Goal: Task Accomplishment & Management: Complete application form

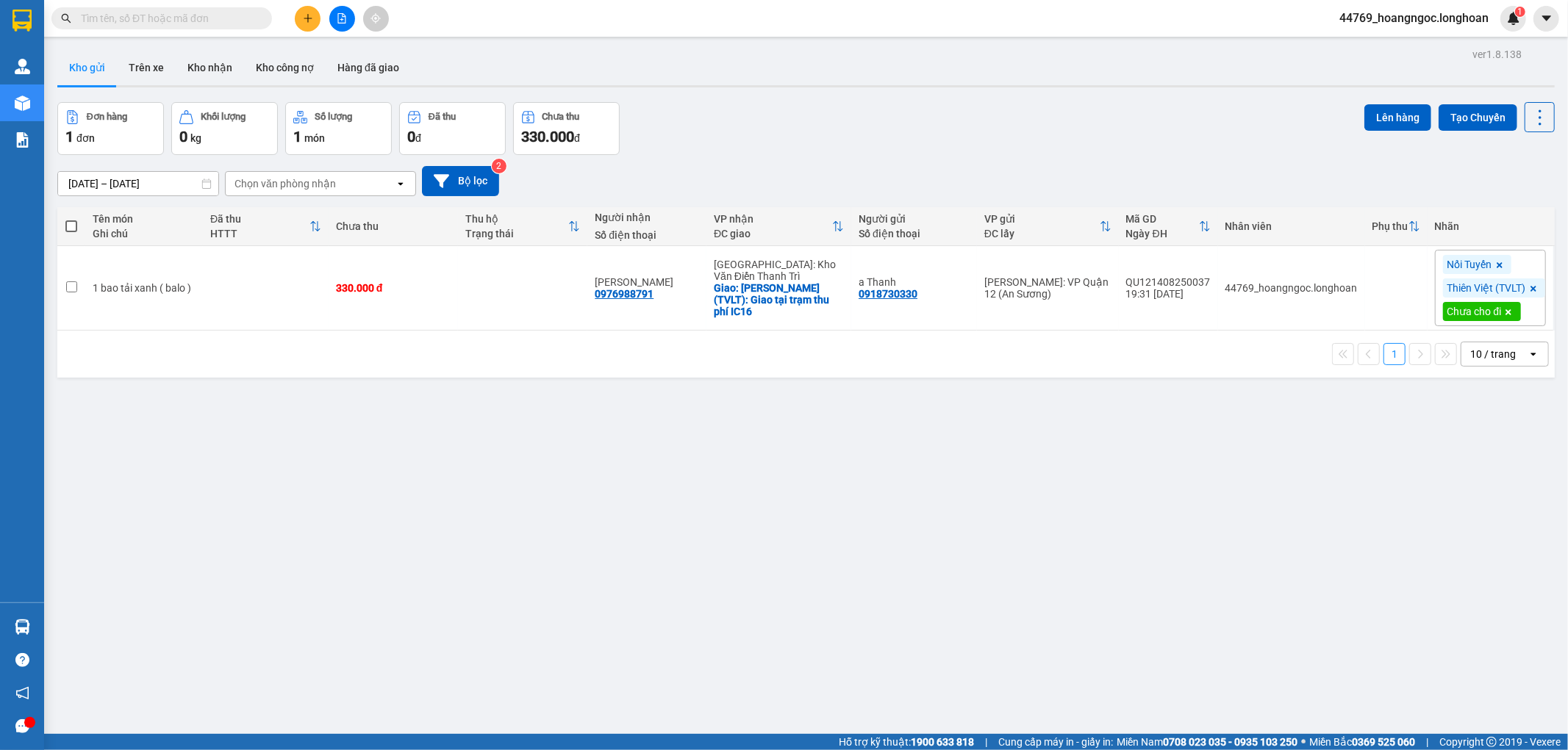
click at [162, 20] on input "text" at bounding box center [167, 18] width 174 height 16
paste input "0978853331"
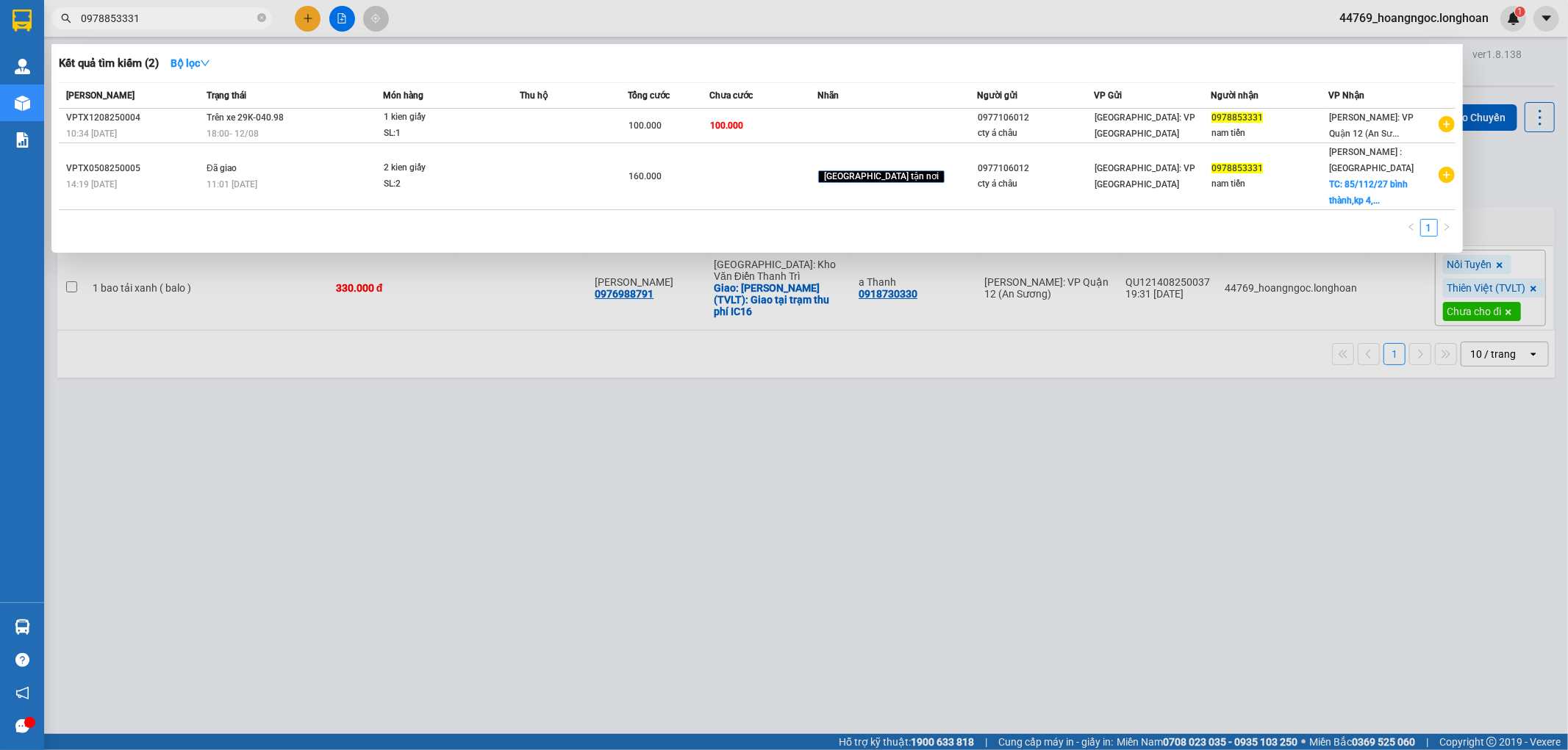
type input "0978853331"
click at [303, 18] on div at bounding box center [784, 375] width 1568 height 750
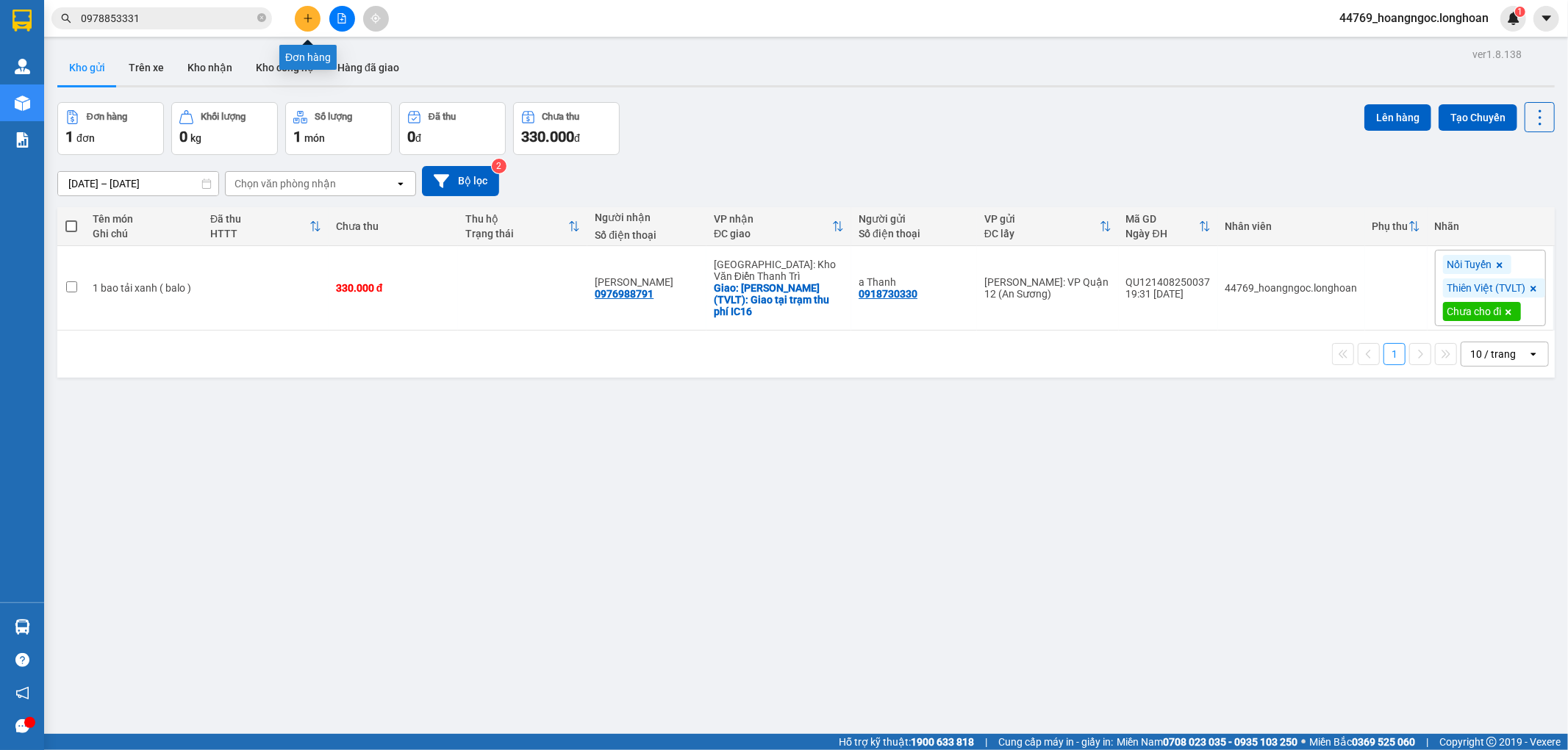
click at [304, 20] on icon "plus" at bounding box center [307, 18] width 10 height 10
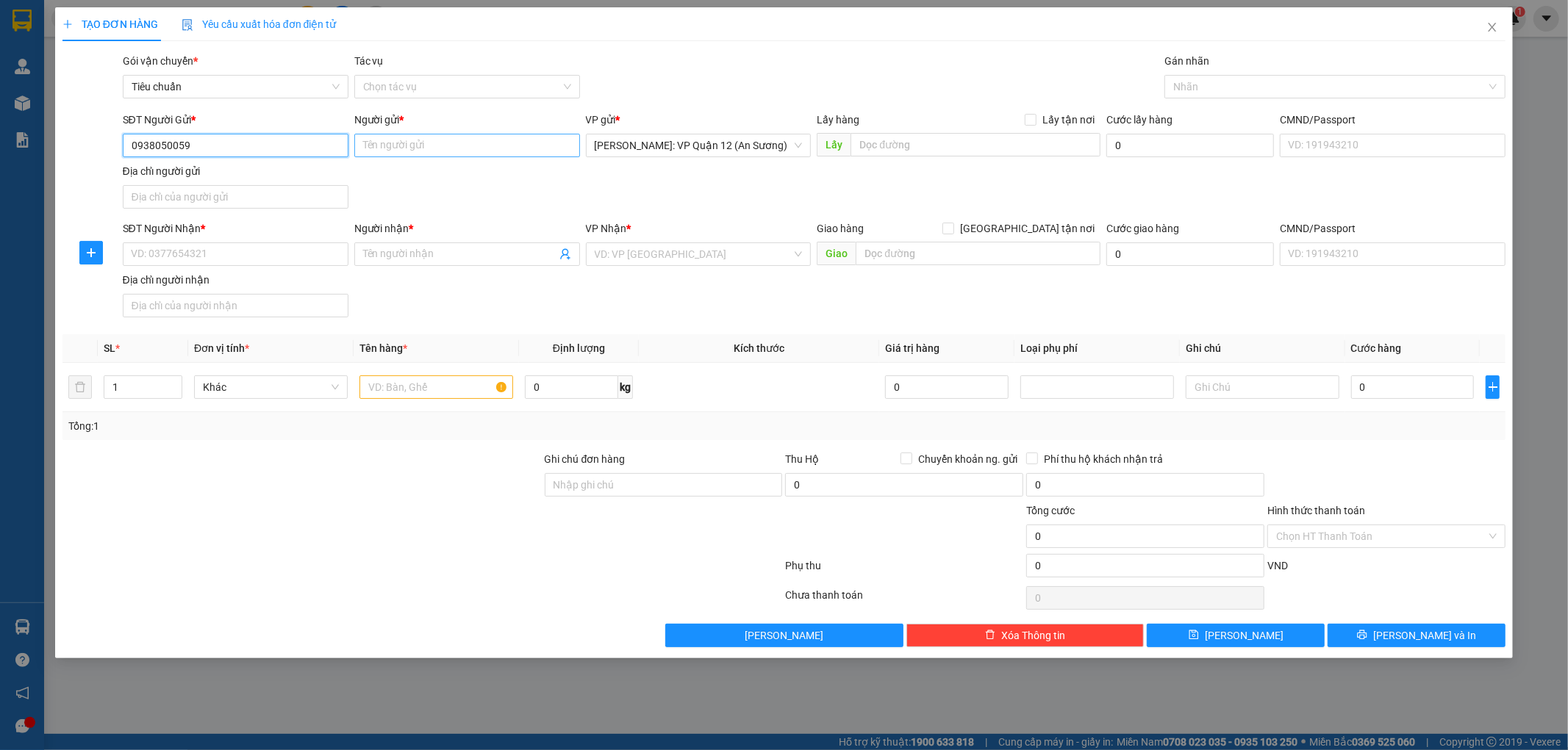
type input "0938050059"
click at [399, 142] on input "Người gửi *" at bounding box center [467, 145] width 226 height 23
type input "a Cường"
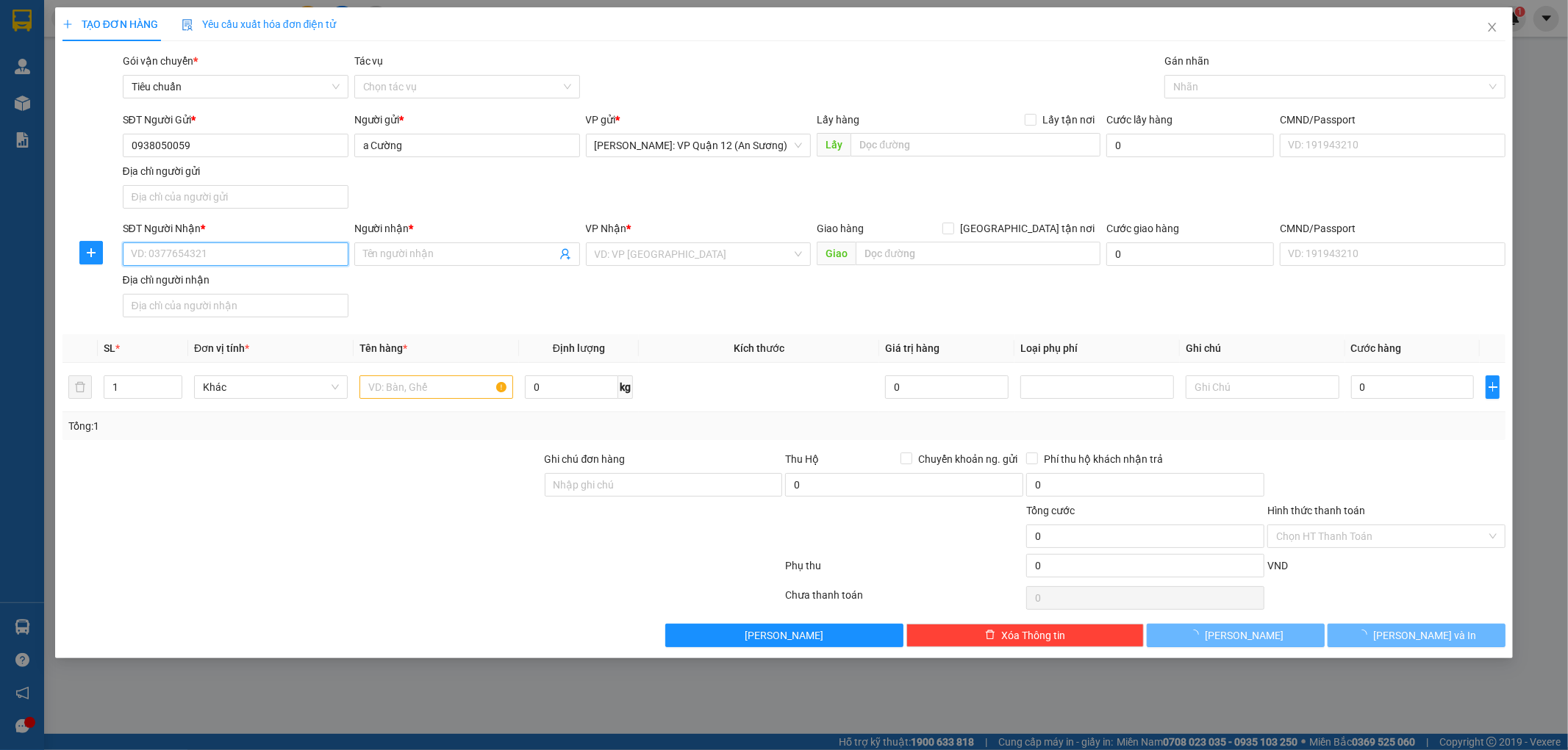
click at [222, 254] on input "SĐT Người Nhận *" at bounding box center [235, 254] width 226 height 23
type input "09824833456"
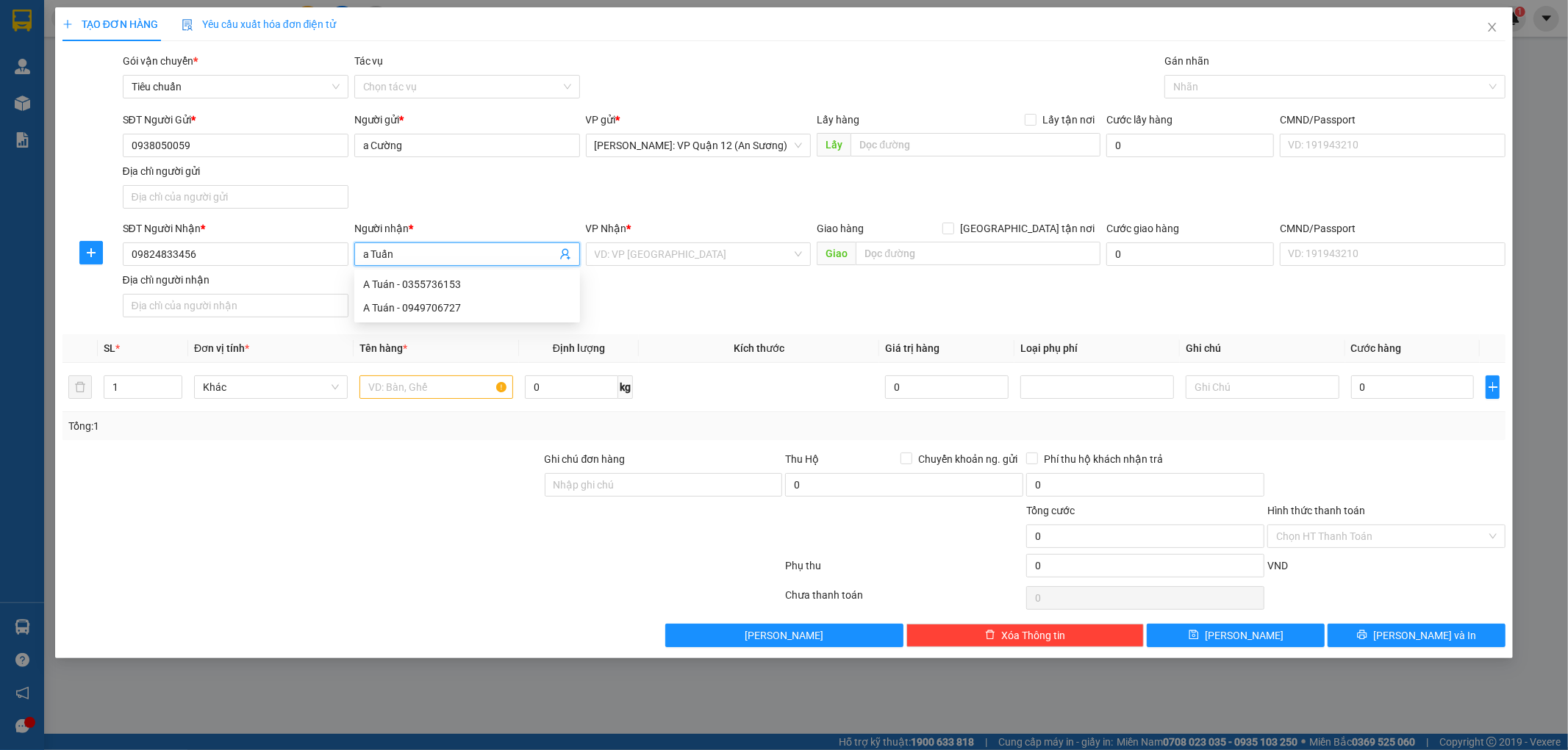
type input "a Tuấn"
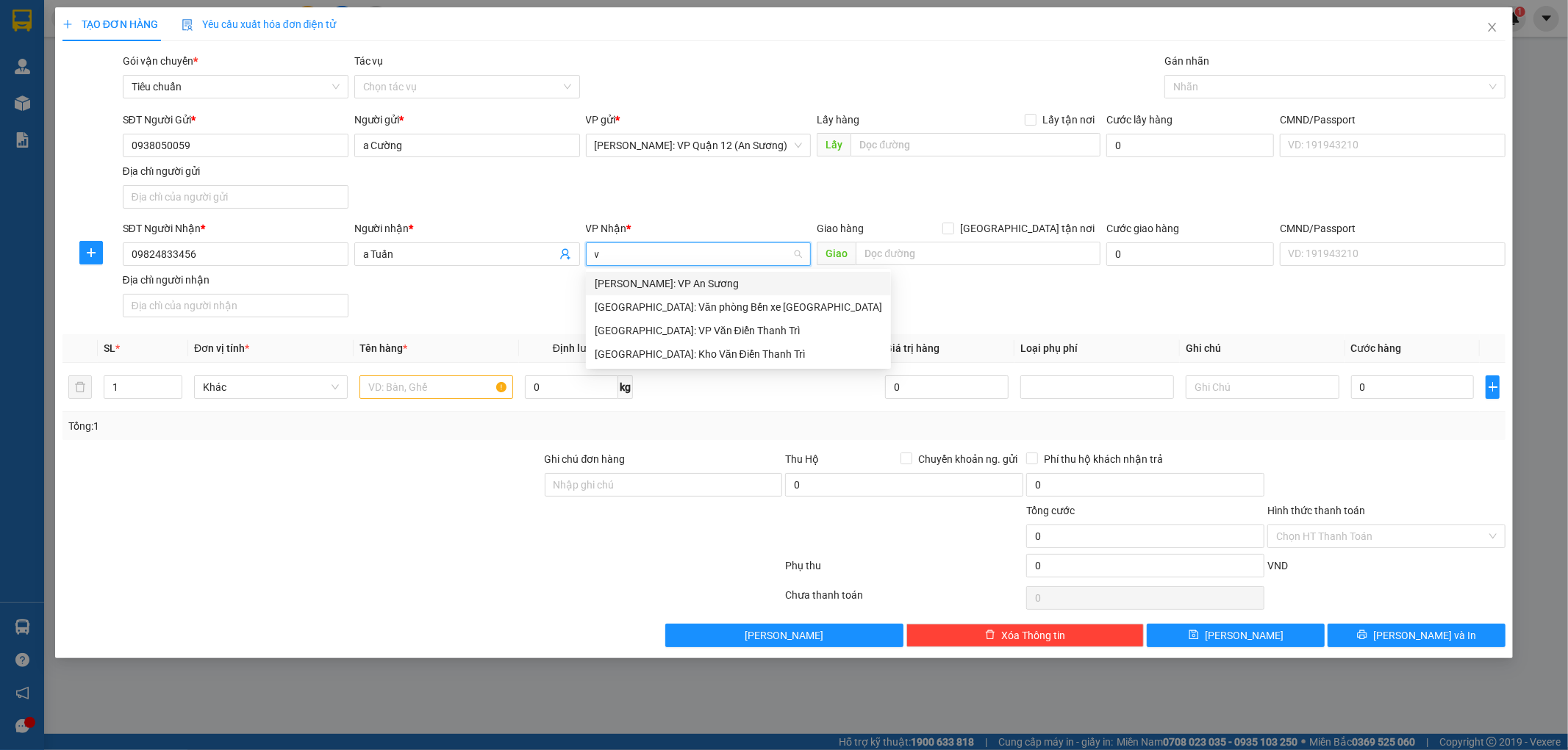
type input "va"
click at [691, 357] on div "Hà Nội: Kho Văn Điển Thanh Trì" at bounding box center [739, 354] width 288 height 16
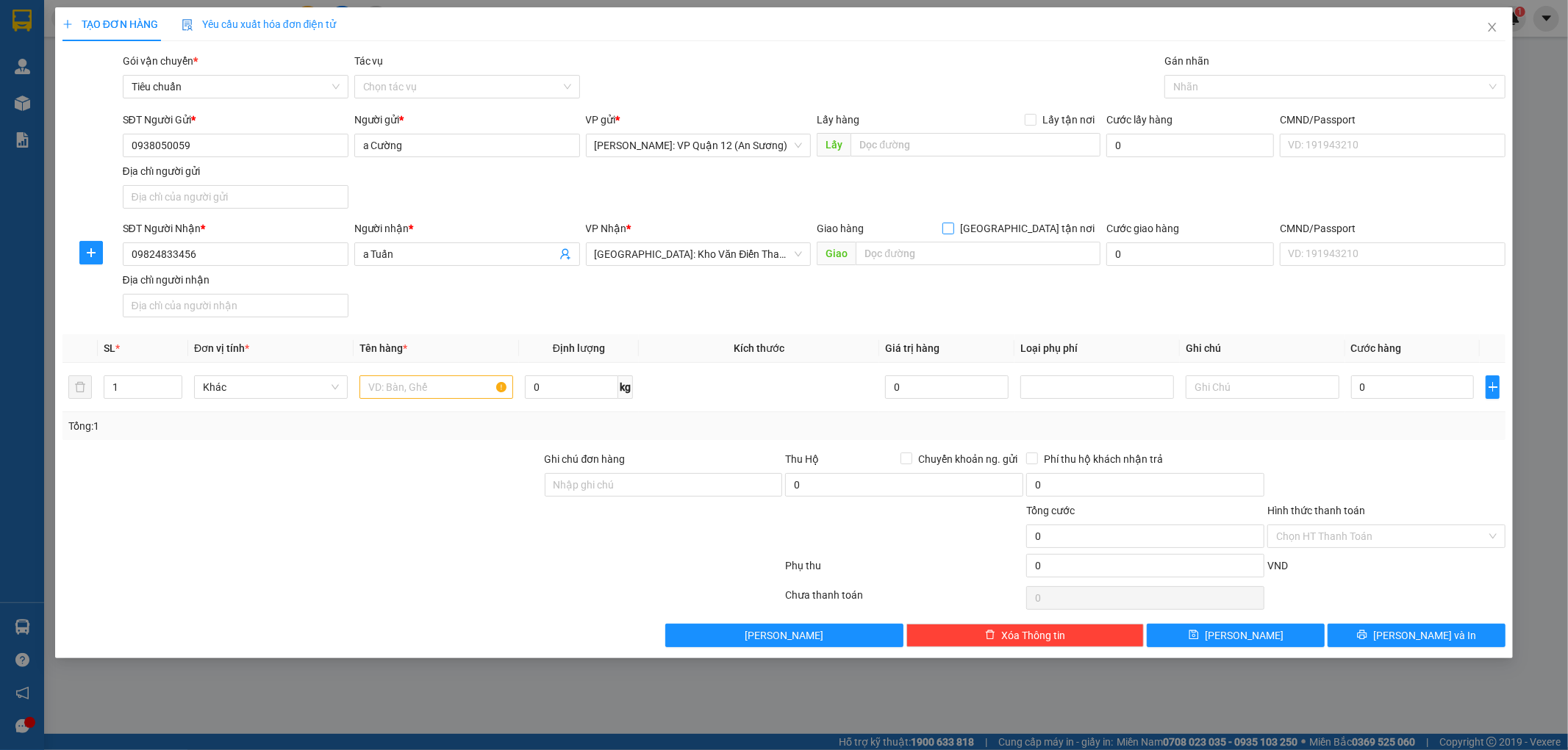
click at [953, 225] on input "Giao tận nơi" at bounding box center [947, 227] width 10 height 10
checkbox input "true"
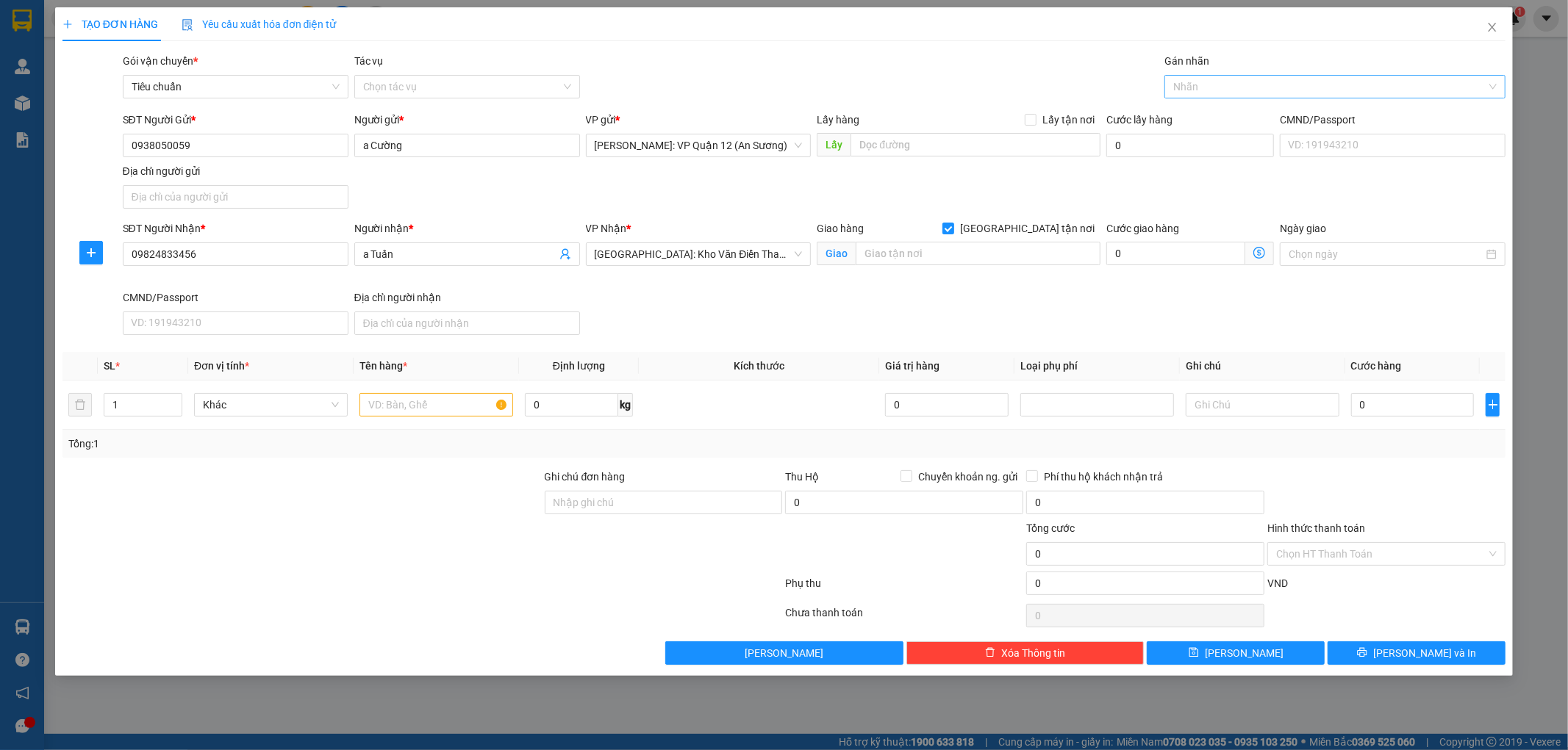
click at [1316, 79] on div at bounding box center [1327, 87] width 319 height 18
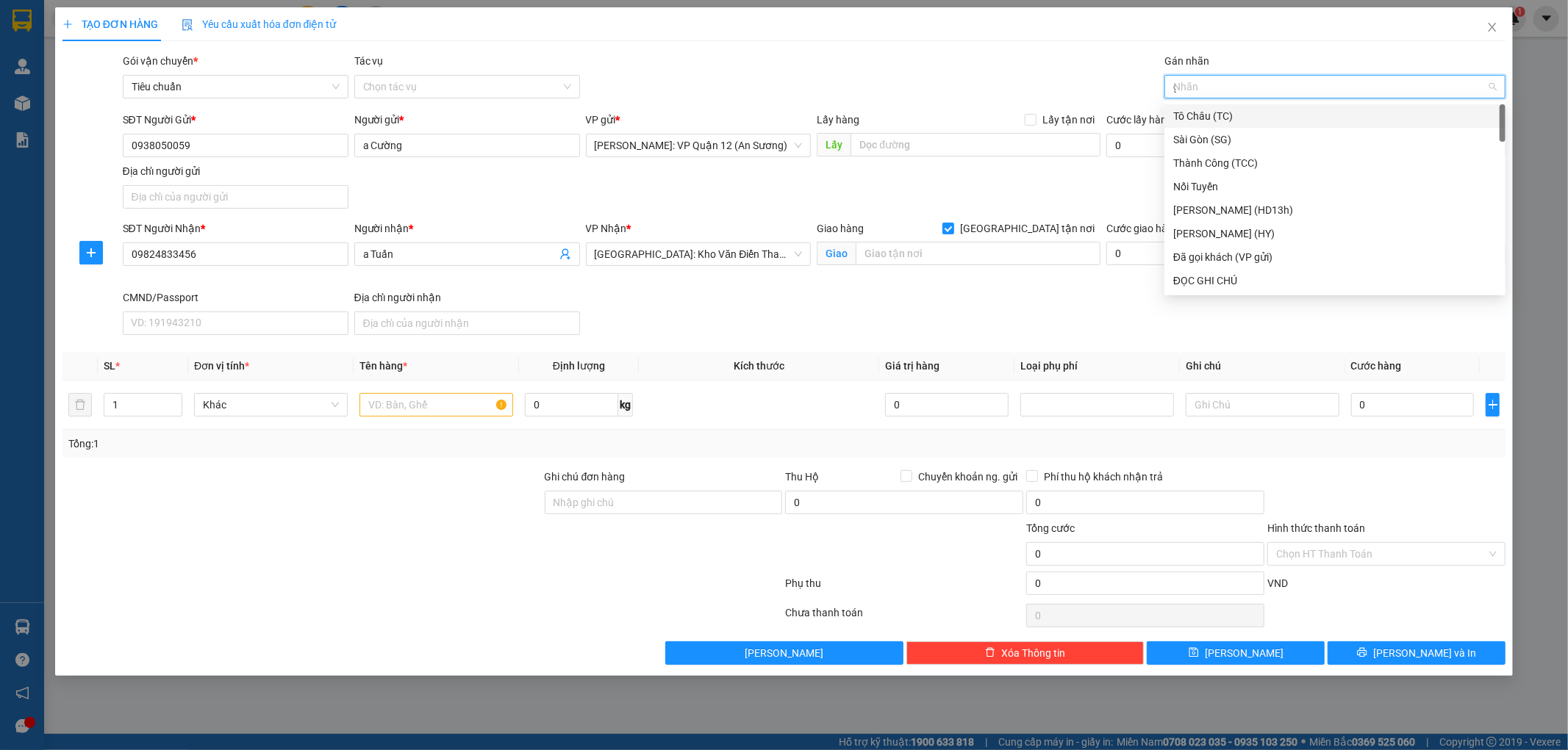
type input "gt"
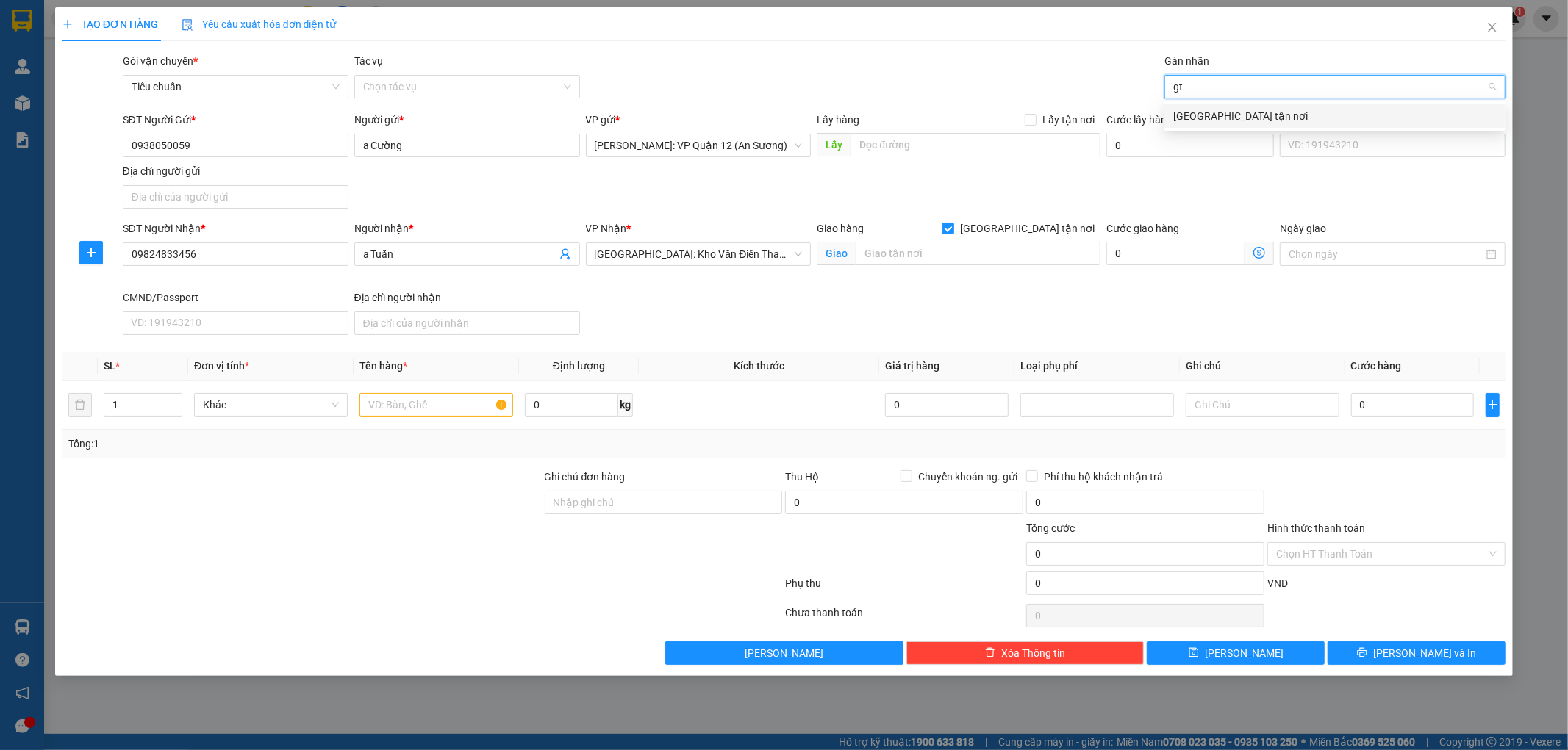
click at [1219, 113] on div "Giao tận nơi" at bounding box center [1335, 116] width 324 height 16
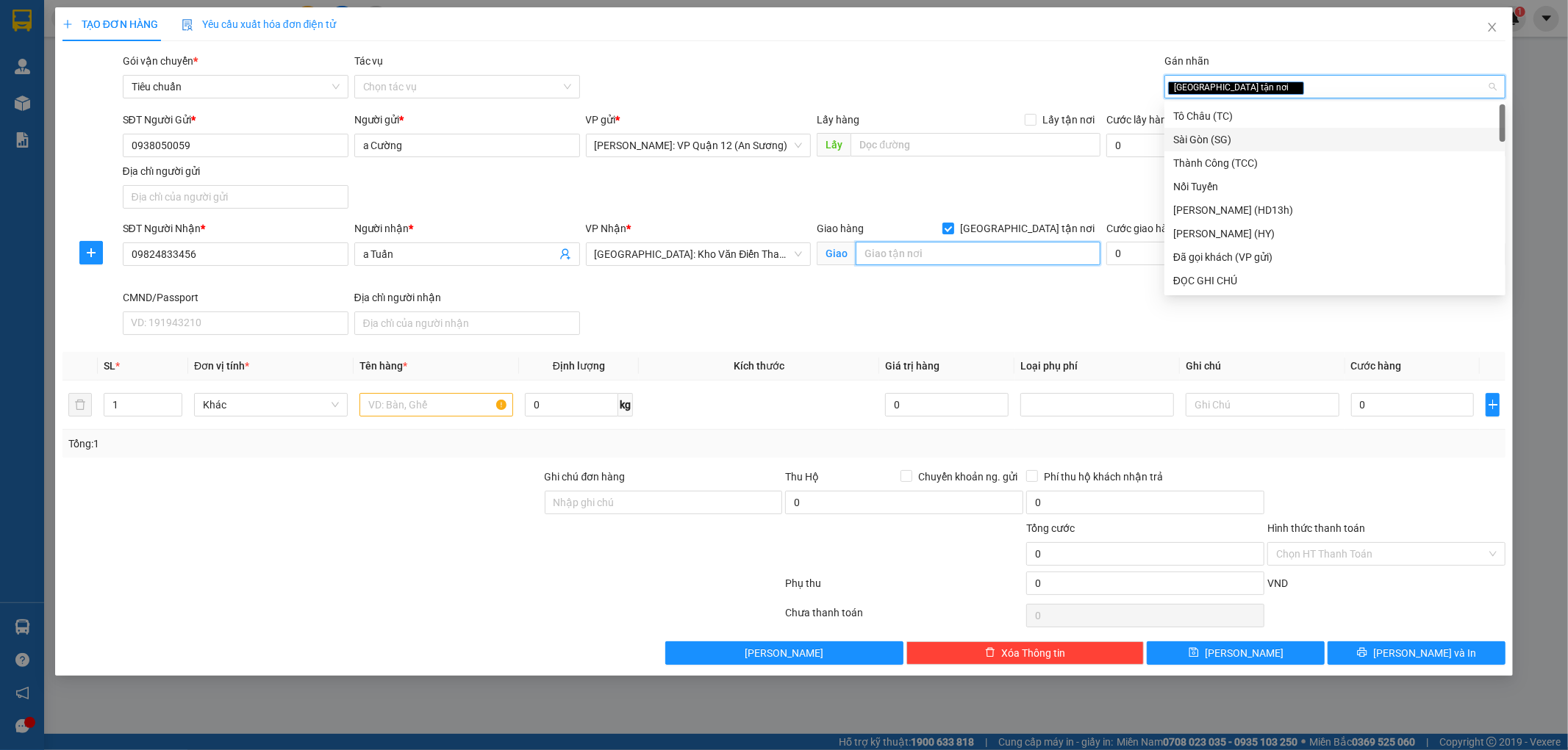
click at [928, 248] on input "text" at bounding box center [978, 253] width 245 height 23
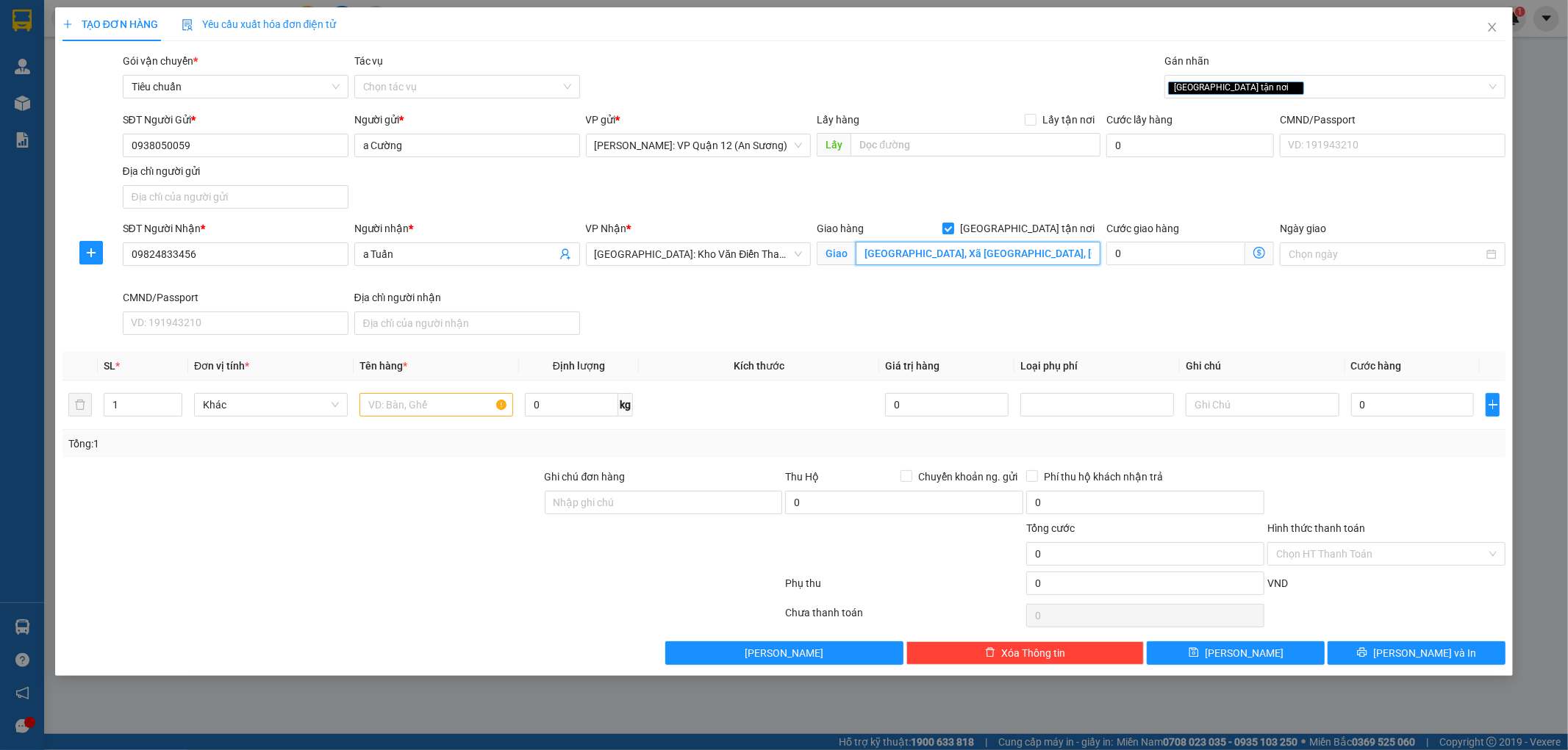
scroll to position [0, 23]
type input "thôn Đại Quang, Xã NGọc Thanh, Vĩnh Yên, Vĩnh Phúc"
click at [419, 401] on input "text" at bounding box center [436, 405] width 154 height 23
type input "1 thùng xốp"
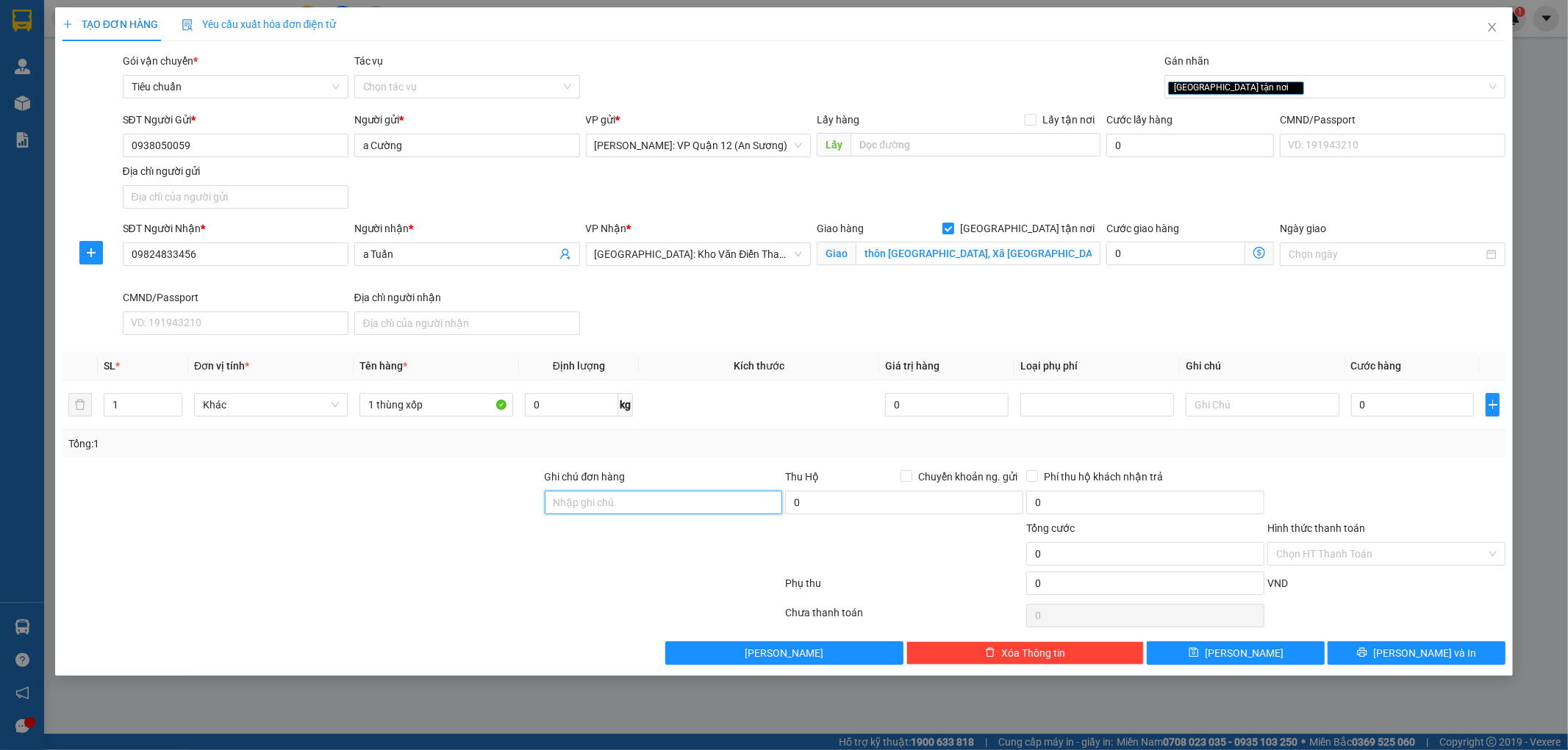
click at [614, 498] on input "Ghi chú đơn hàng" at bounding box center [664, 502] width 238 height 23
type input "nhận theo kiện - hư hỏng ko chịu trách nhiệm"
click at [1406, 402] on input "0" at bounding box center [1412, 405] width 124 height 23
type input "1"
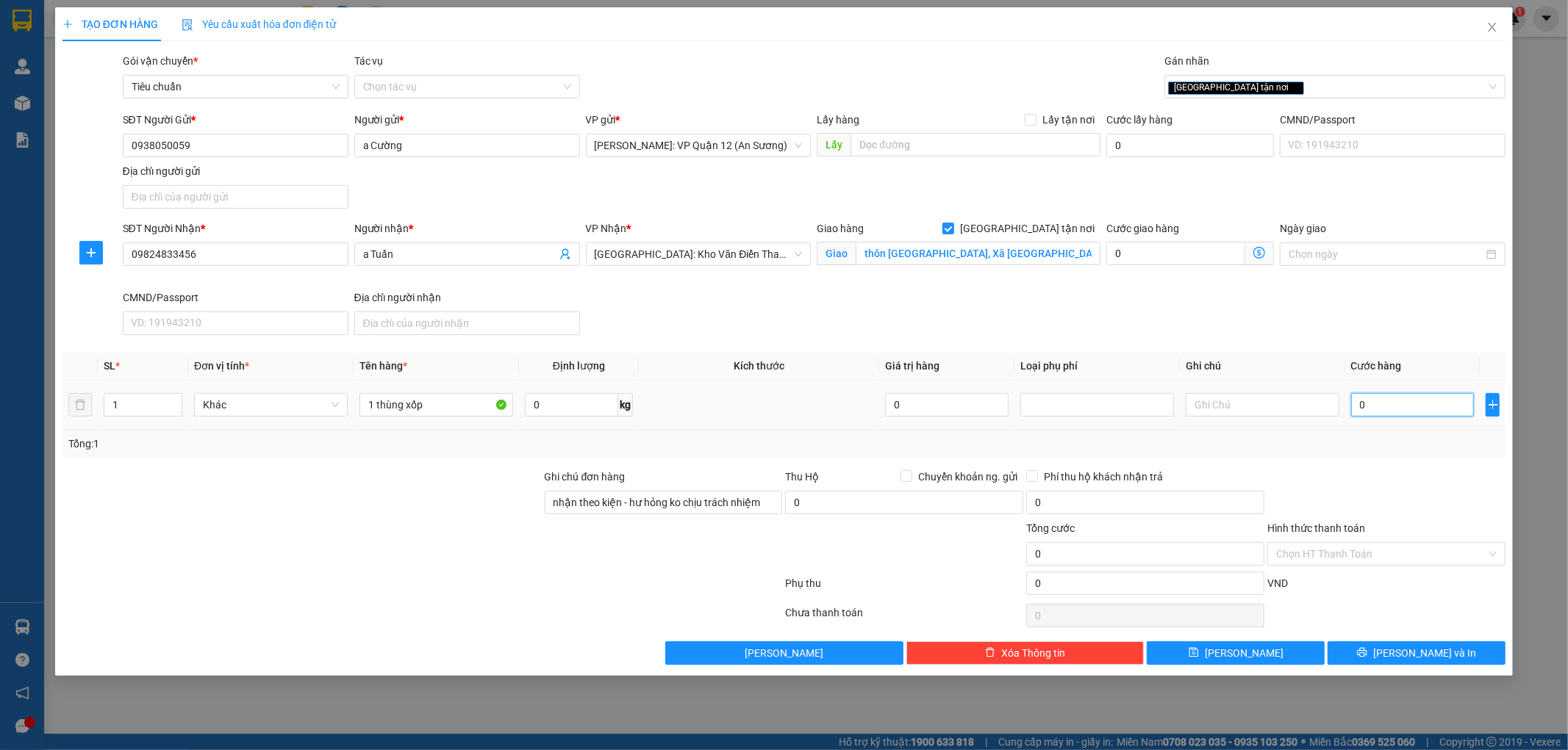
type input "1"
type input "13"
type input "130"
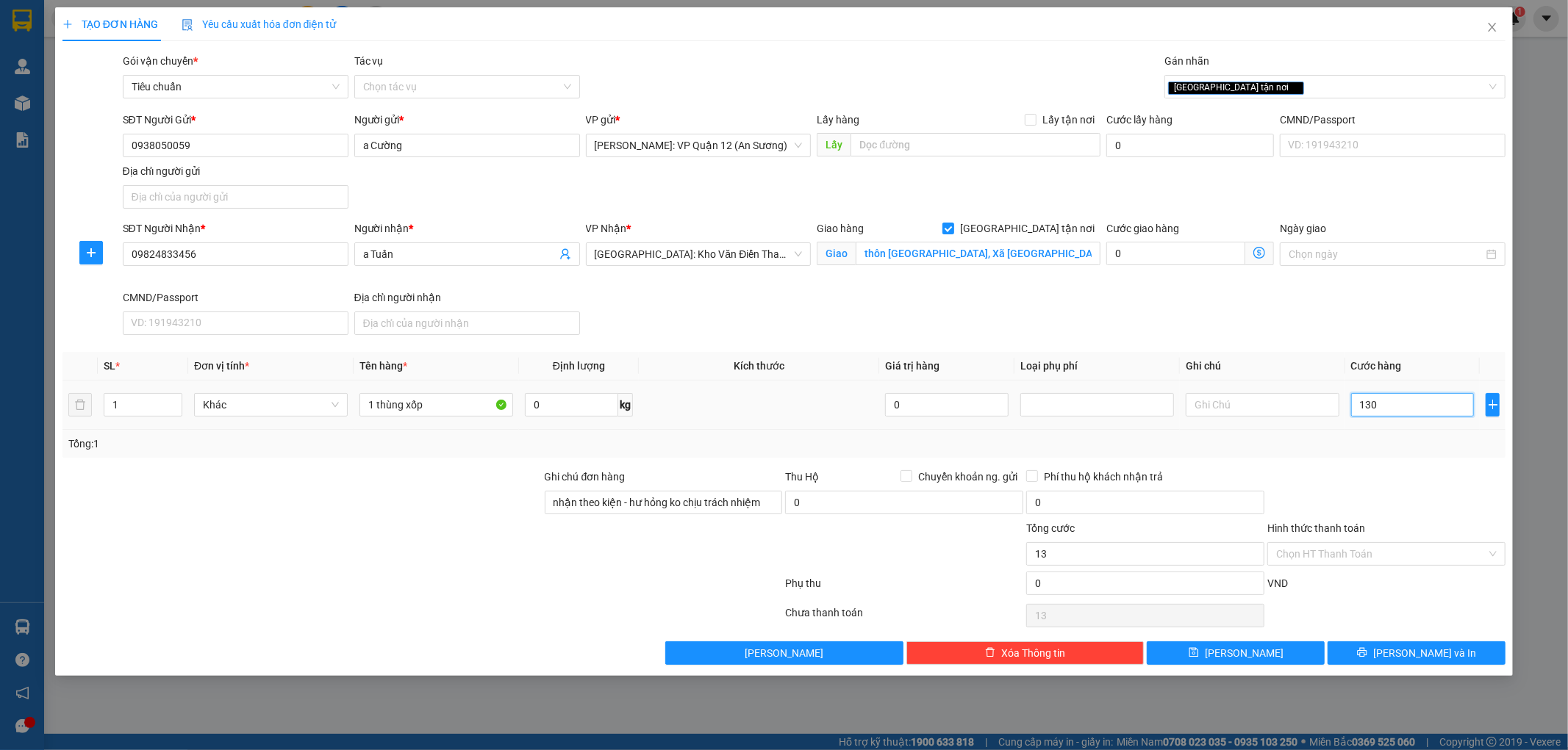
type input "130"
type input "1.300"
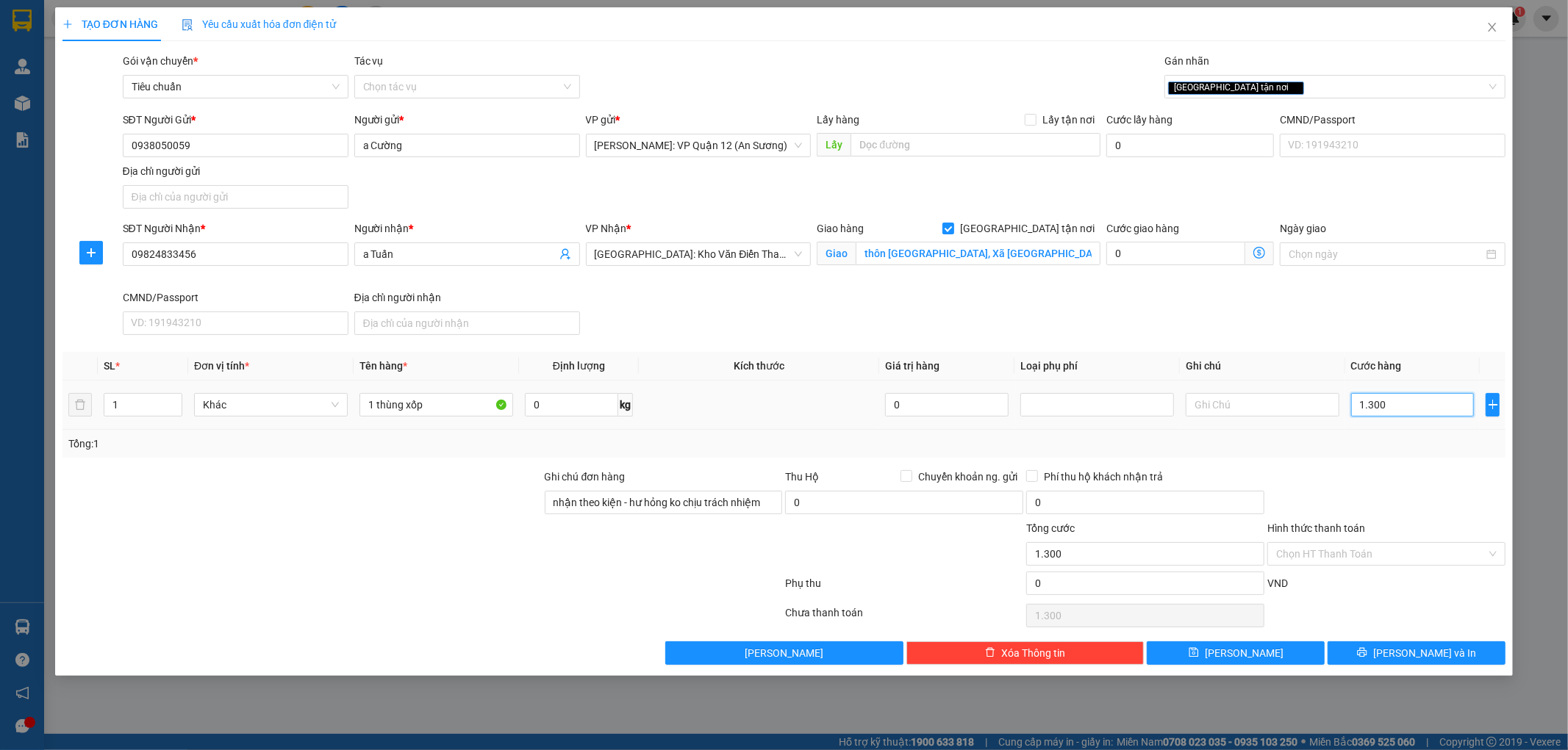
type input "13.000"
type input "130.000"
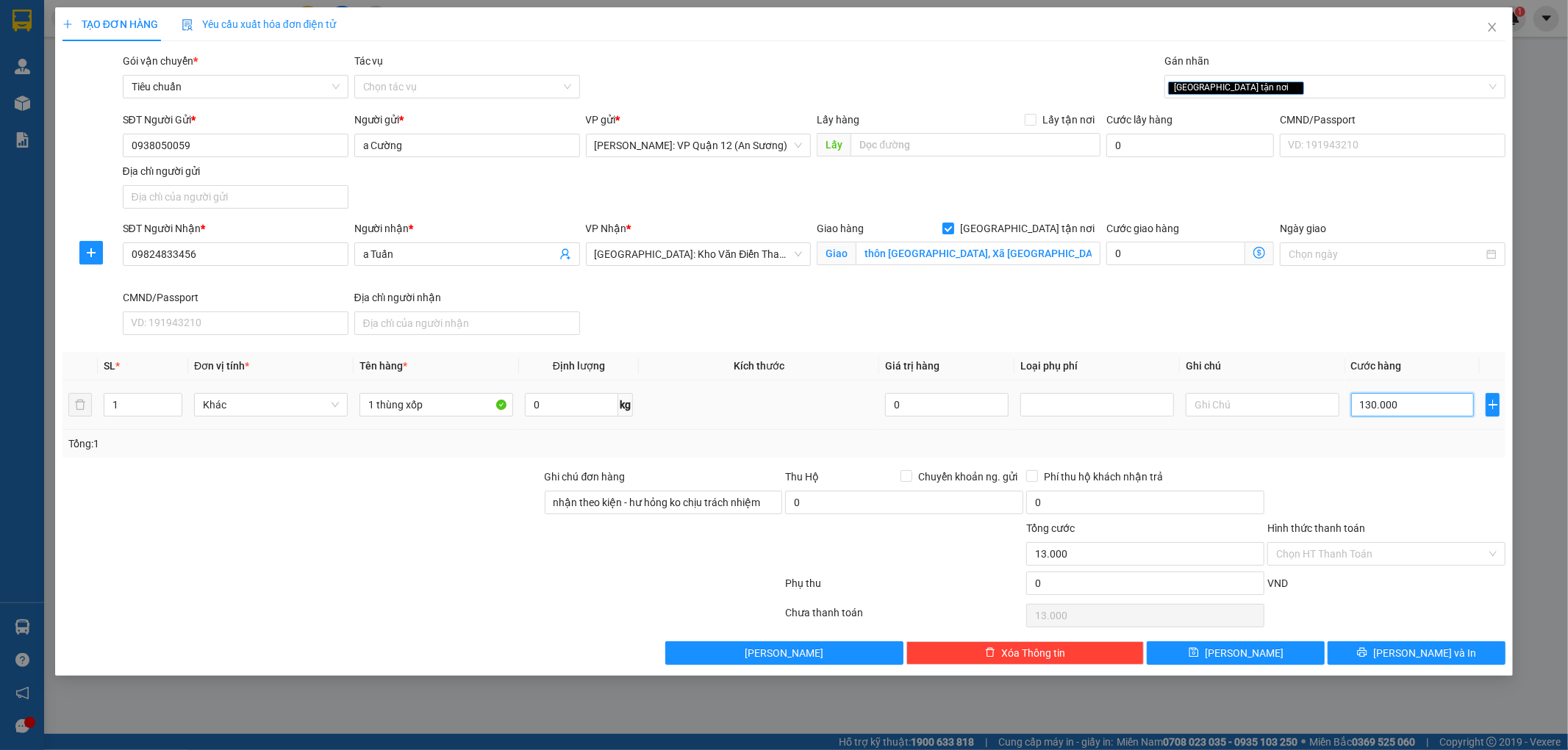
type input "130.000"
click at [452, 412] on input "1 thùng xốp" at bounding box center [436, 405] width 154 height 23
type input "1 thùng xốp ( mẫu sơn nước )"
click at [1377, 541] on div "Hình thức thanh toán" at bounding box center [1386, 531] width 238 height 22
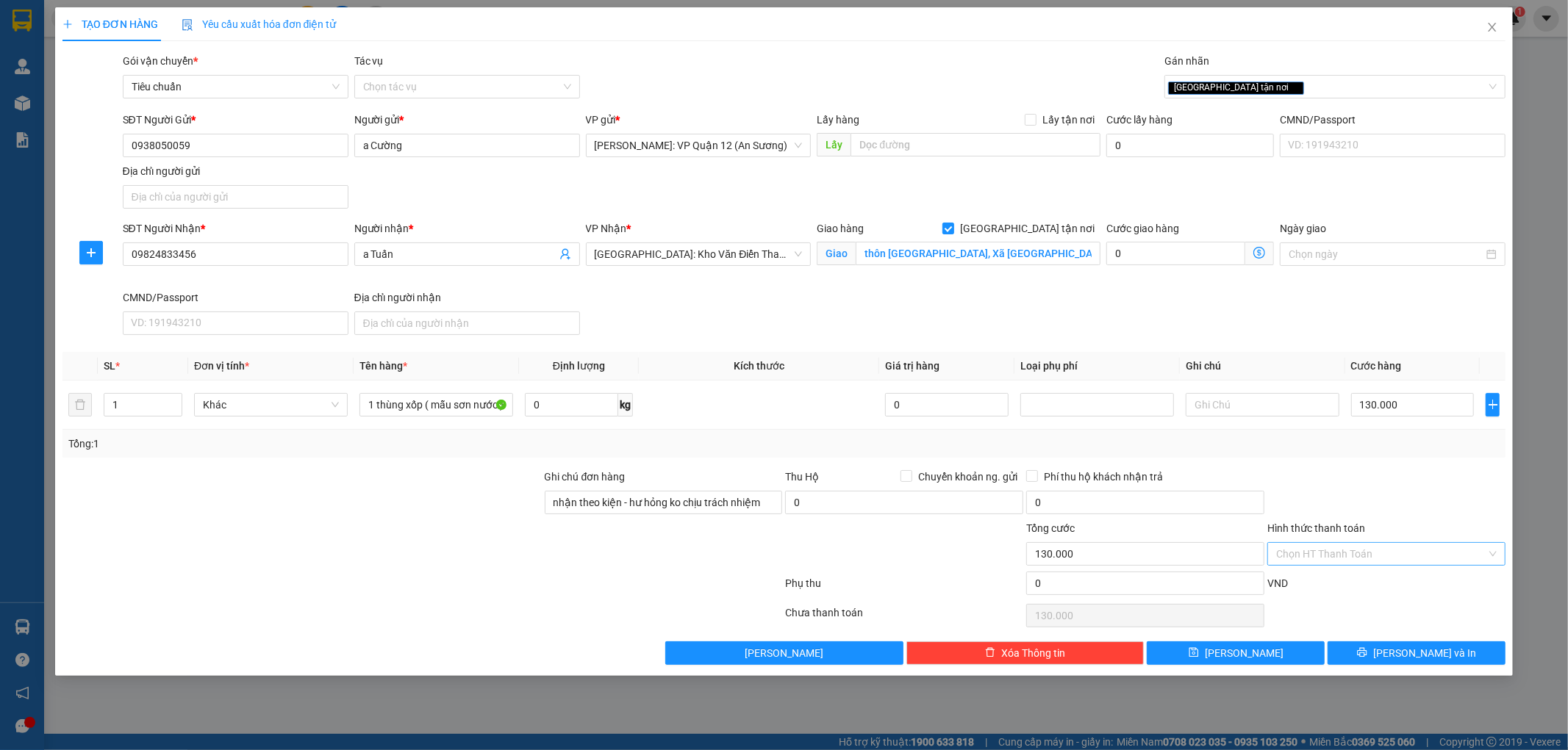
click at [1377, 559] on input "Hình thức thanh toán" at bounding box center [1380, 554] width 210 height 22
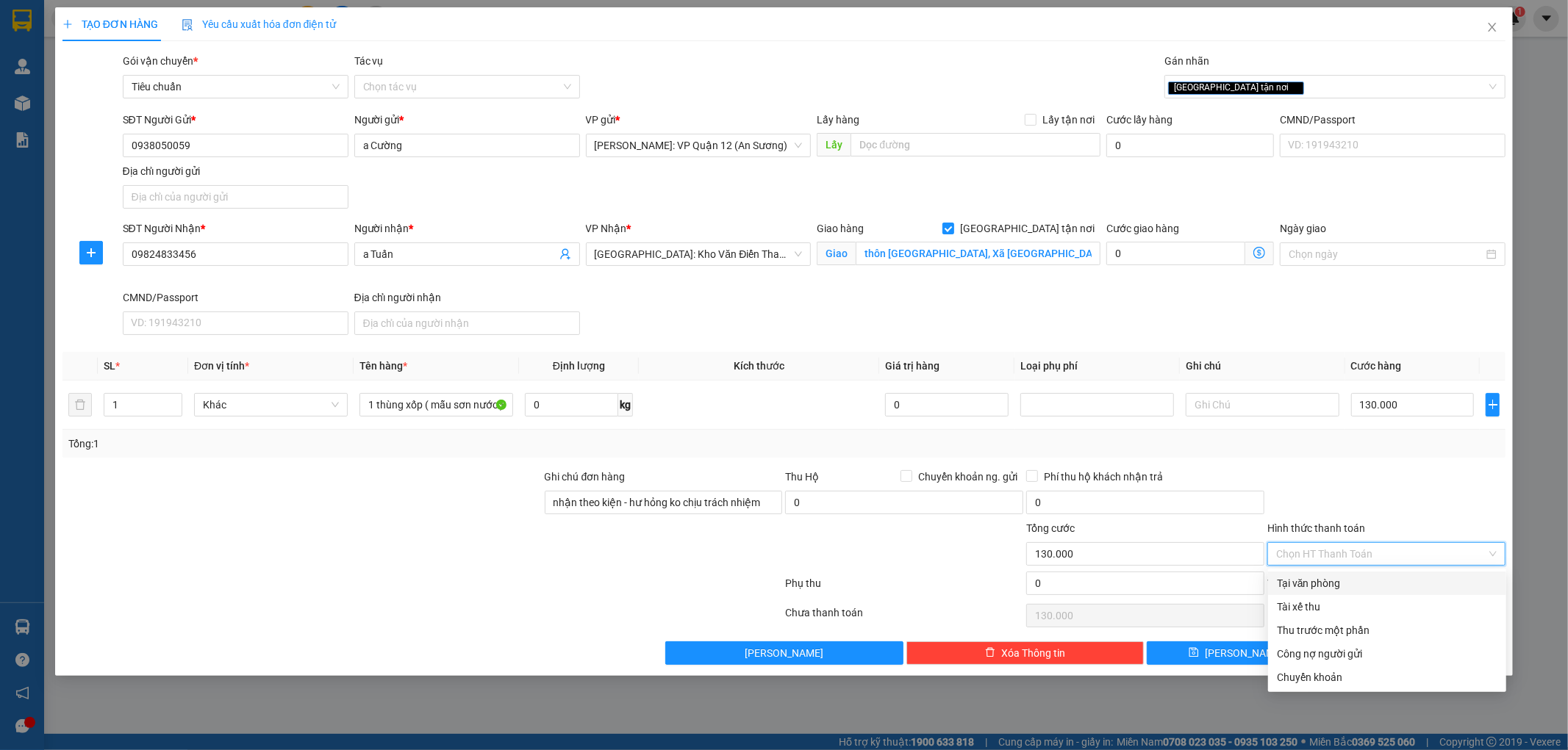
click at [1357, 588] on div "Tại văn phòng" at bounding box center [1387, 583] width 220 height 16
type input "0"
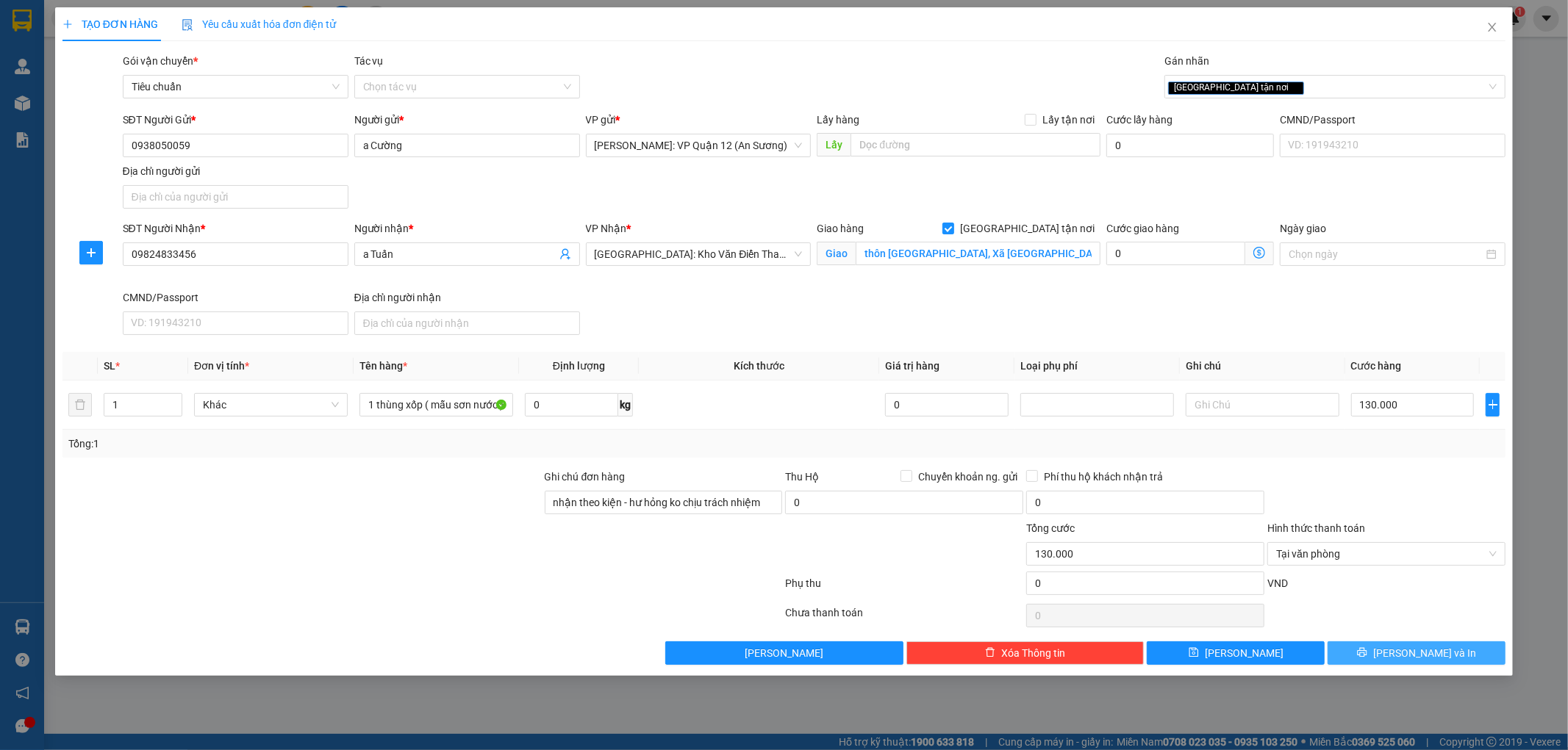
click at [1461, 662] on button "Lưu và In" at bounding box center [1416, 653] width 178 height 23
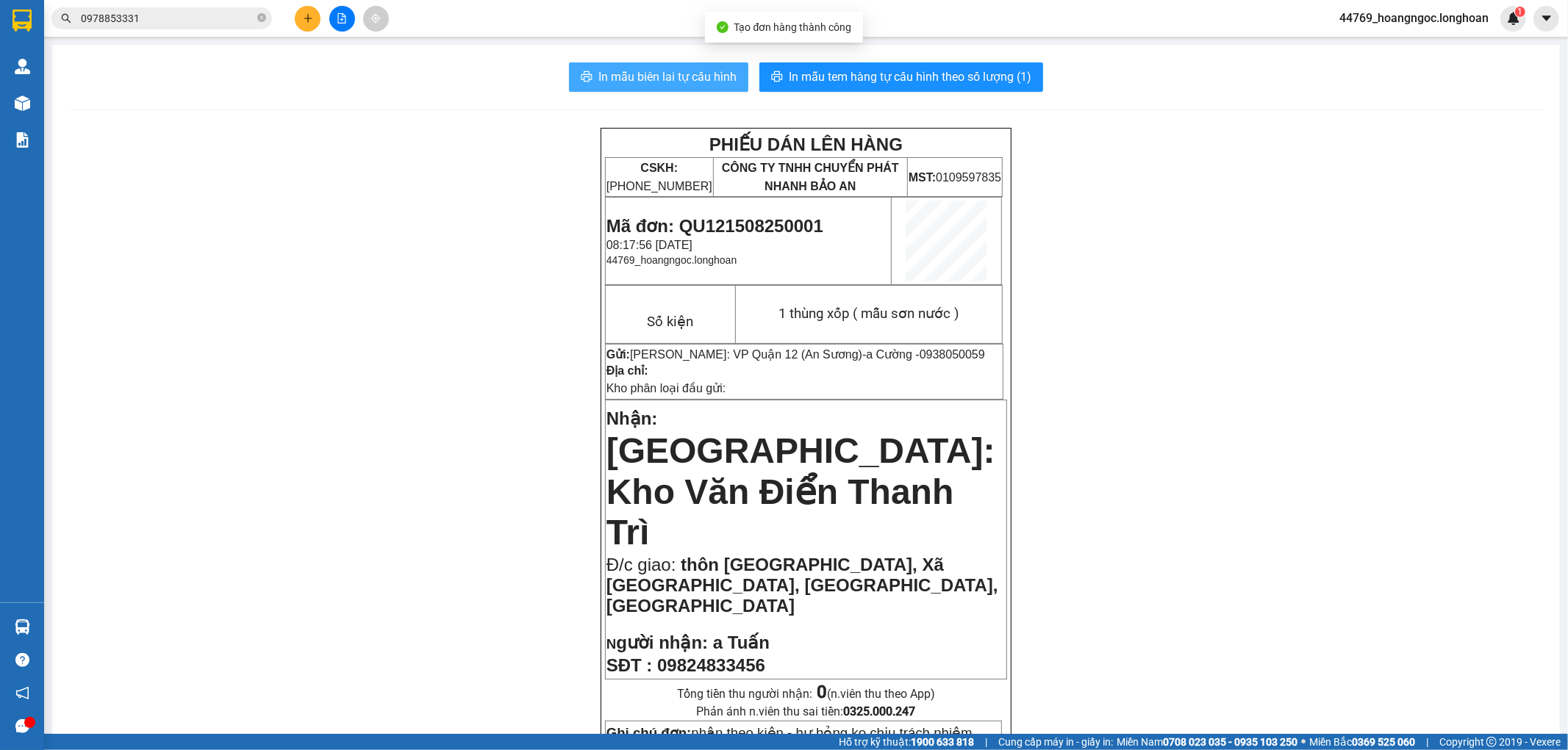
click at [703, 75] on span "In mẫu biên lai tự cấu hình" at bounding box center [667, 77] width 138 height 19
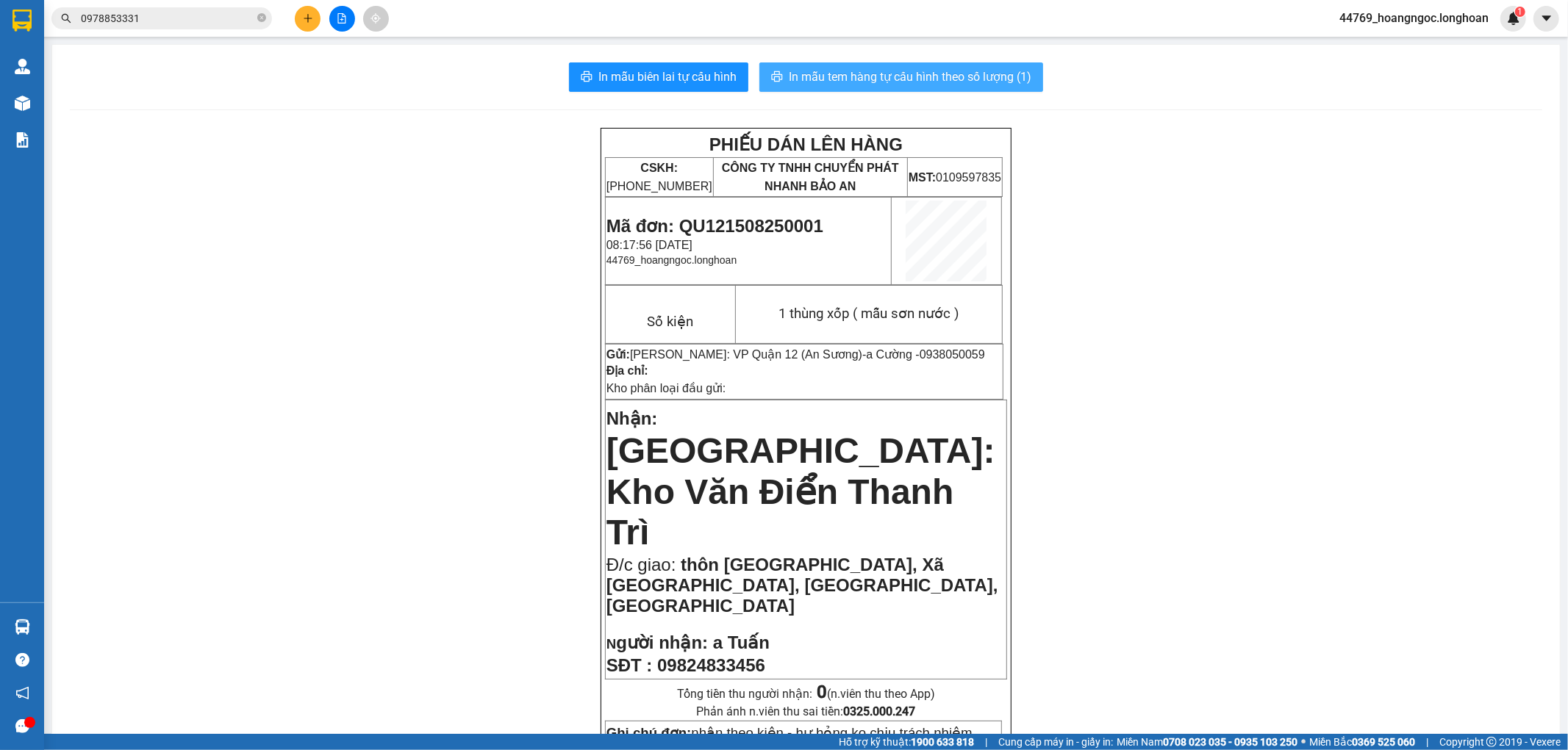
click at [917, 77] on span "In mẫu tem hàng tự cấu hình theo số lượng (1)" at bounding box center [910, 77] width 242 height 19
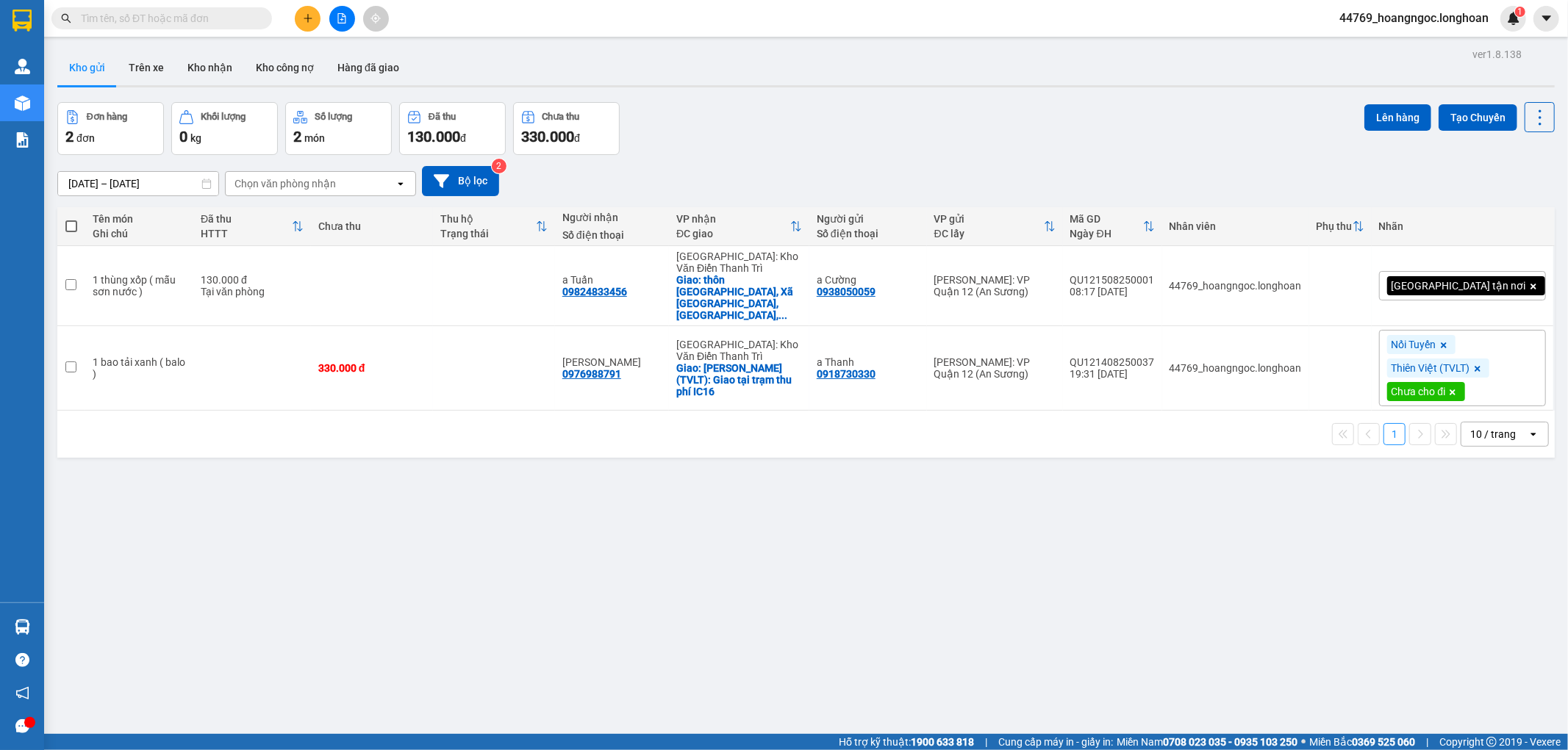
click at [341, 18] on icon "file-add" at bounding box center [342, 18] width 10 height 10
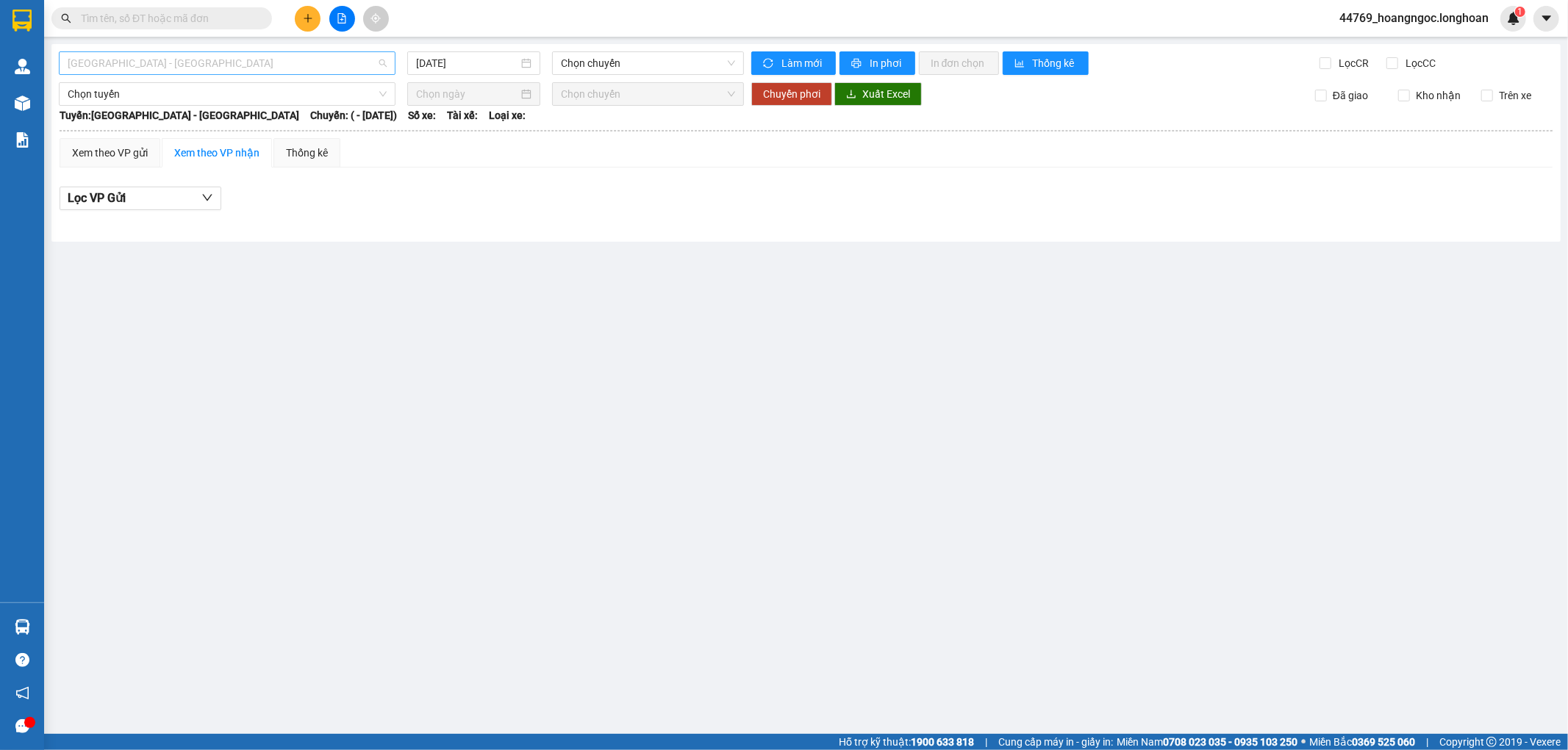
click at [252, 74] on div "Hải Phòng - Hà Nội" at bounding box center [227, 63] width 337 height 23
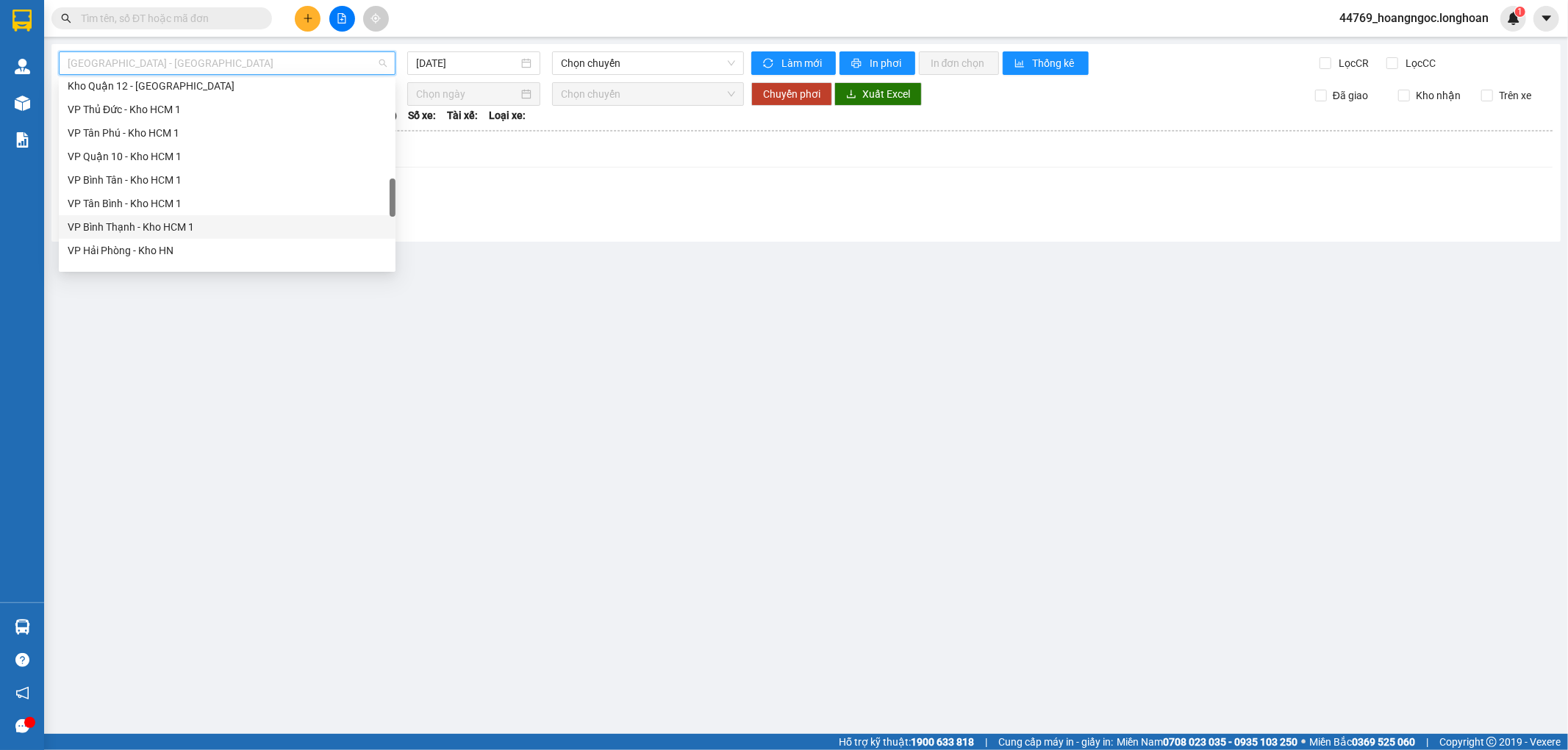
scroll to position [898, 0]
click at [141, 205] on div "Nam Trung Bắc QL1A" at bounding box center [227, 205] width 319 height 16
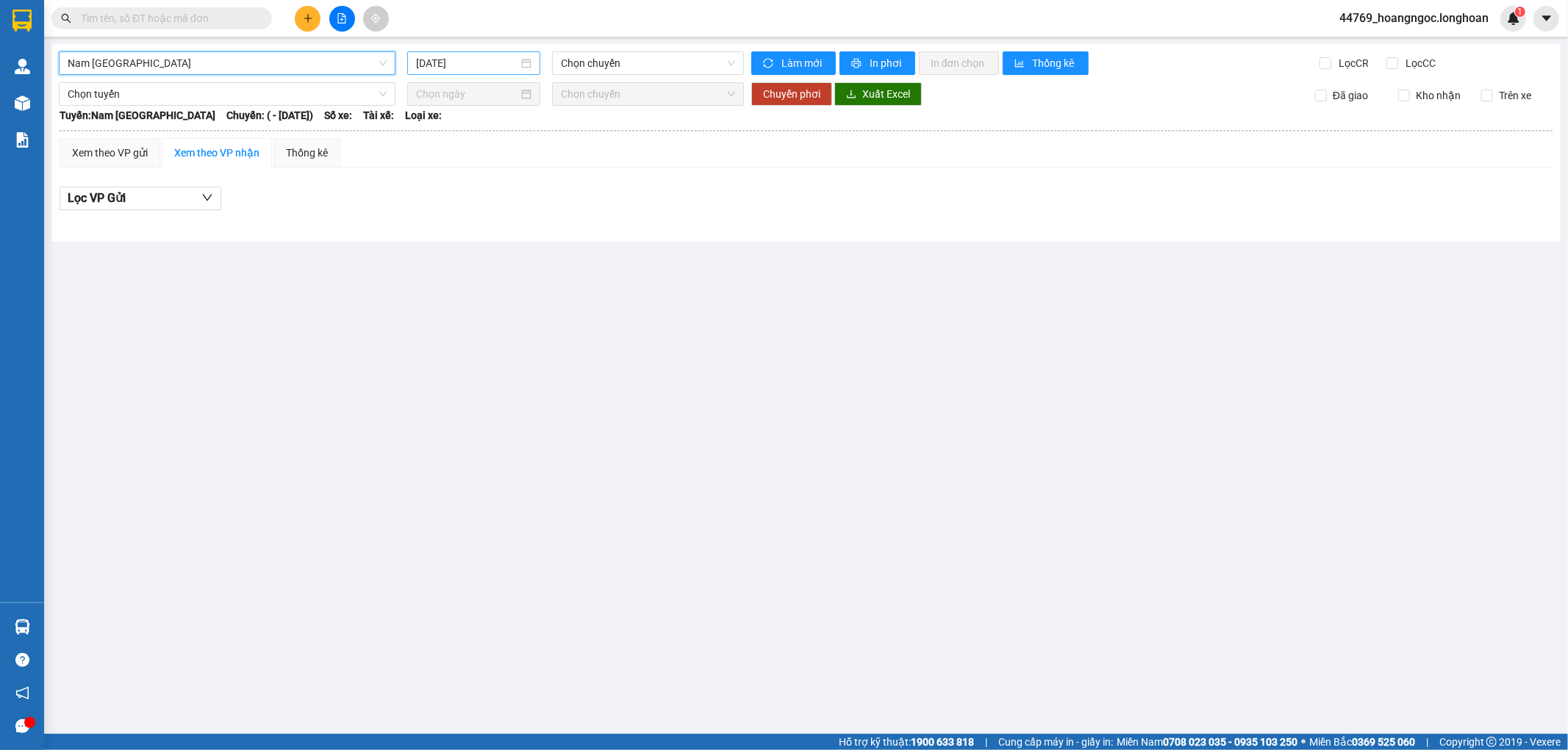
click at [505, 62] on input "15/08/2025" at bounding box center [467, 63] width 102 height 16
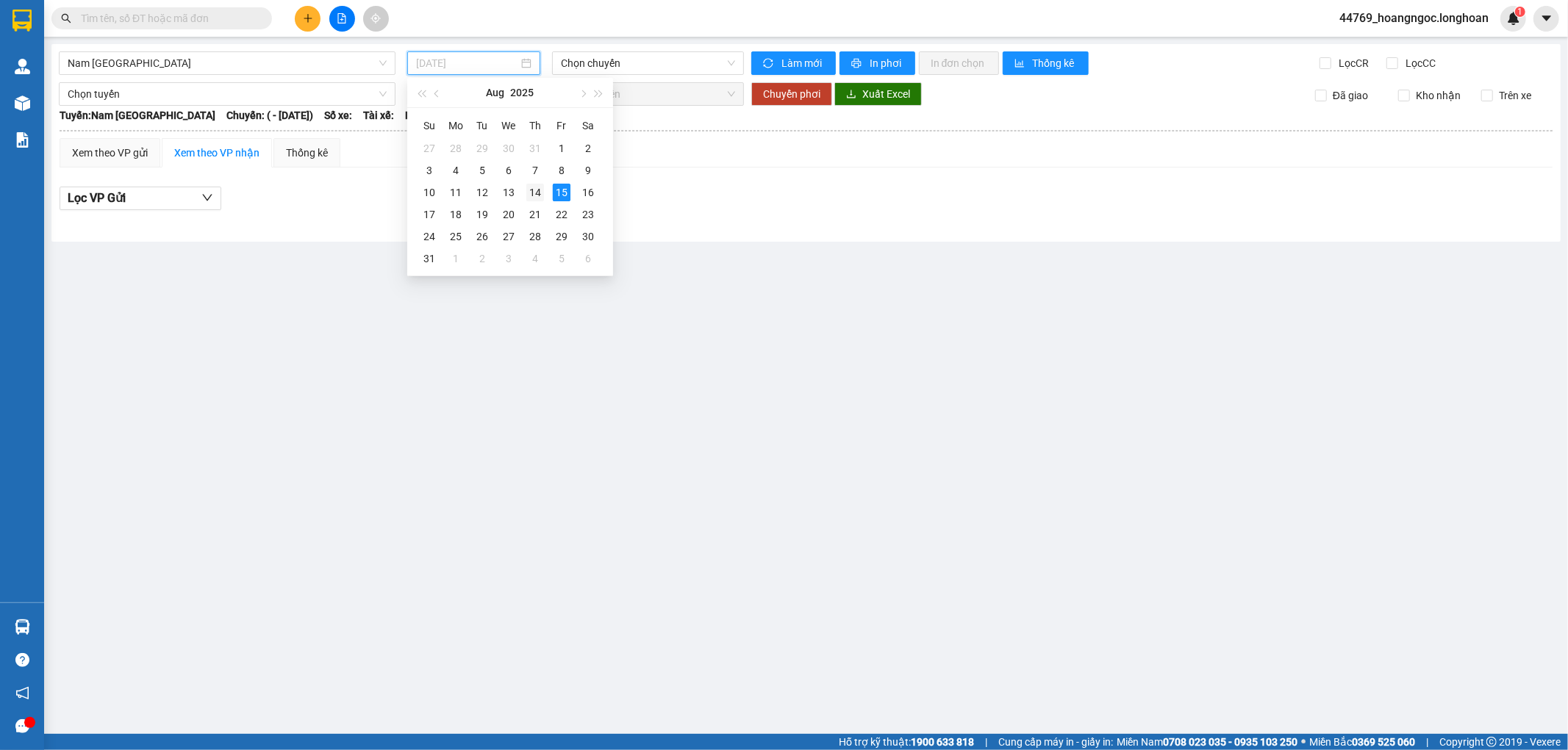
click at [542, 195] on div "14" at bounding box center [535, 192] width 18 height 18
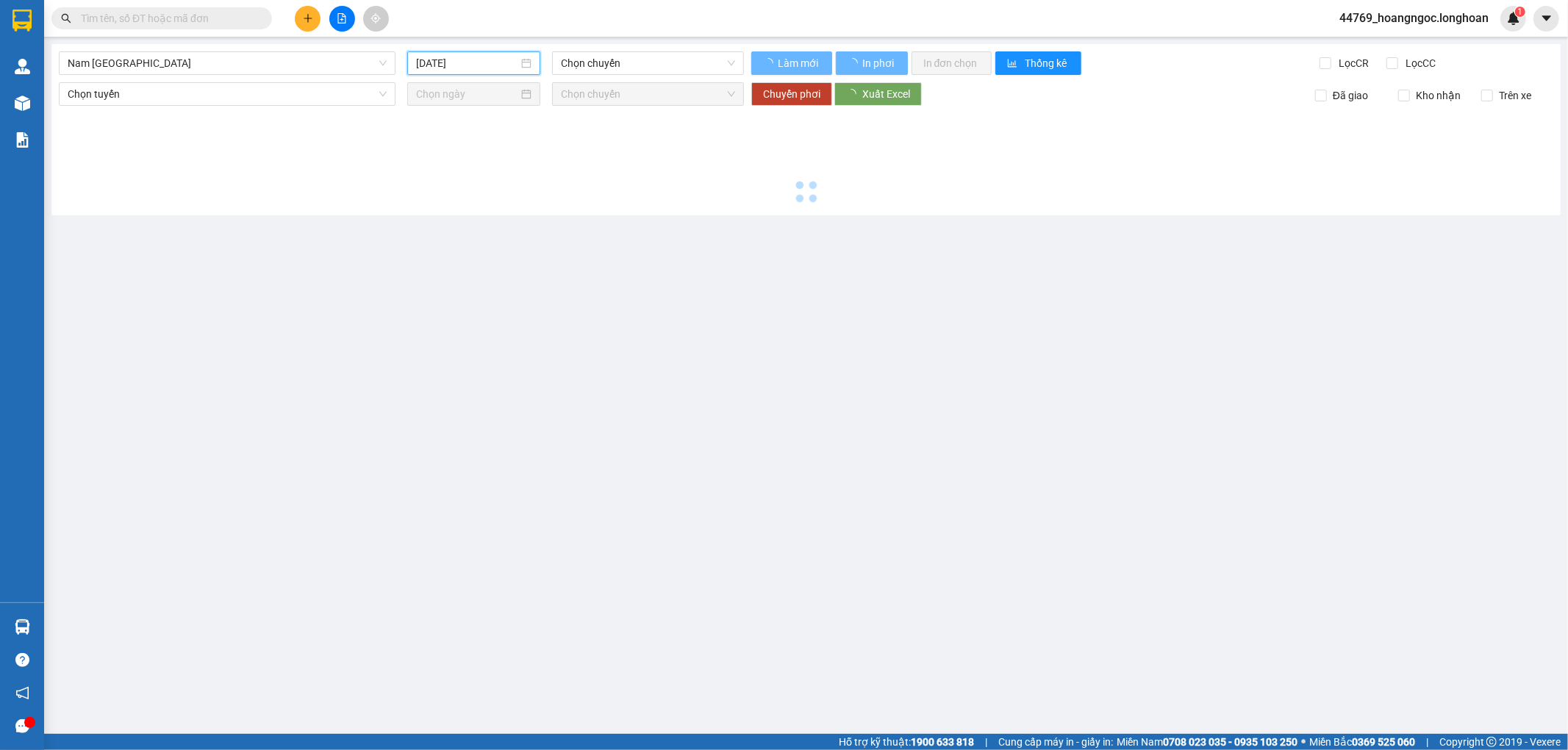
type input "14/08/2025"
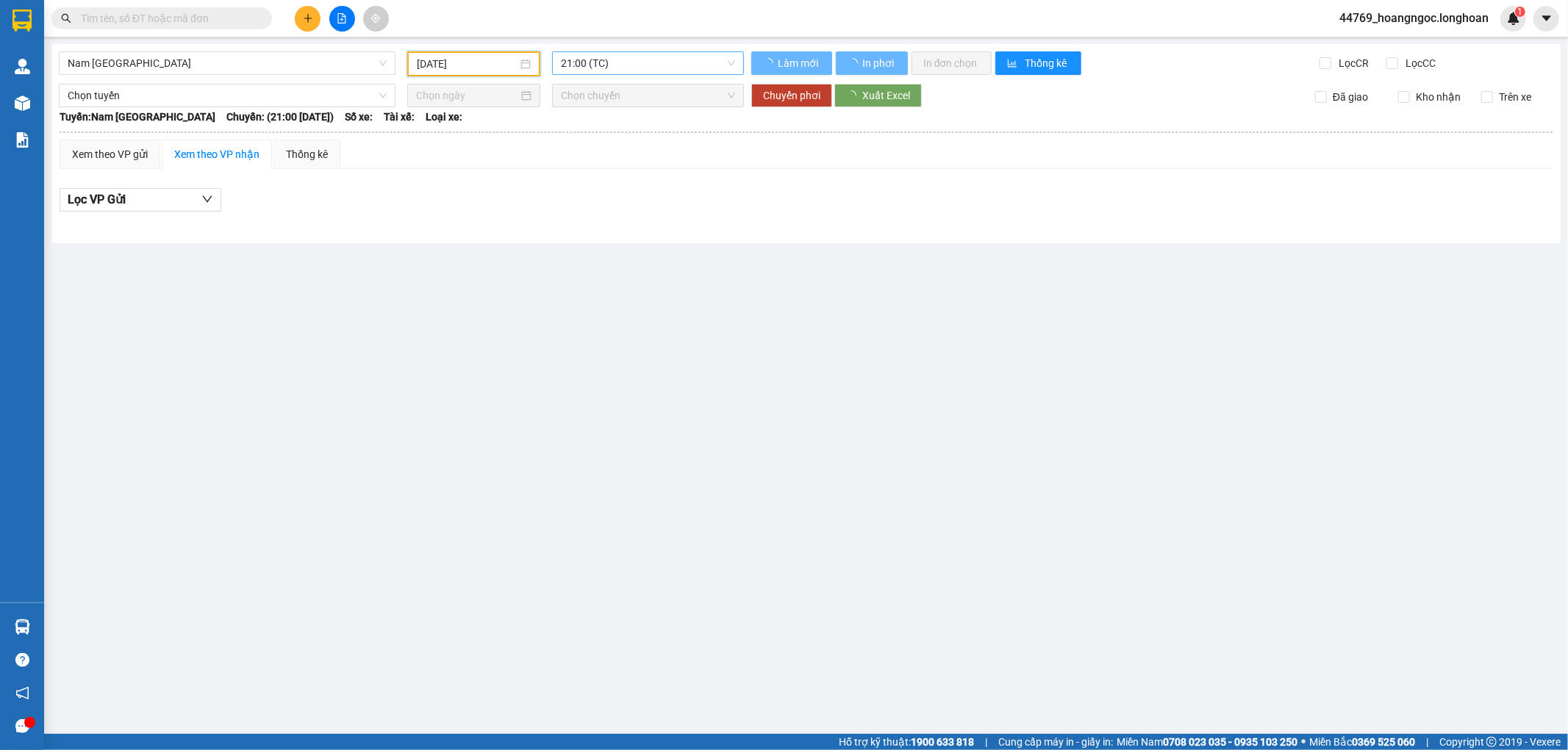
click at [634, 67] on span "21:00 (TC)" at bounding box center [648, 63] width 174 height 22
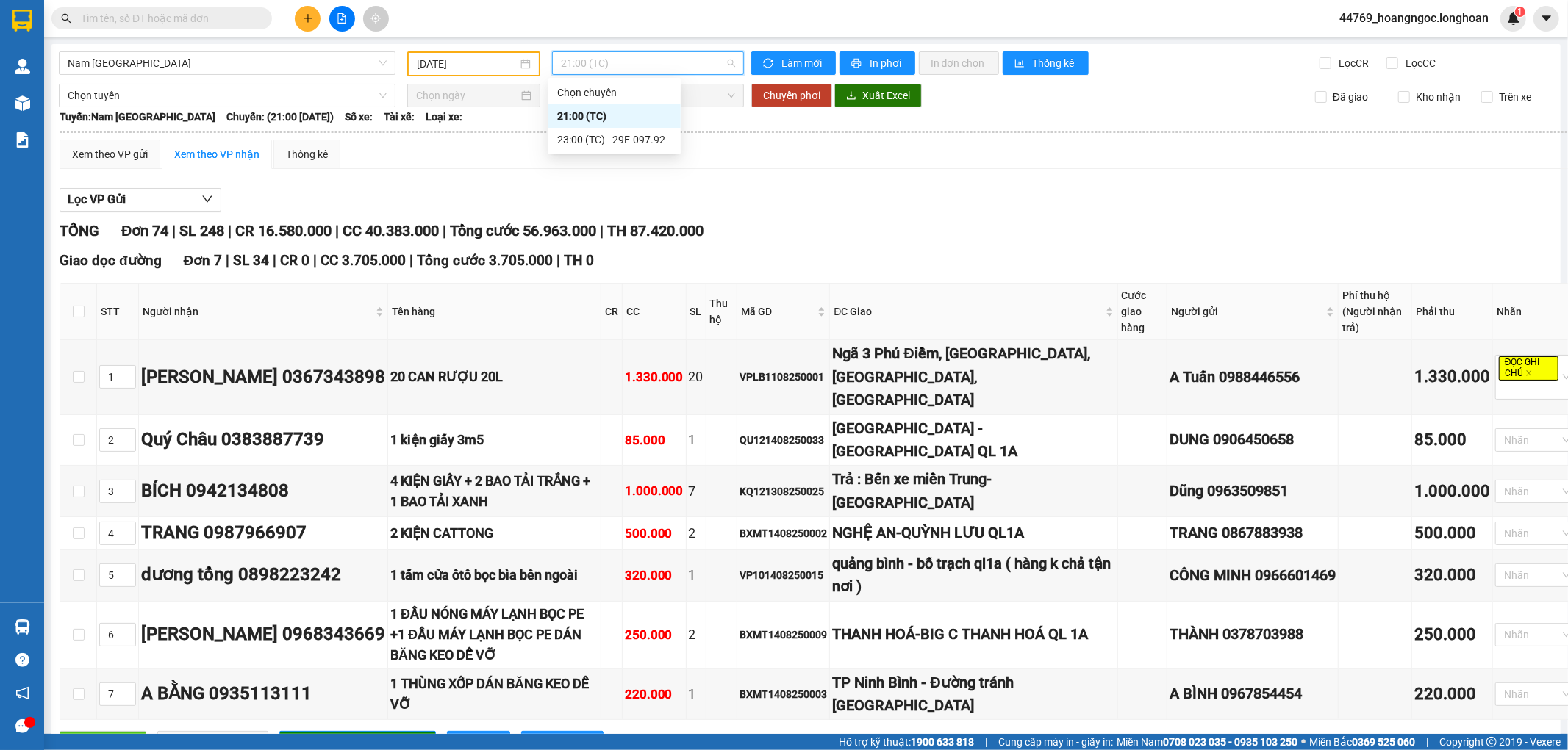
click at [143, 153] on div "Xem theo VP gửi" at bounding box center [109, 154] width 76 height 16
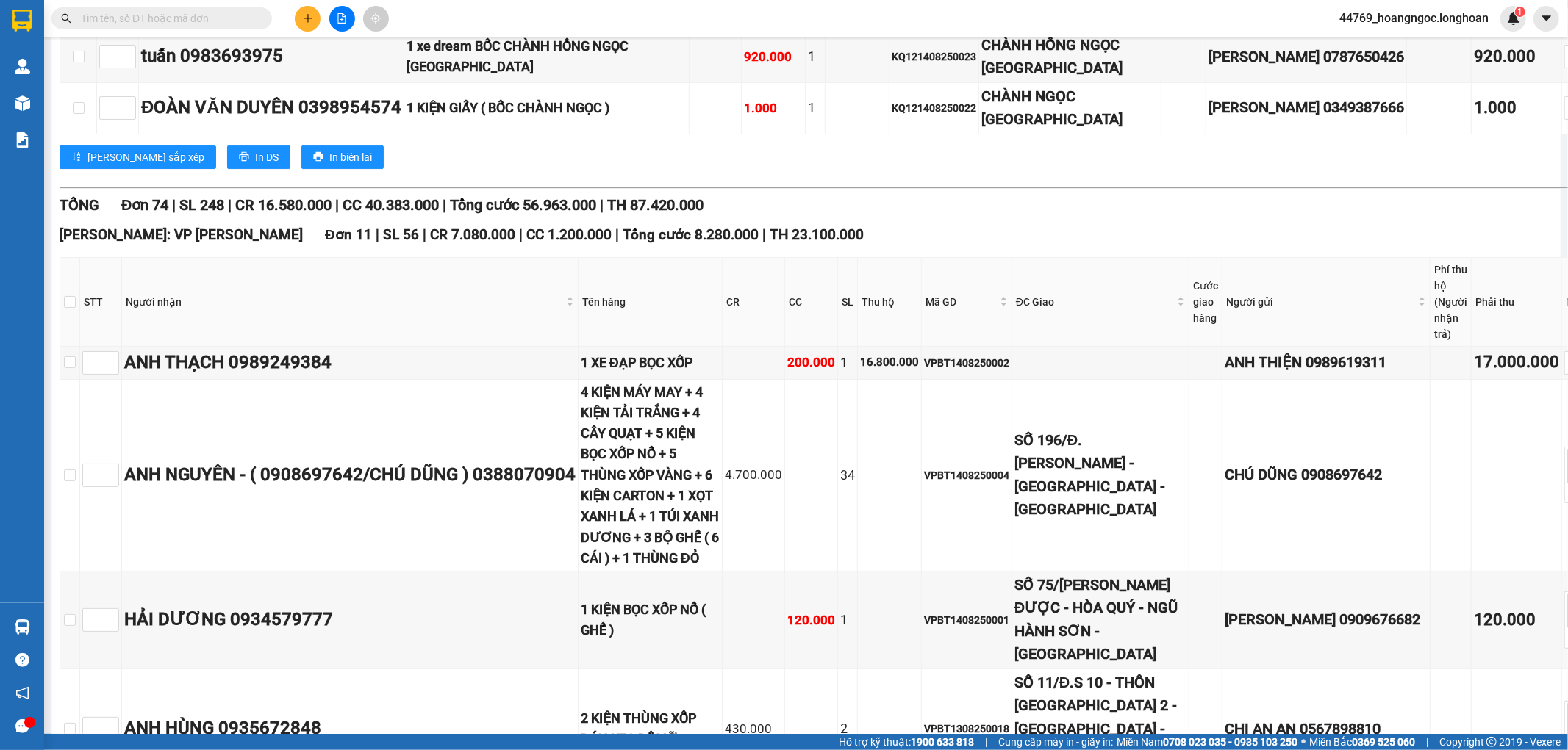
scroll to position [489, 0]
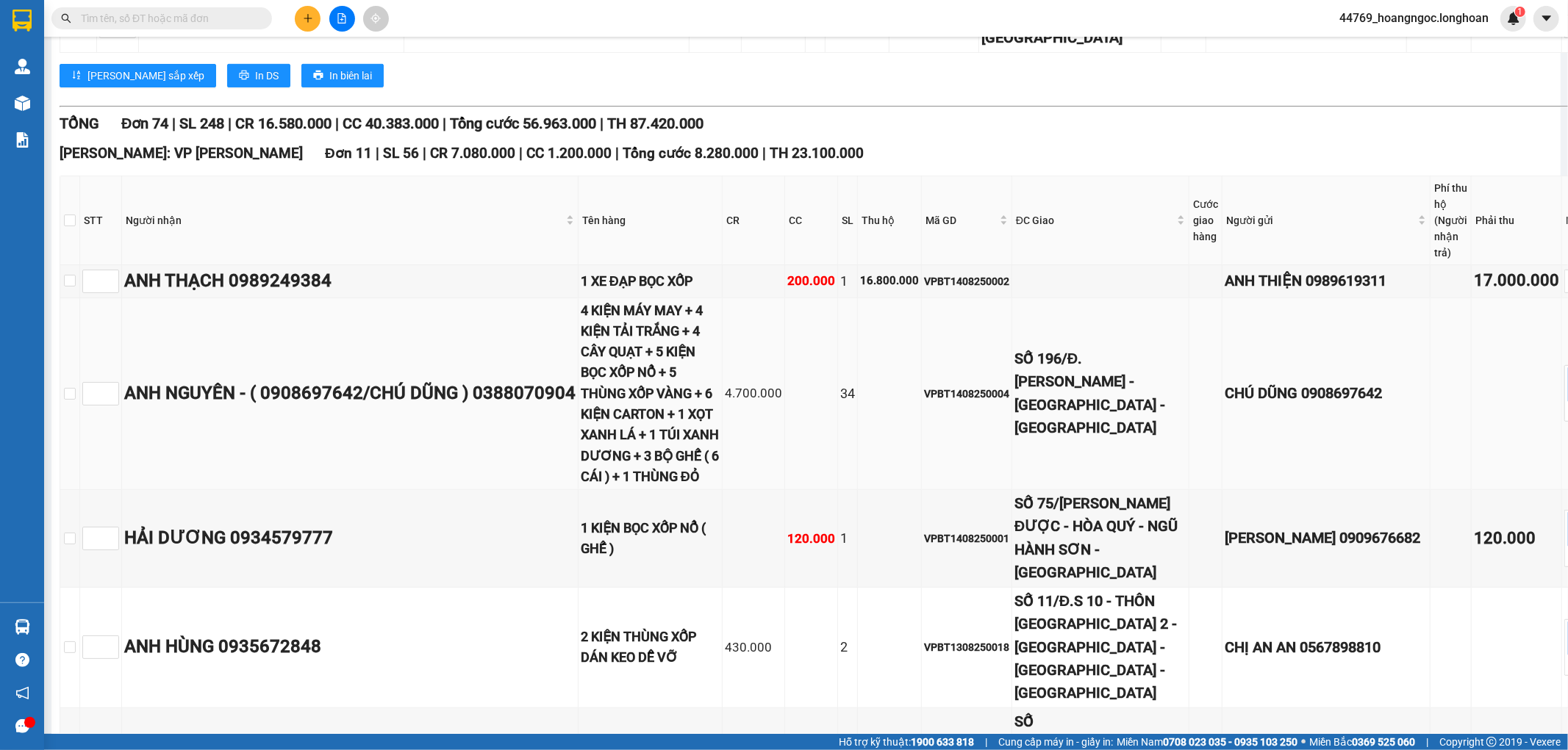
click at [251, 491] on td "ANH NGUYÊN - ( 0908697642/CHÚ DŨNG ) 0388070904" at bounding box center [350, 395] width 456 height 192
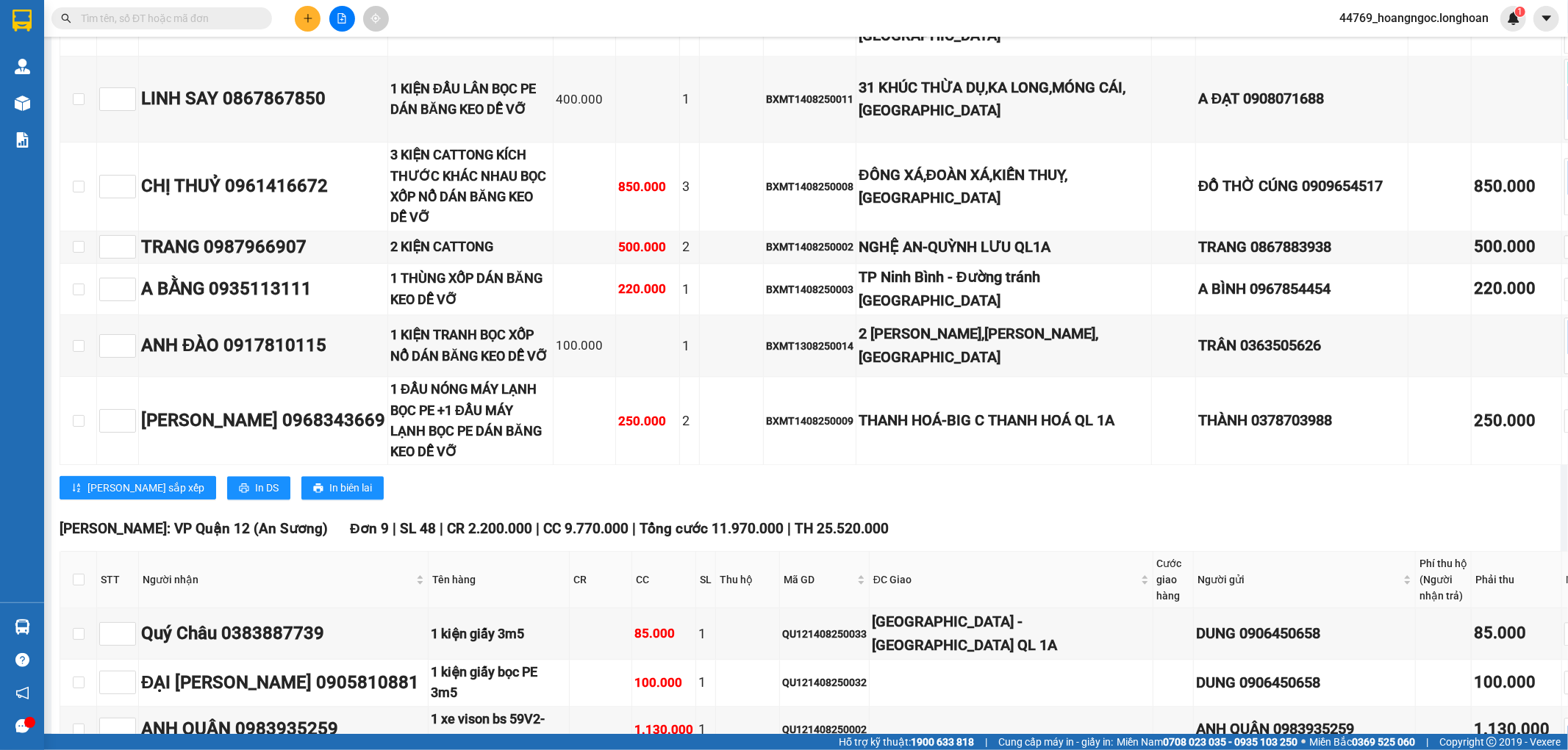
scroll to position [2775, 0]
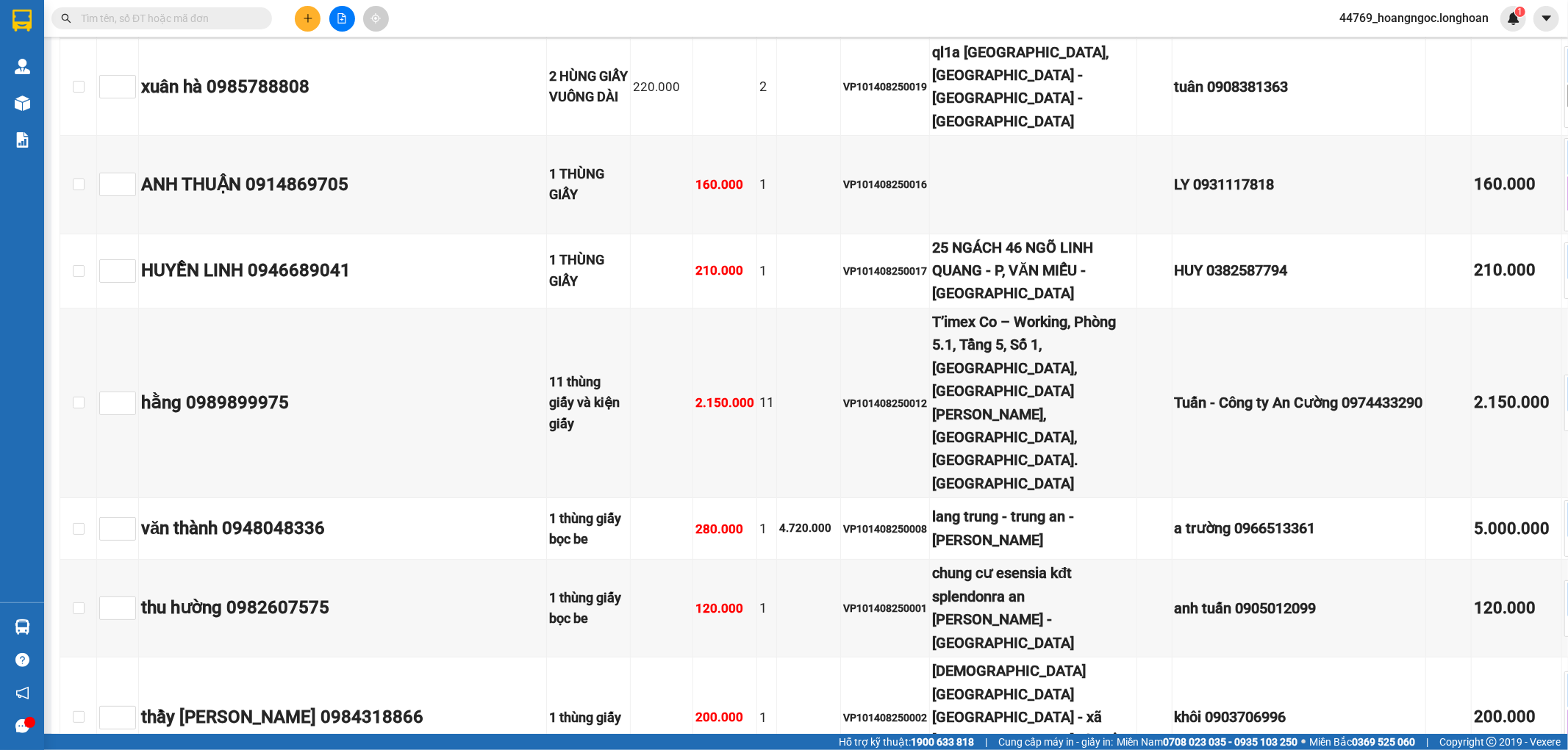
scroll to position [4734, 0]
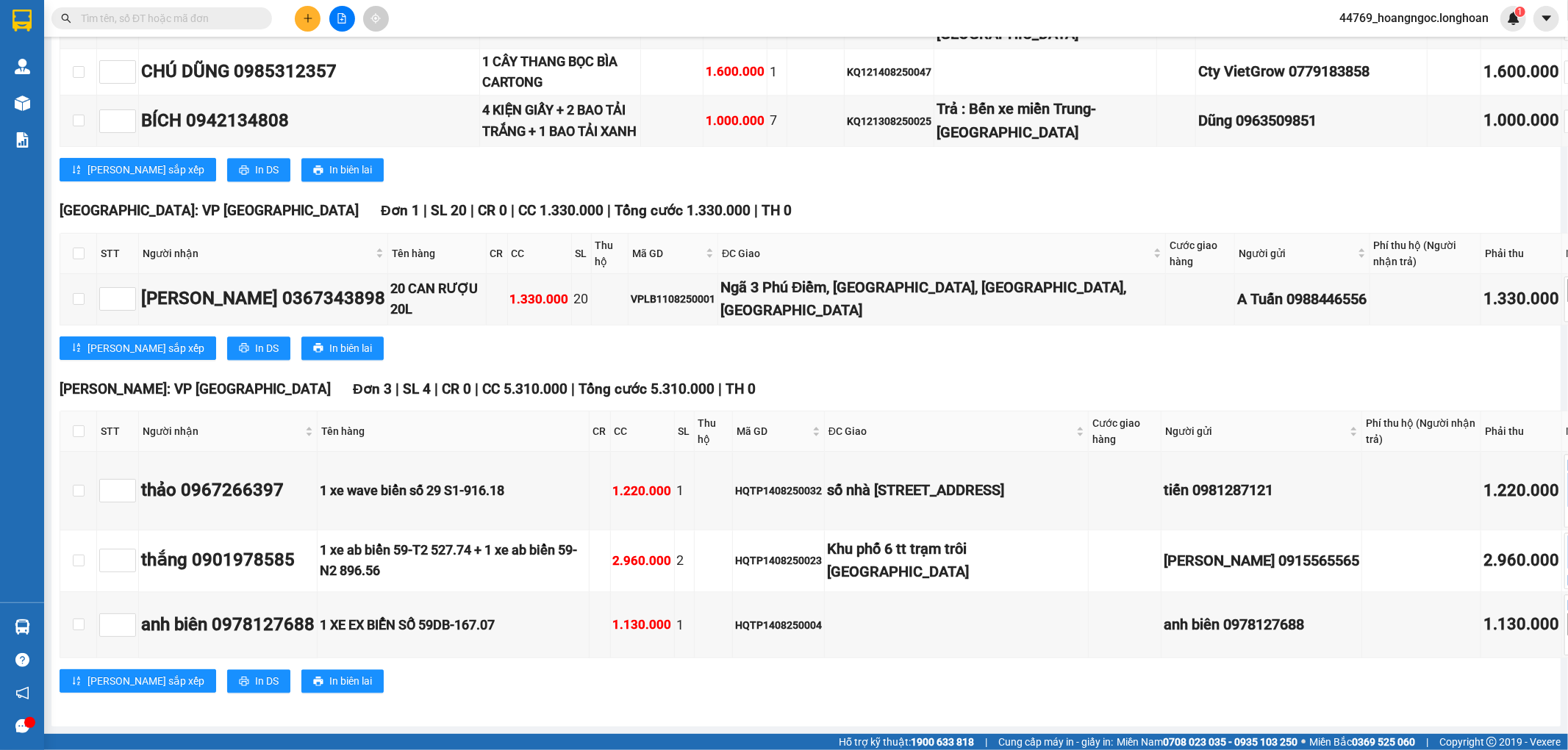
scroll to position [8241, 0]
click at [806, 178] on div "Lưu sắp xếp In DS In biên lai" at bounding box center [855, 170] width 1591 height 23
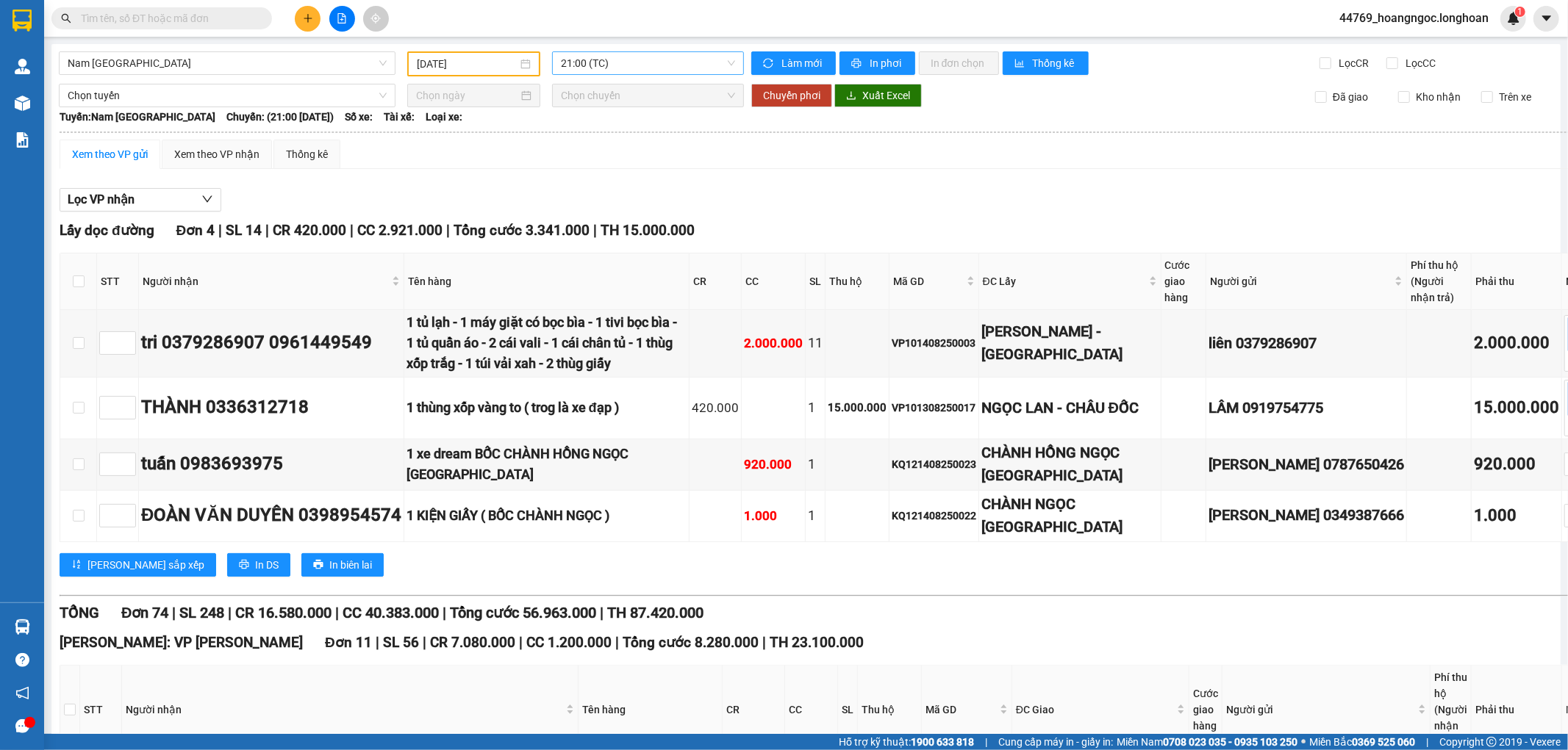
click at [588, 61] on span "21:00 (TC)" at bounding box center [648, 63] width 174 height 22
click at [598, 141] on div "23:00 (TC) - 29E-097.92" at bounding box center [614, 139] width 115 height 16
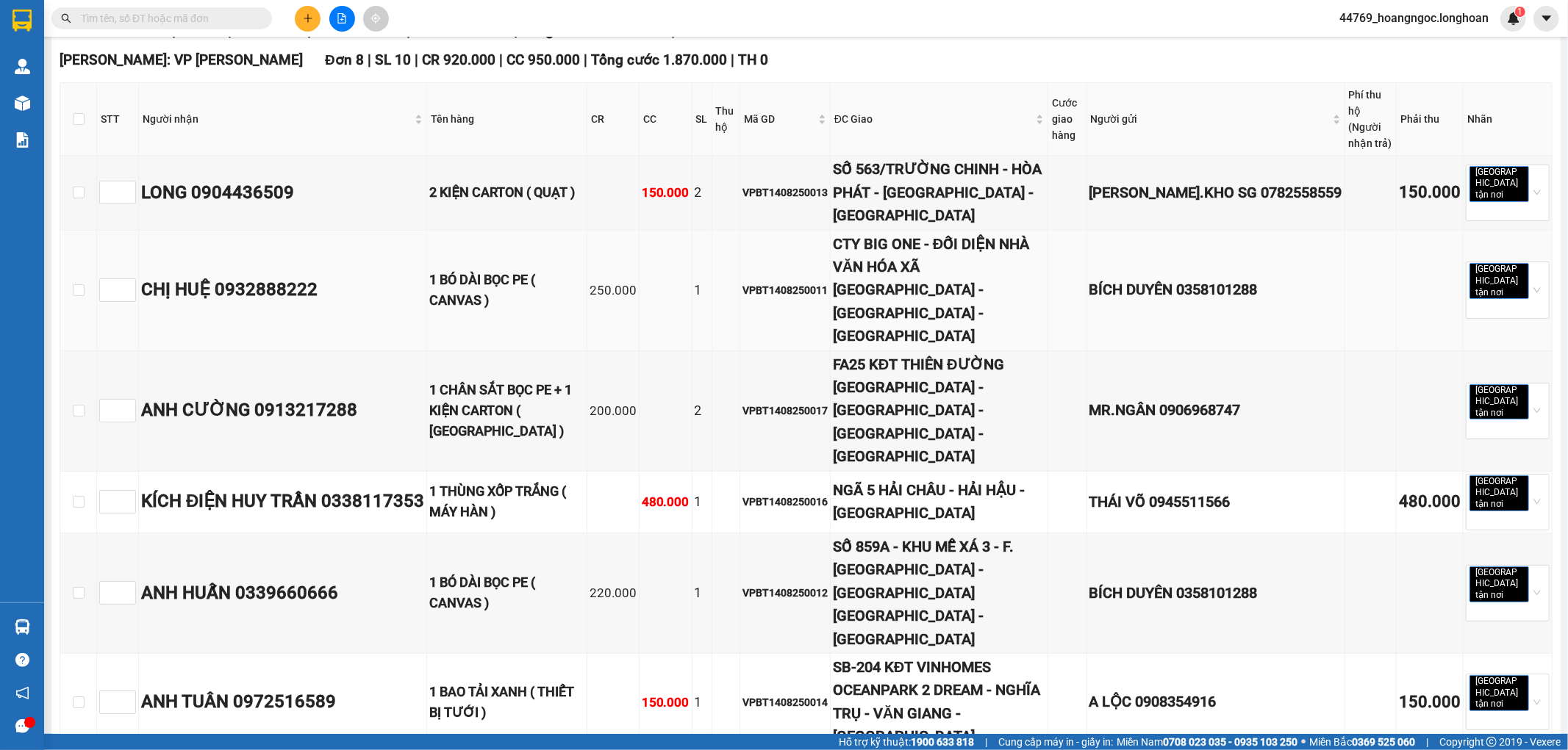
scroll to position [163, 0]
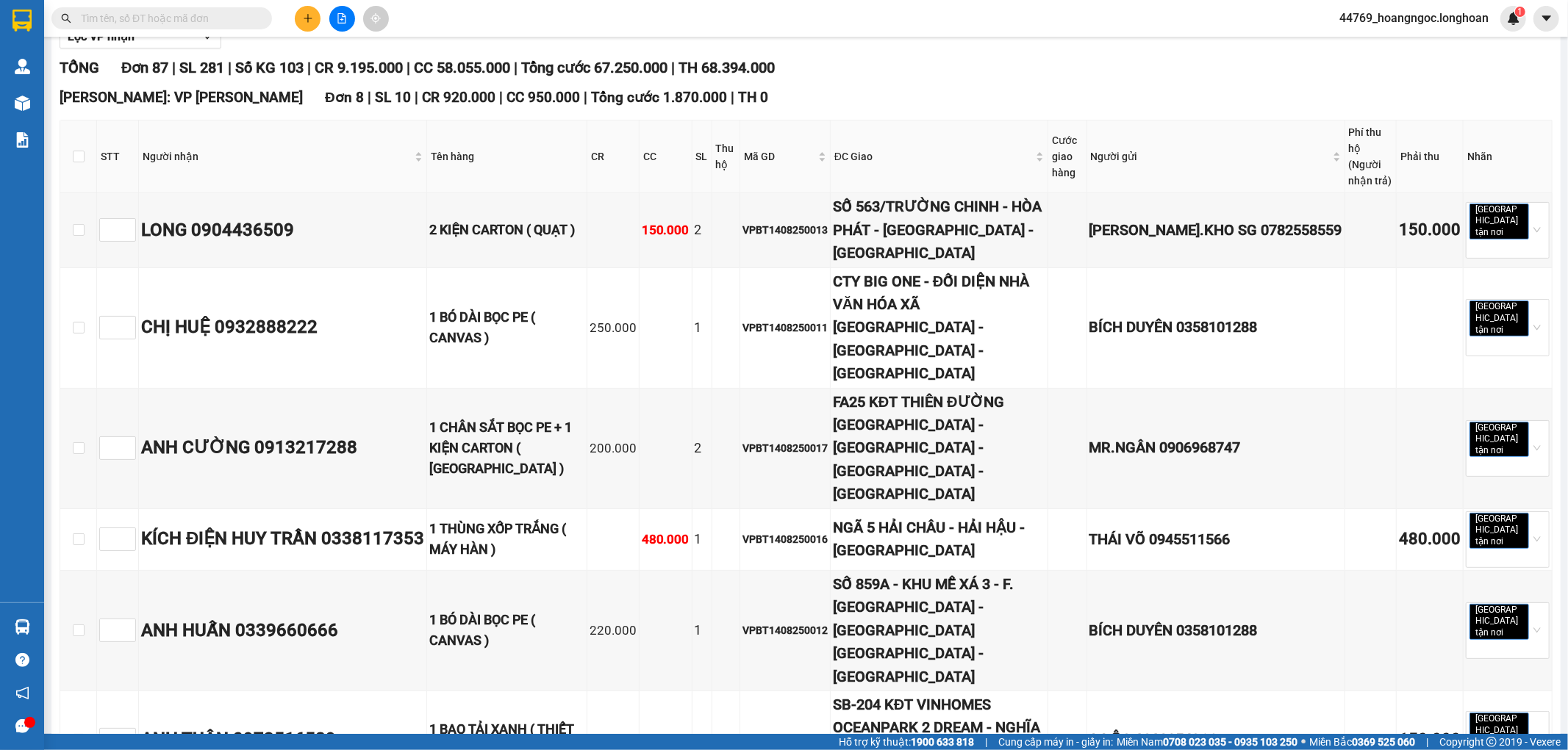
click at [1061, 90] on div "Hồ Chí Minh: VP Bình Thạnh Đơn 8 | SL 10 | CR 920.000 | CC 950.000 | Tổng cước …" at bounding box center [806, 98] width 1493 height 22
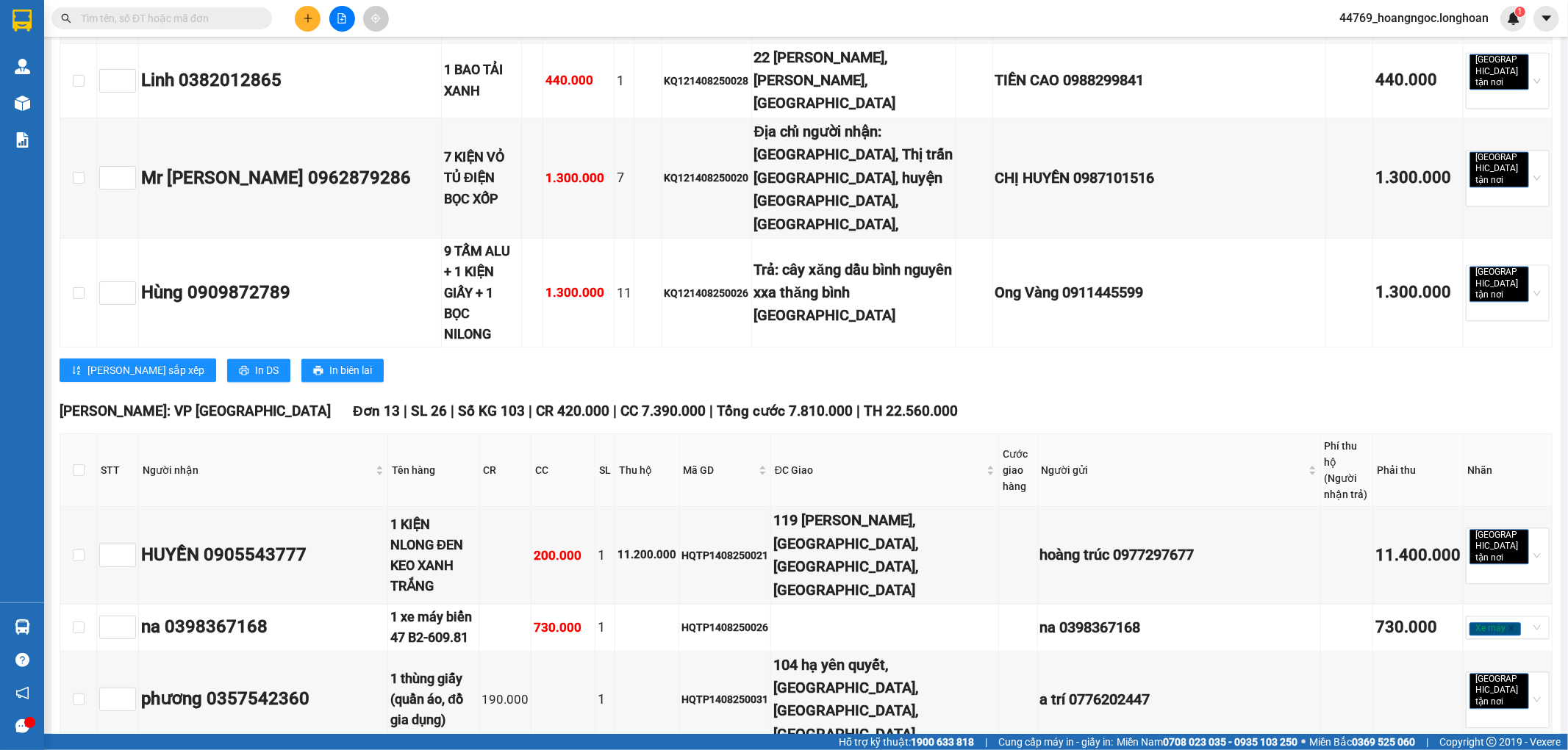
scroll to position [2693, 0]
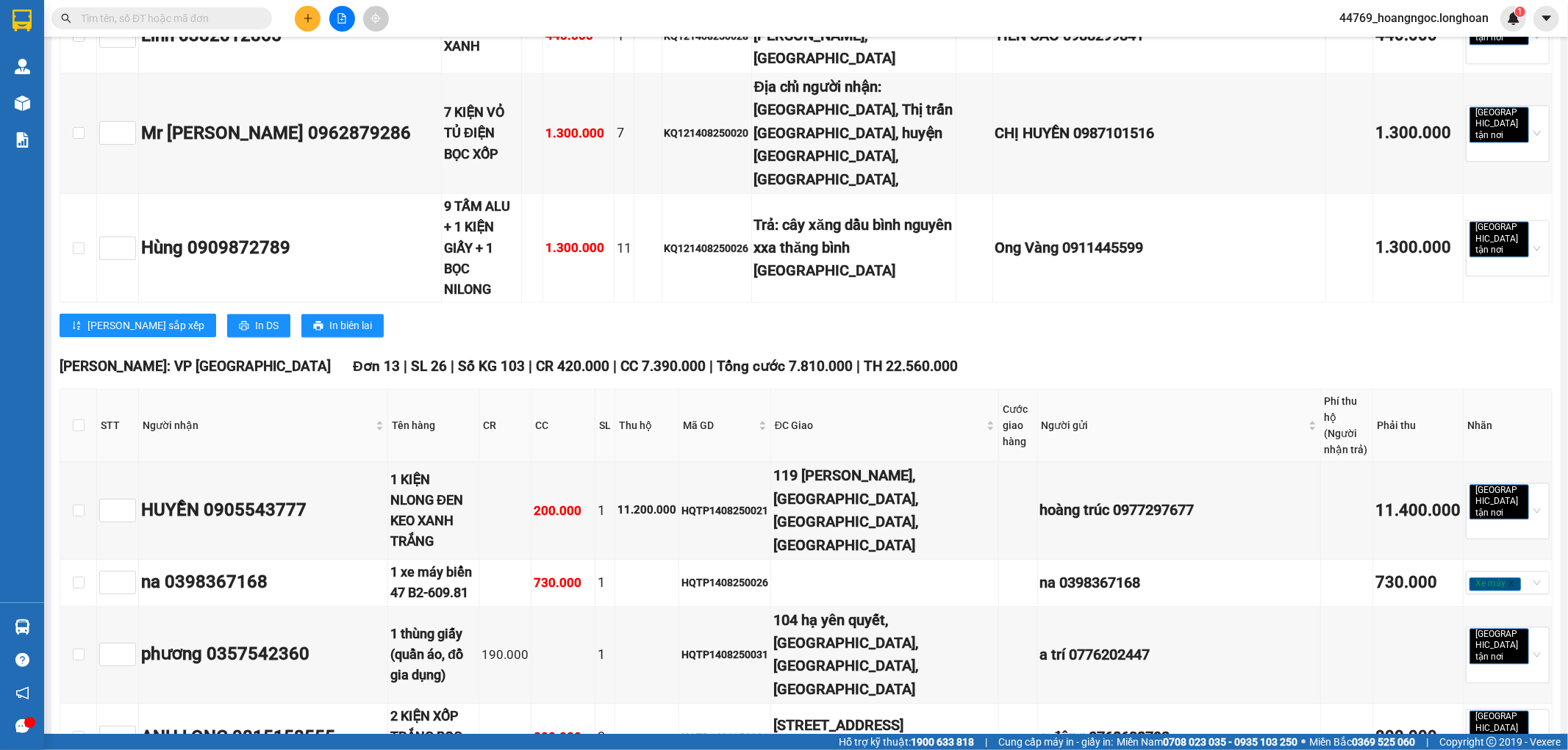
click at [1017, 314] on div "Lưu sắp xếp In DS In biên lai" at bounding box center [806, 326] width 1493 height 23
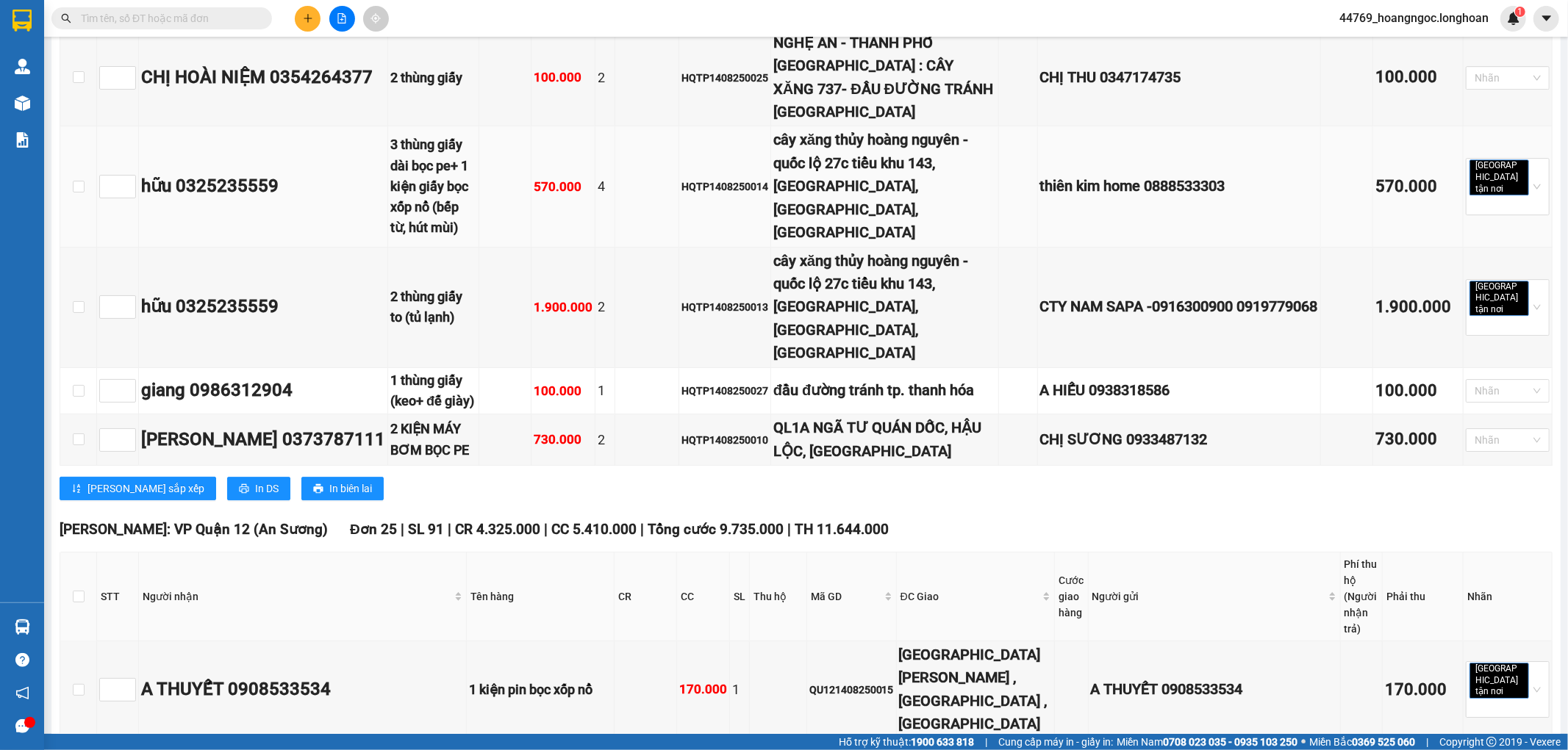
scroll to position [3755, 0]
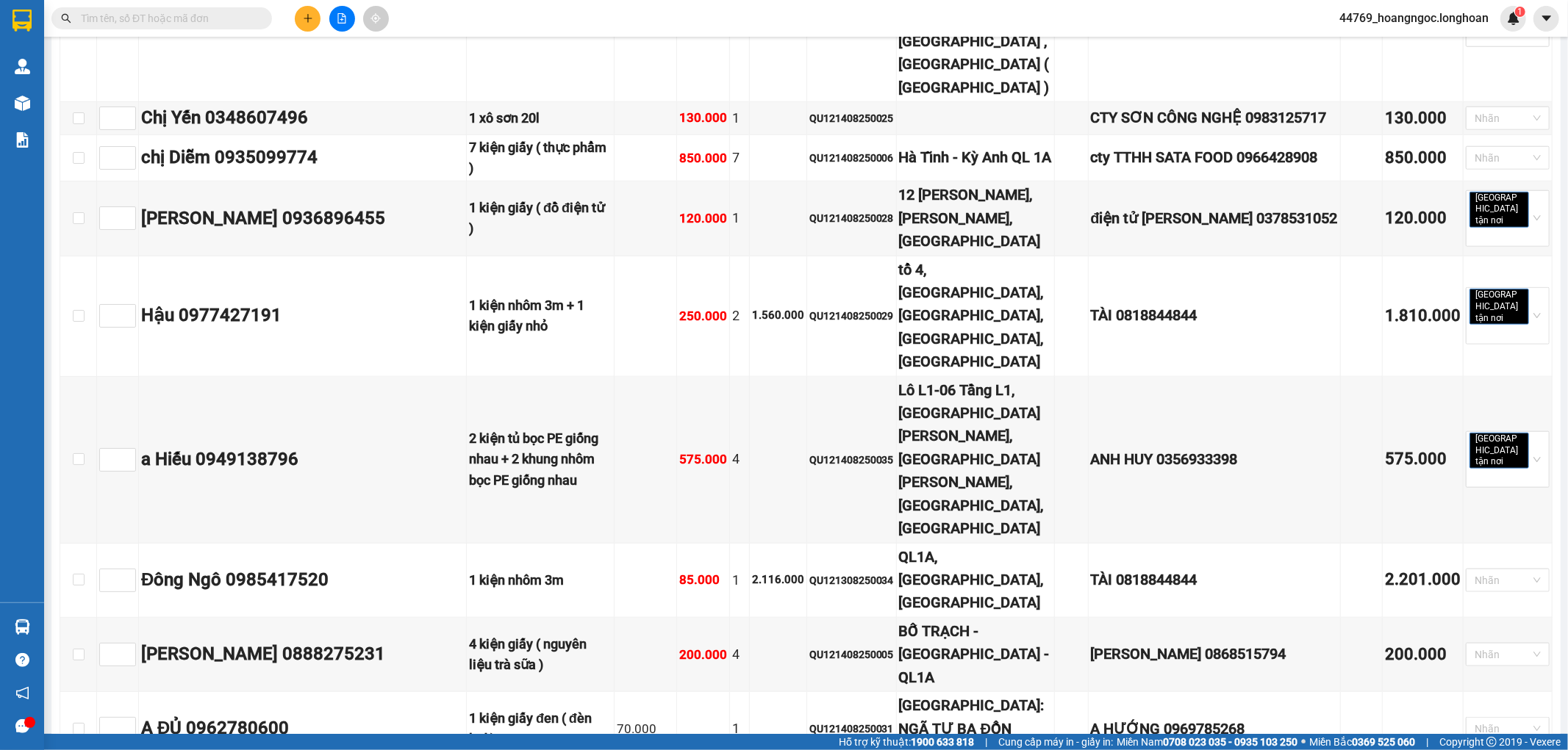
scroll to position [5877, 0]
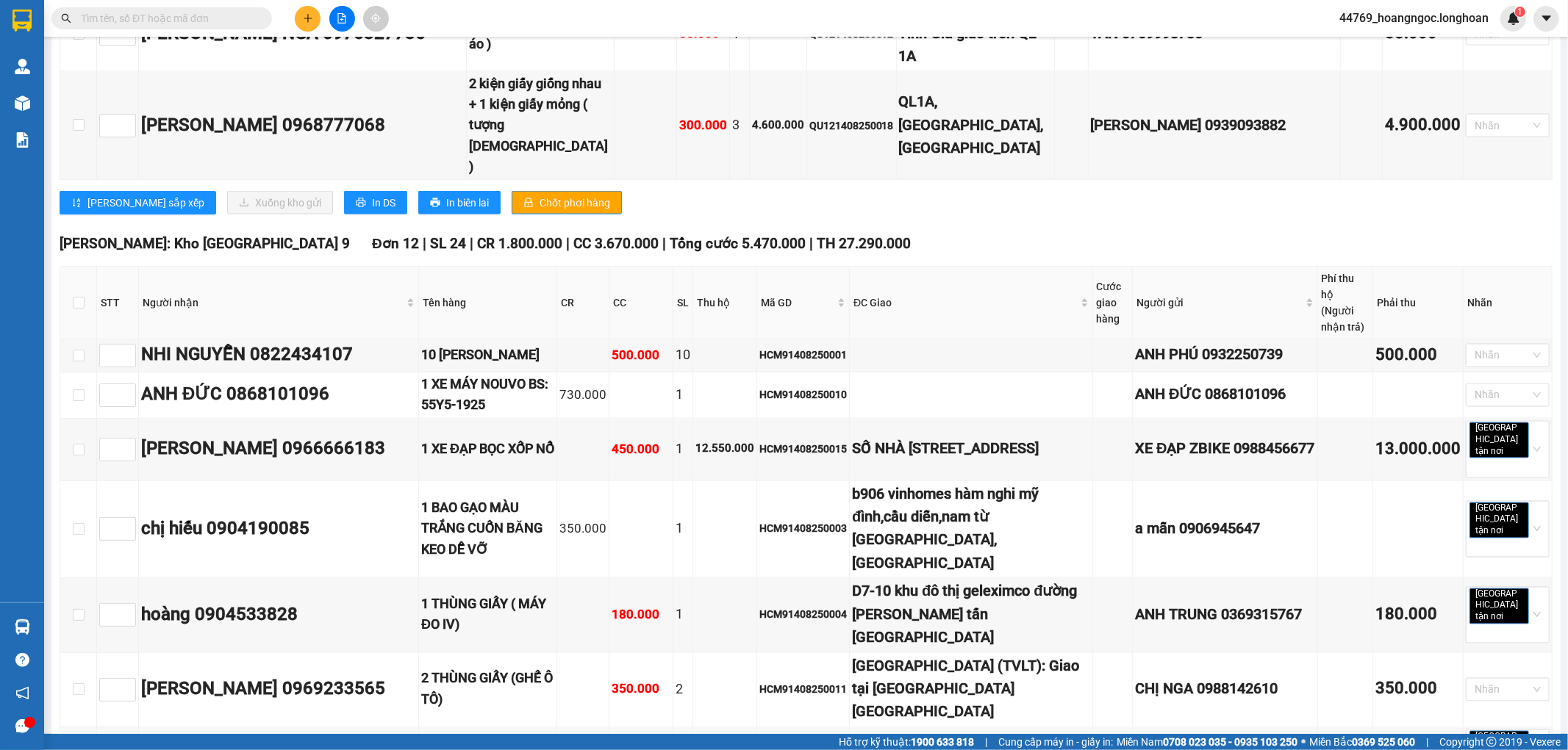
scroll to position [6775, 0]
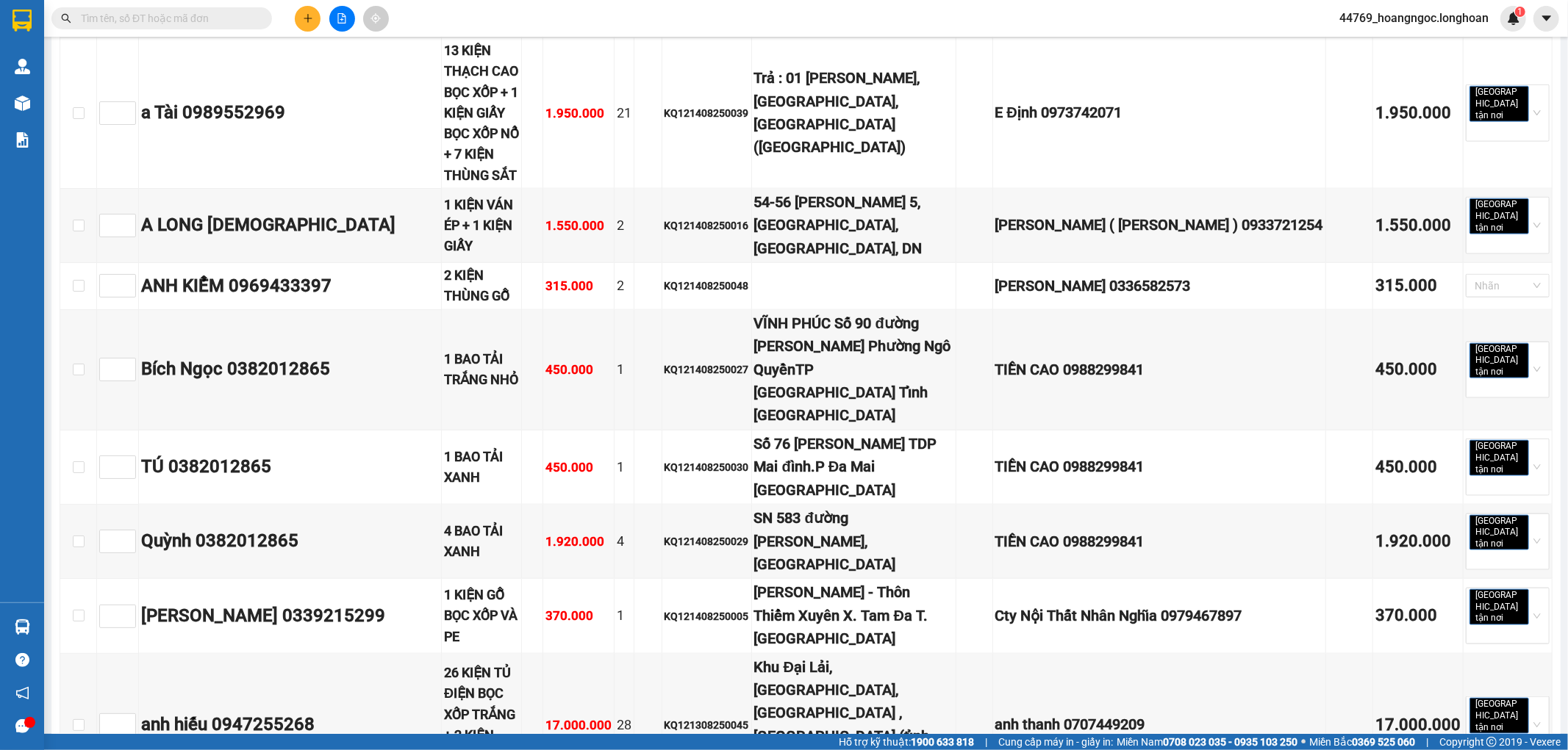
scroll to position [0, 0]
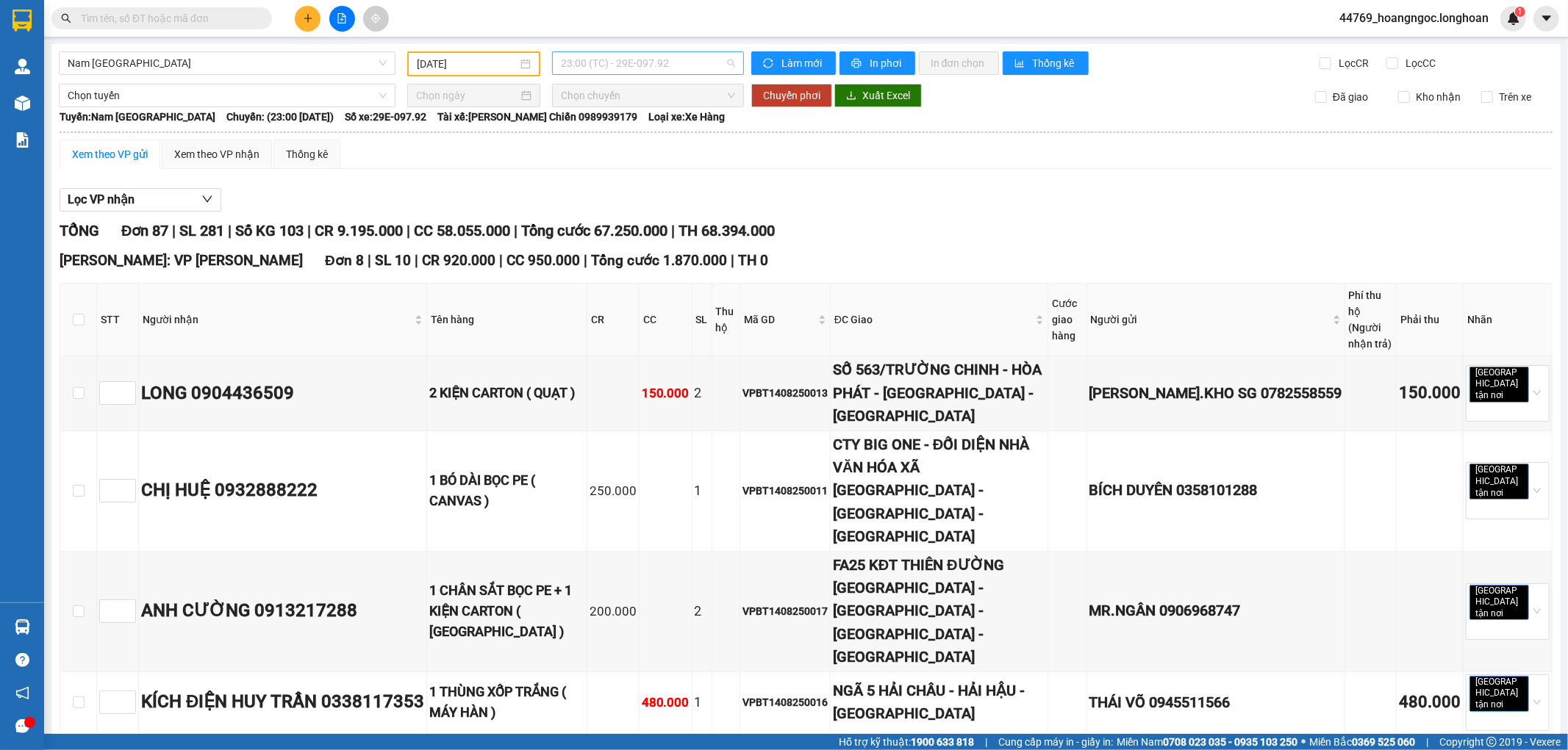
click at [630, 68] on span "23:00 (TC) - 29E-097.92" at bounding box center [648, 63] width 174 height 22
click at [632, 116] on div "21:00 (TC)" at bounding box center [614, 116] width 115 height 16
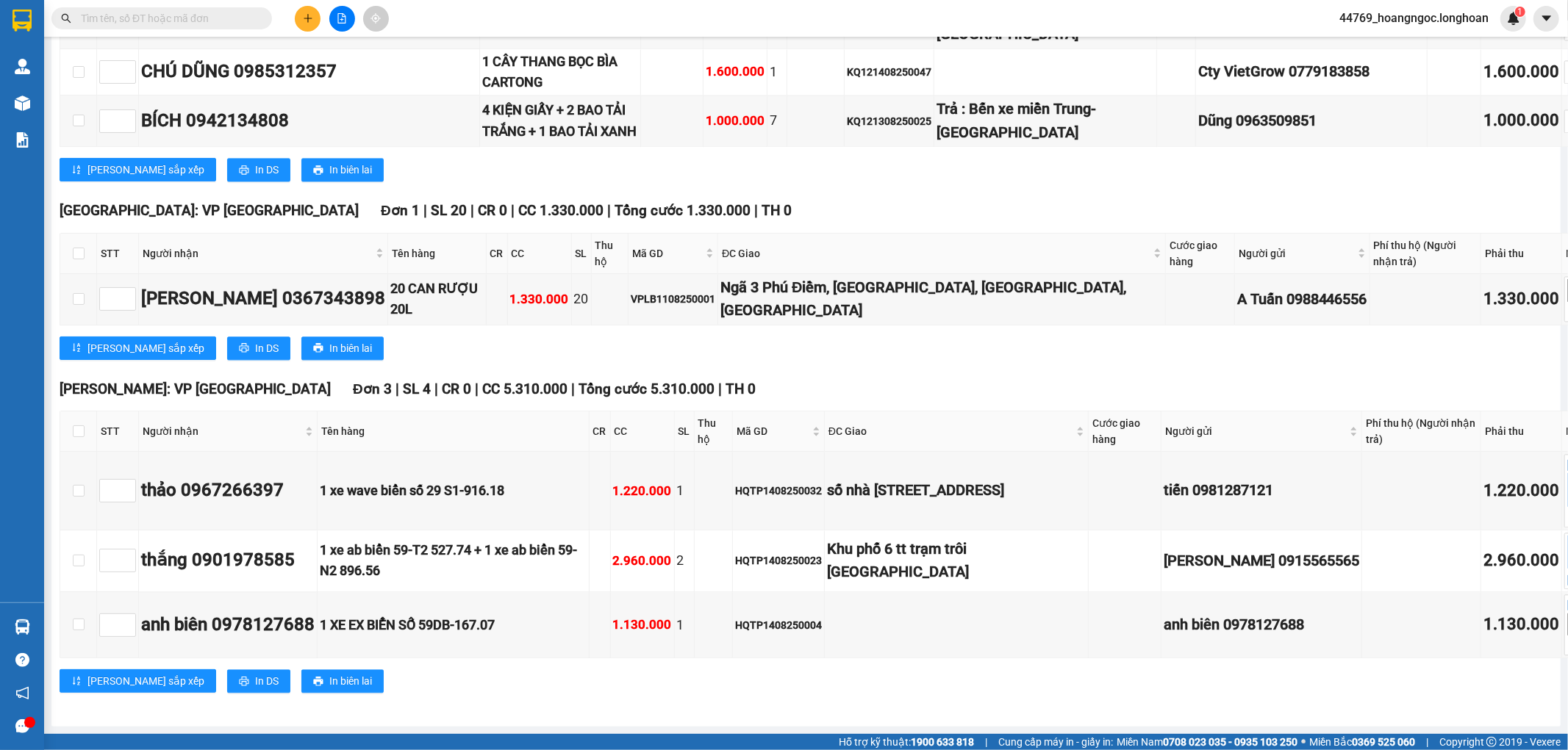
scroll to position [8241, 0]
drag, startPoint x: 791, startPoint y: 179, endPoint x: 786, endPoint y: 185, distance: 7.8
click at [791, 179] on div "Lưu sắp xếp In DS In biên lai" at bounding box center [855, 170] width 1591 height 23
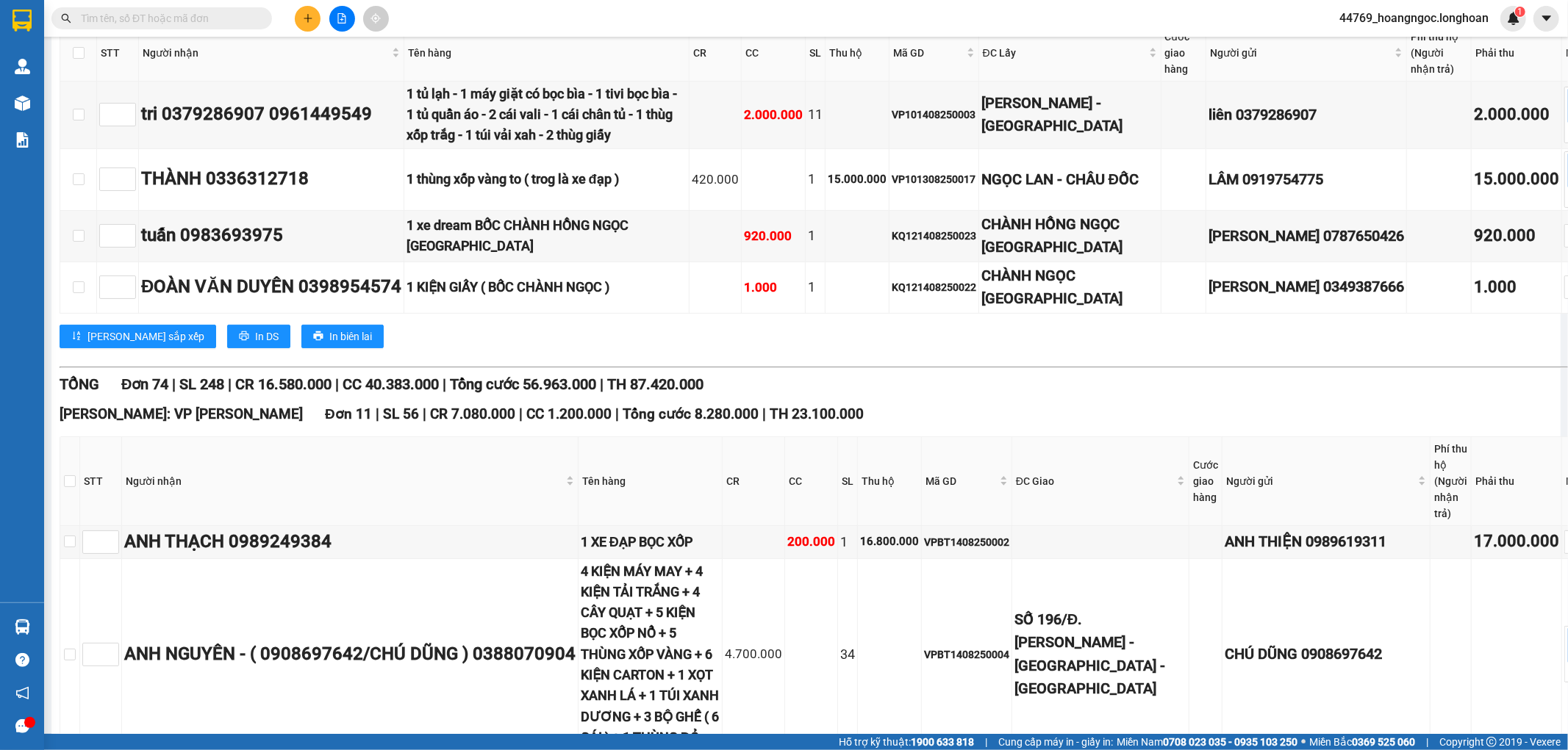
scroll to position [0, 0]
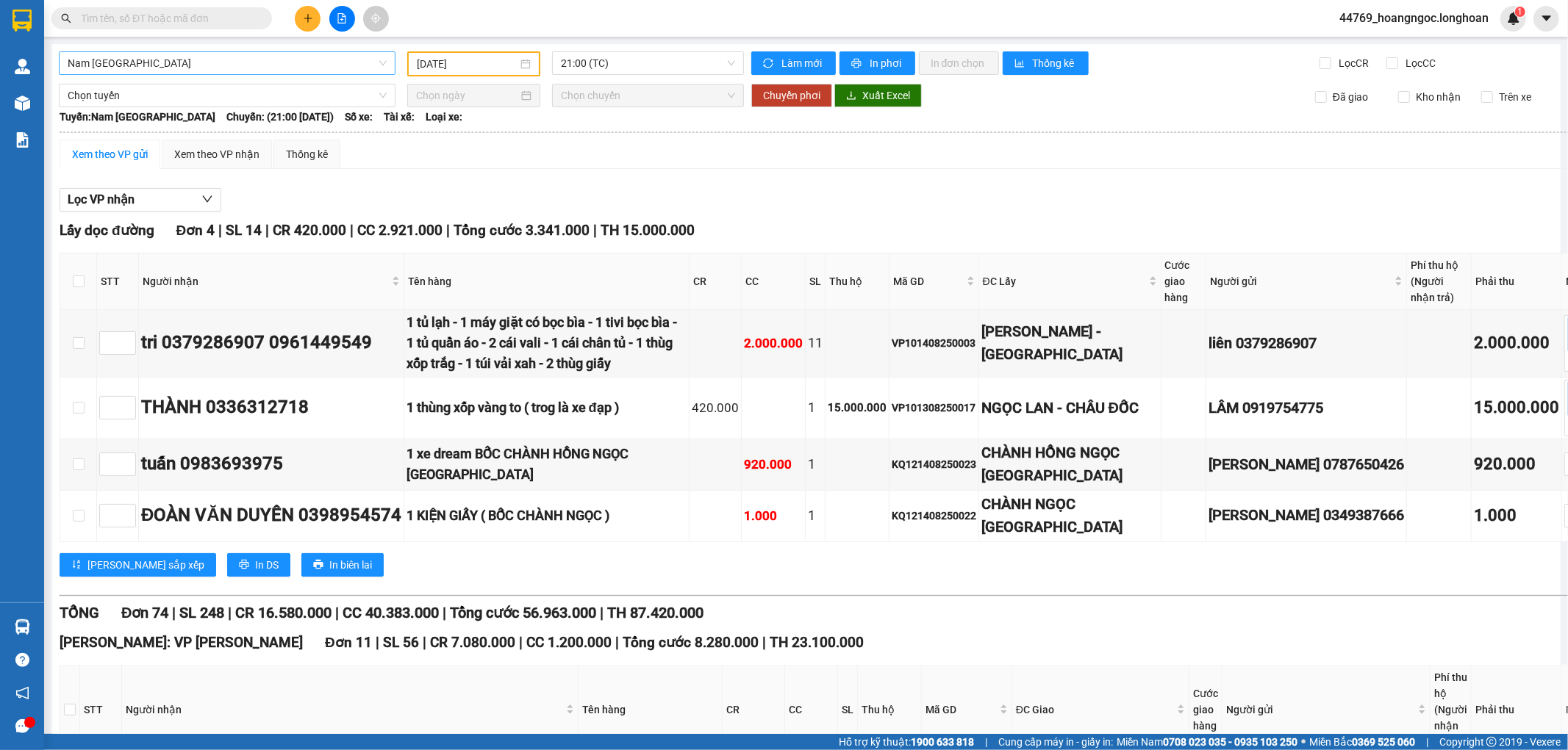
click at [270, 66] on span "Nam Trung Bắc QL1A" at bounding box center [227, 63] width 319 height 22
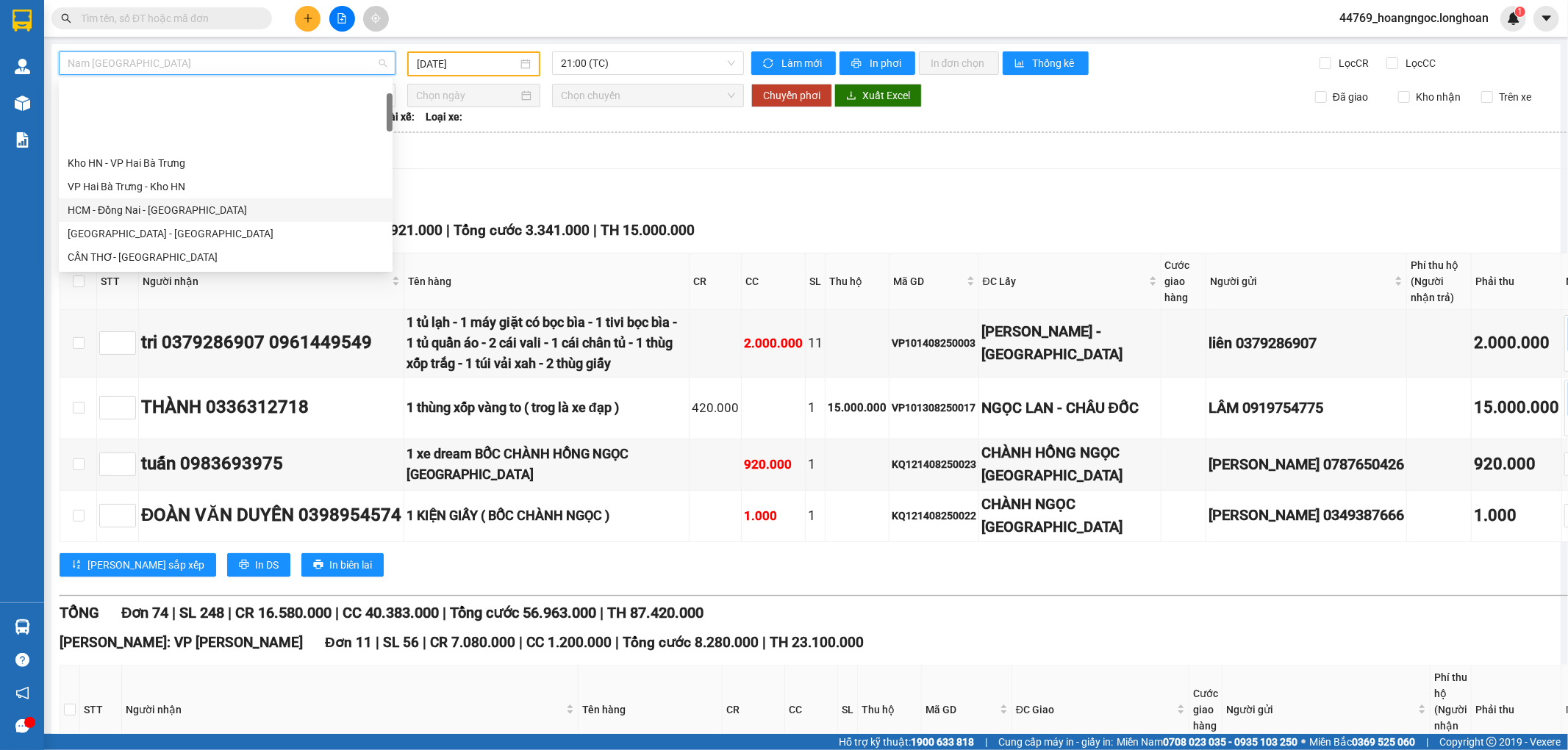
scroll to position [81, 0]
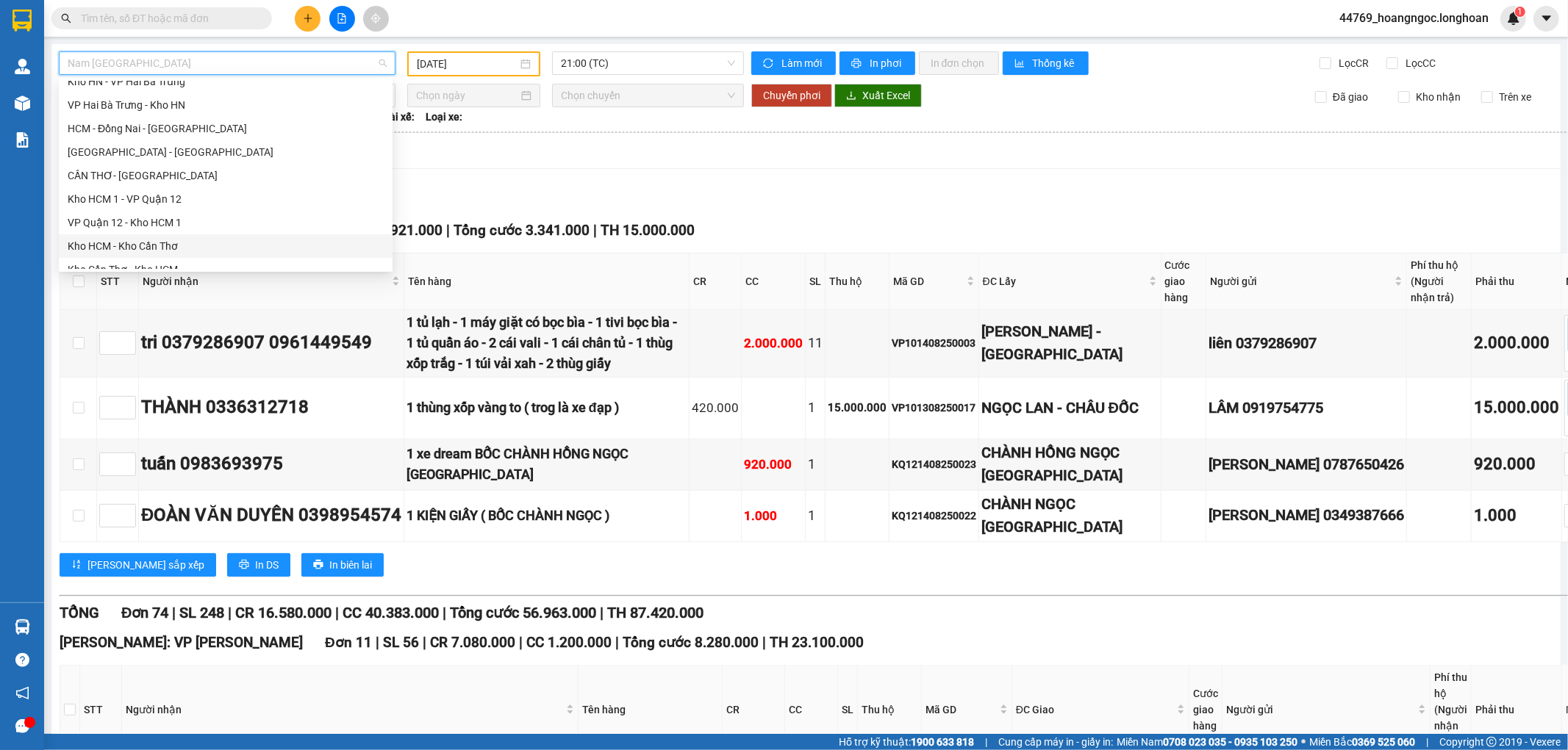
click at [163, 238] on div "Kho HCM - Kho Cần Thơ" at bounding box center [226, 246] width 316 height 16
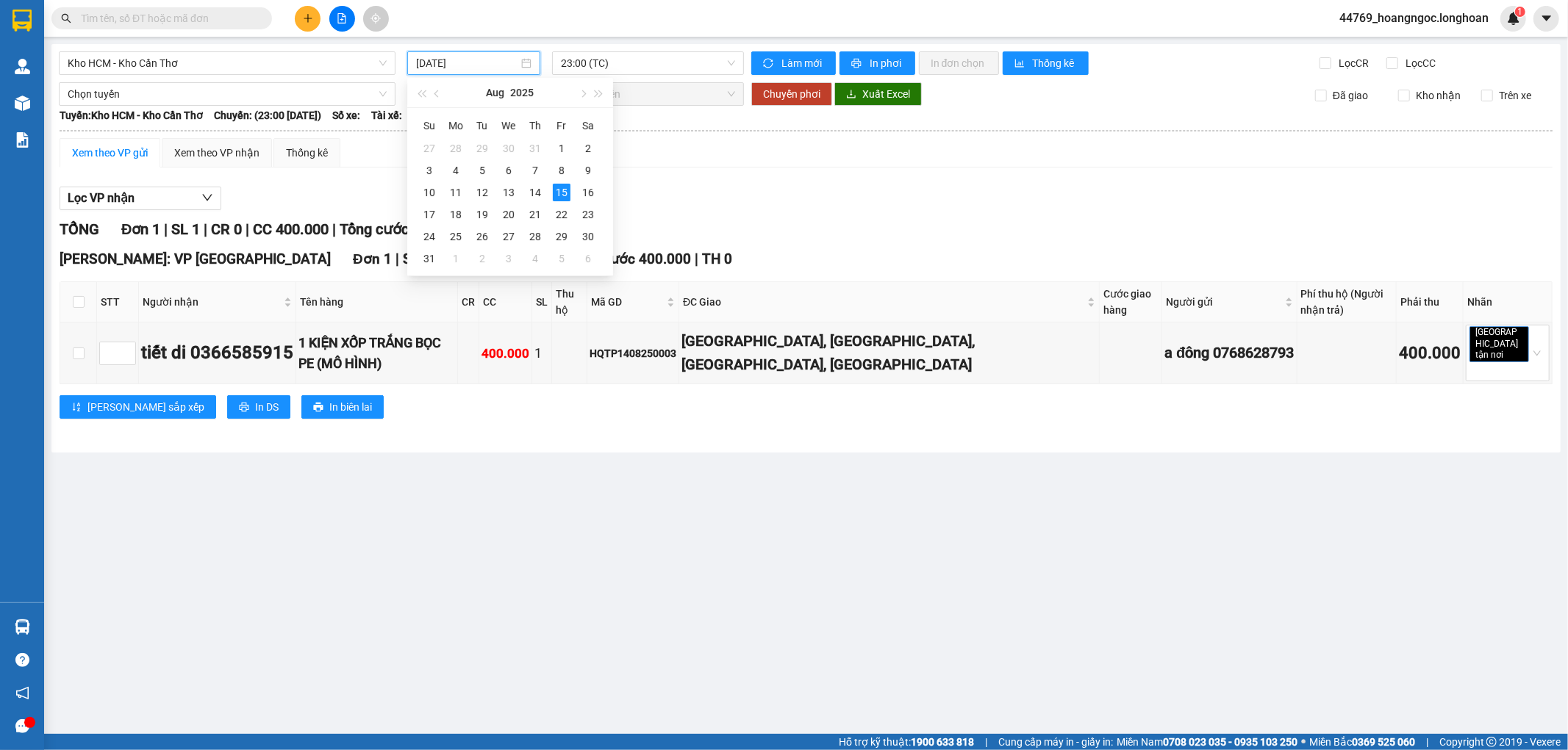
click at [481, 55] on input "15/08/2025" at bounding box center [467, 63] width 102 height 16
click at [541, 193] on div "14" at bounding box center [535, 192] width 18 height 18
type input "14/08/2025"
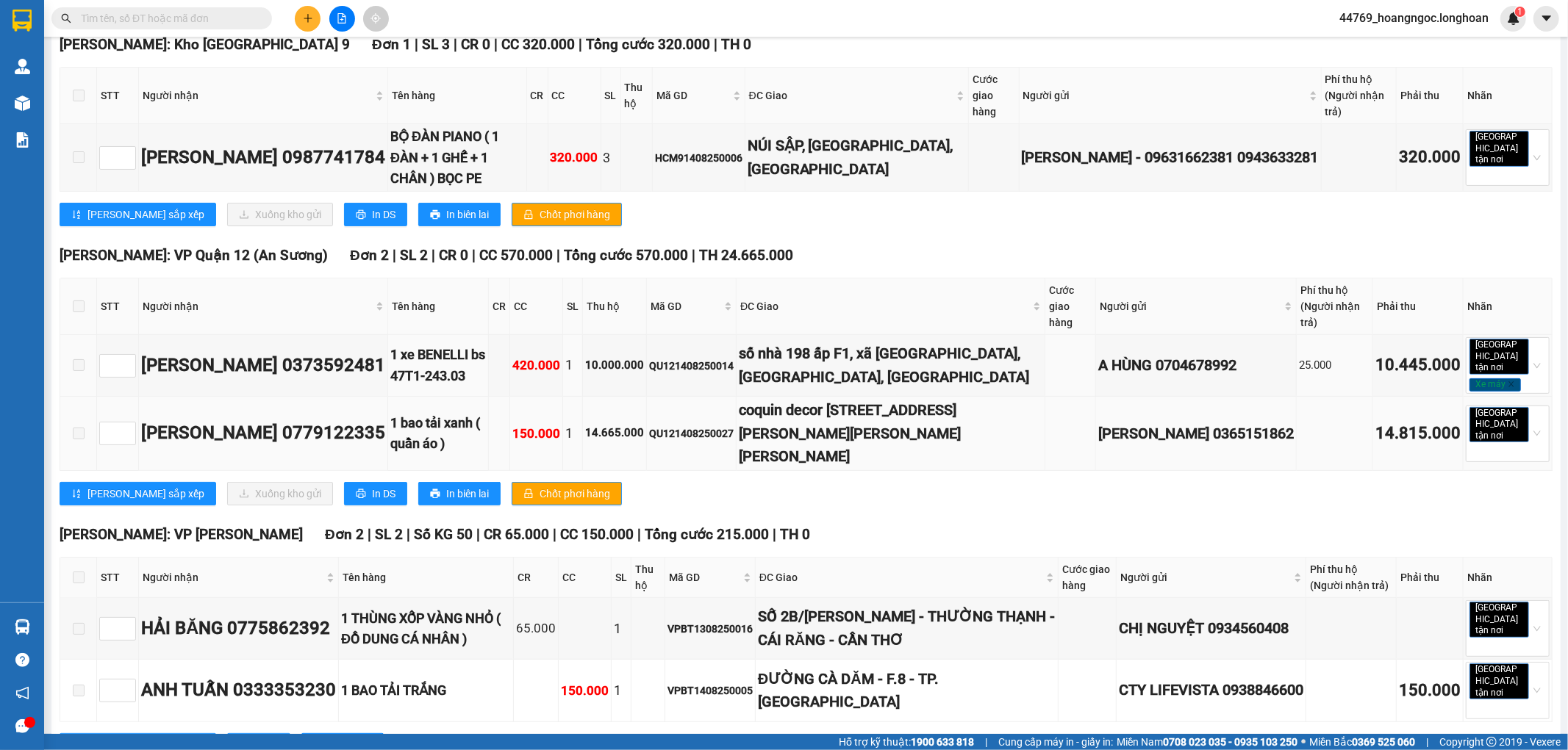
scroll to position [245, 0]
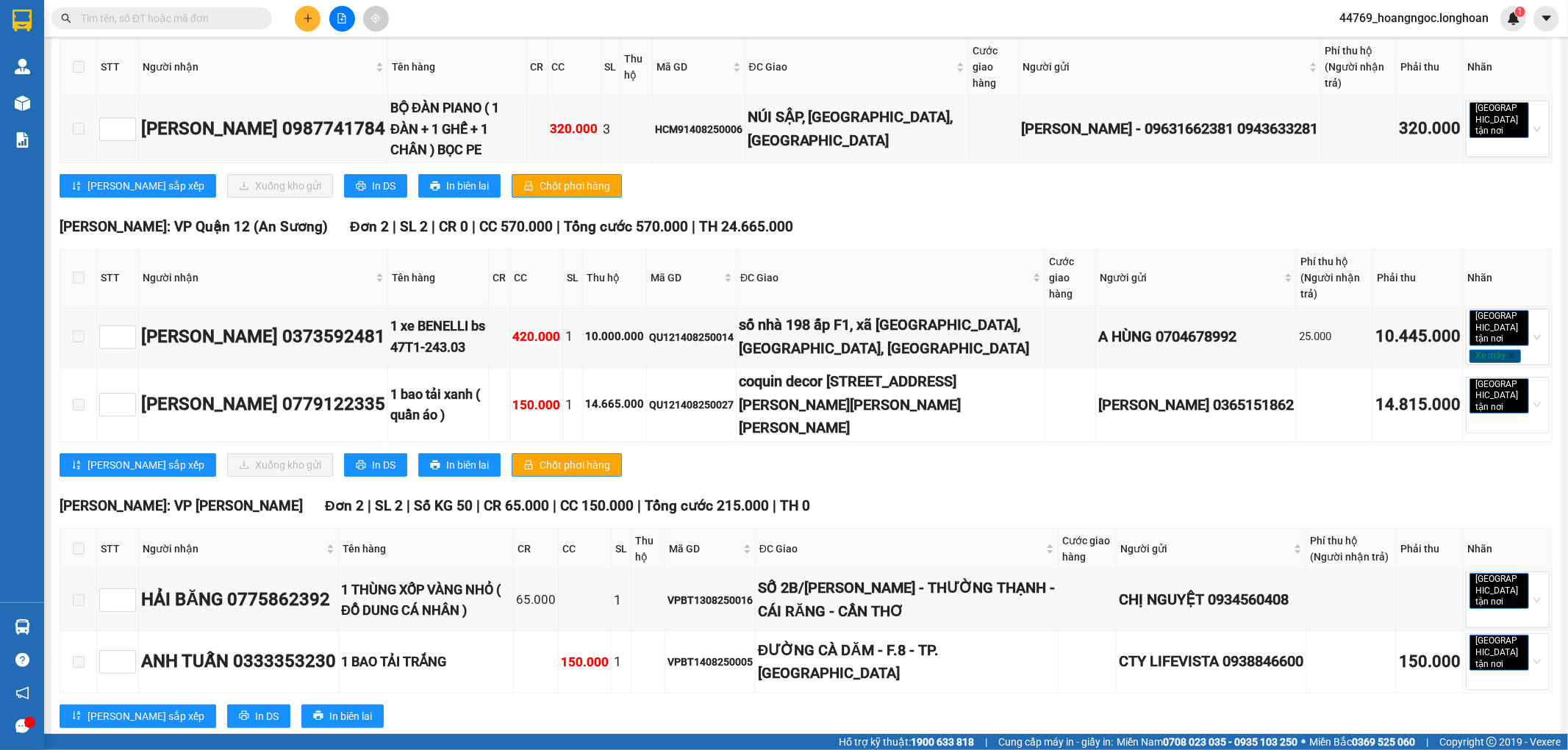
click at [921, 173] on div "Hồ Chí Minh: Kho Thủ Đức & Quận 9 Đơn 1 | SL 3 | CR 0 | CC 320.000 | Tổng cước …" at bounding box center [806, 107] width 1493 height 203
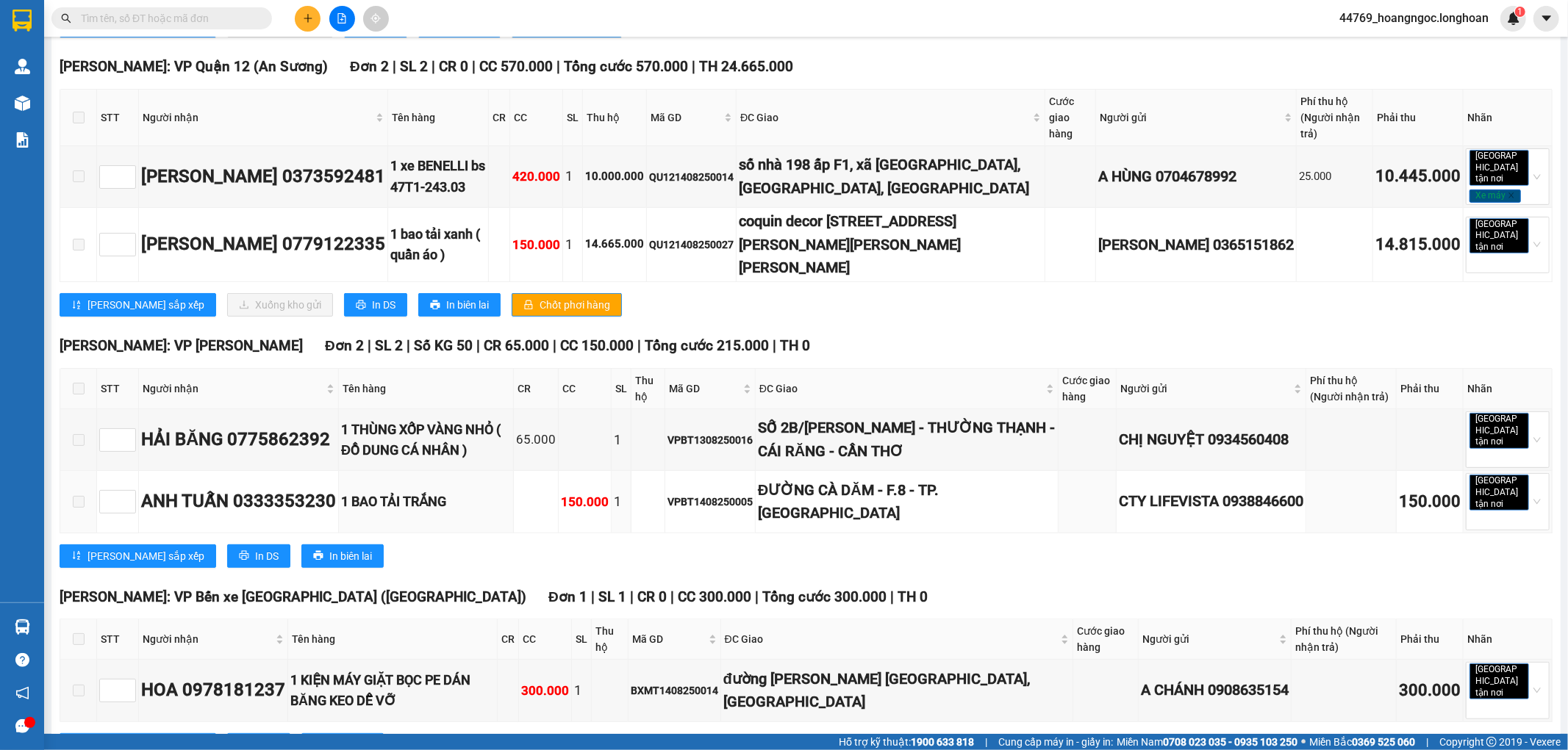
scroll to position [409, 0]
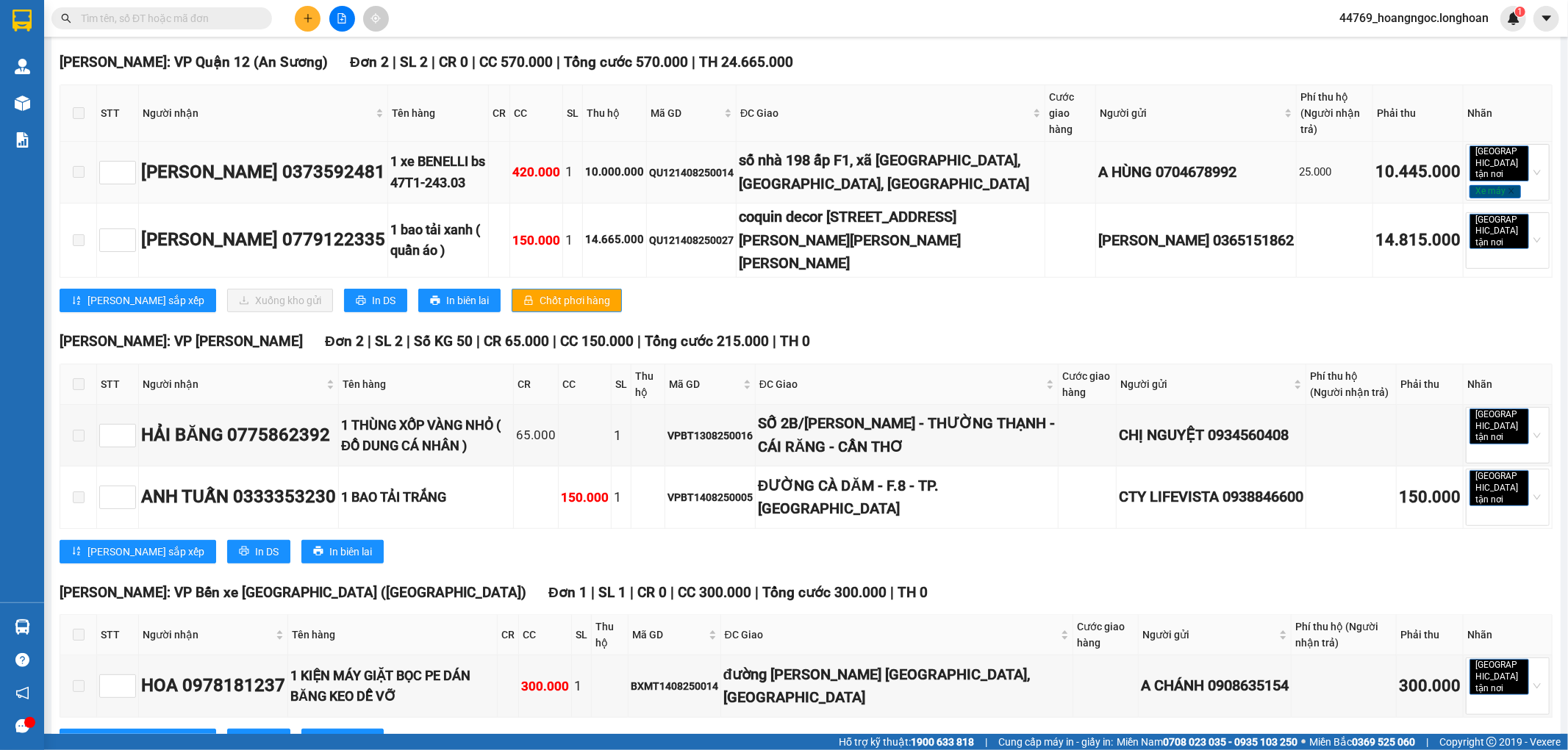
click at [976, 149] on div "số nhà 198 ấp F1, xã Thạnh An, Vĩnh Thạnh, Cần Thơ" at bounding box center [890, 172] width 303 height 46
click at [1045, 215] on td at bounding box center [1070, 240] width 51 height 74
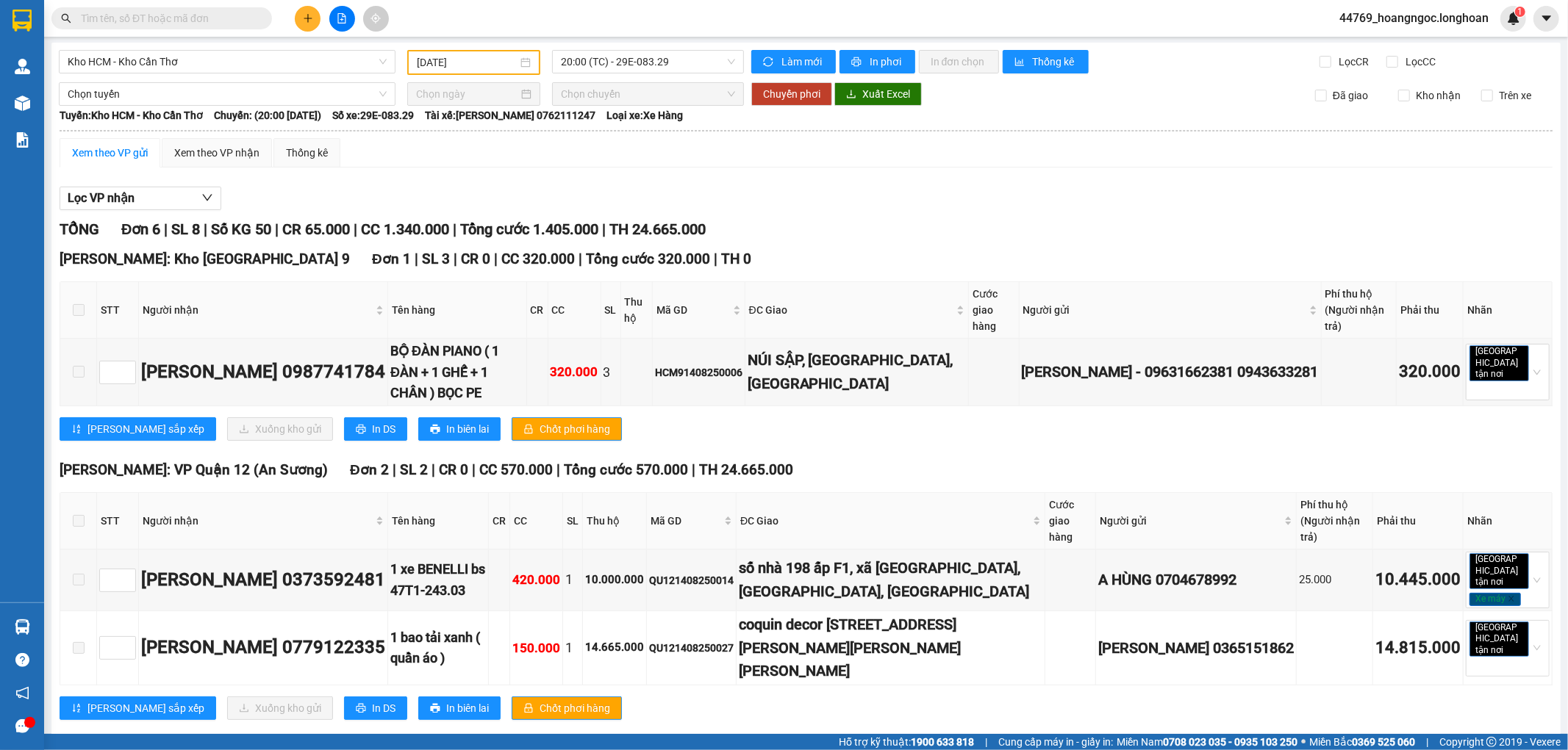
scroll to position [0, 0]
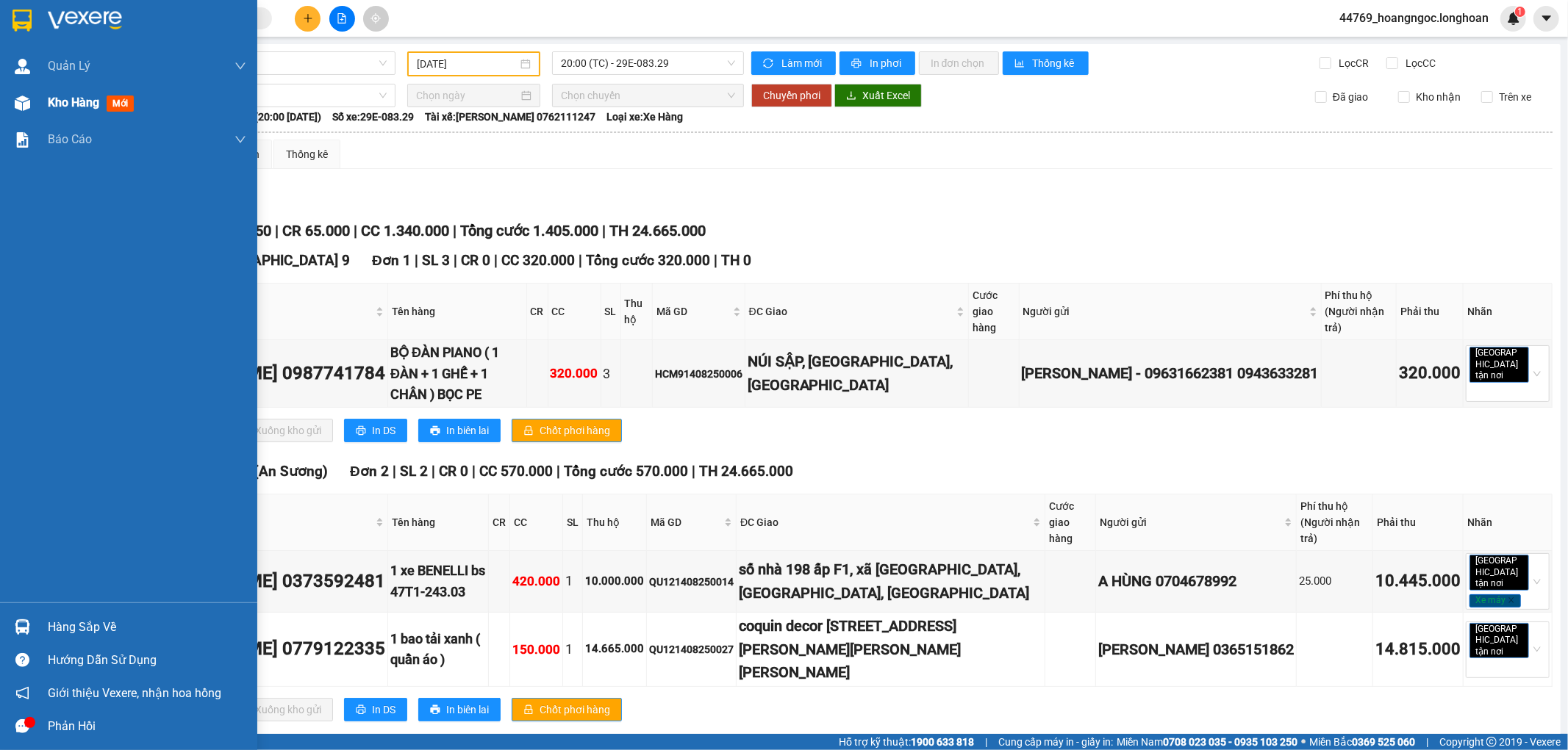
click at [49, 105] on span "Kho hàng" at bounding box center [73, 102] width 52 height 14
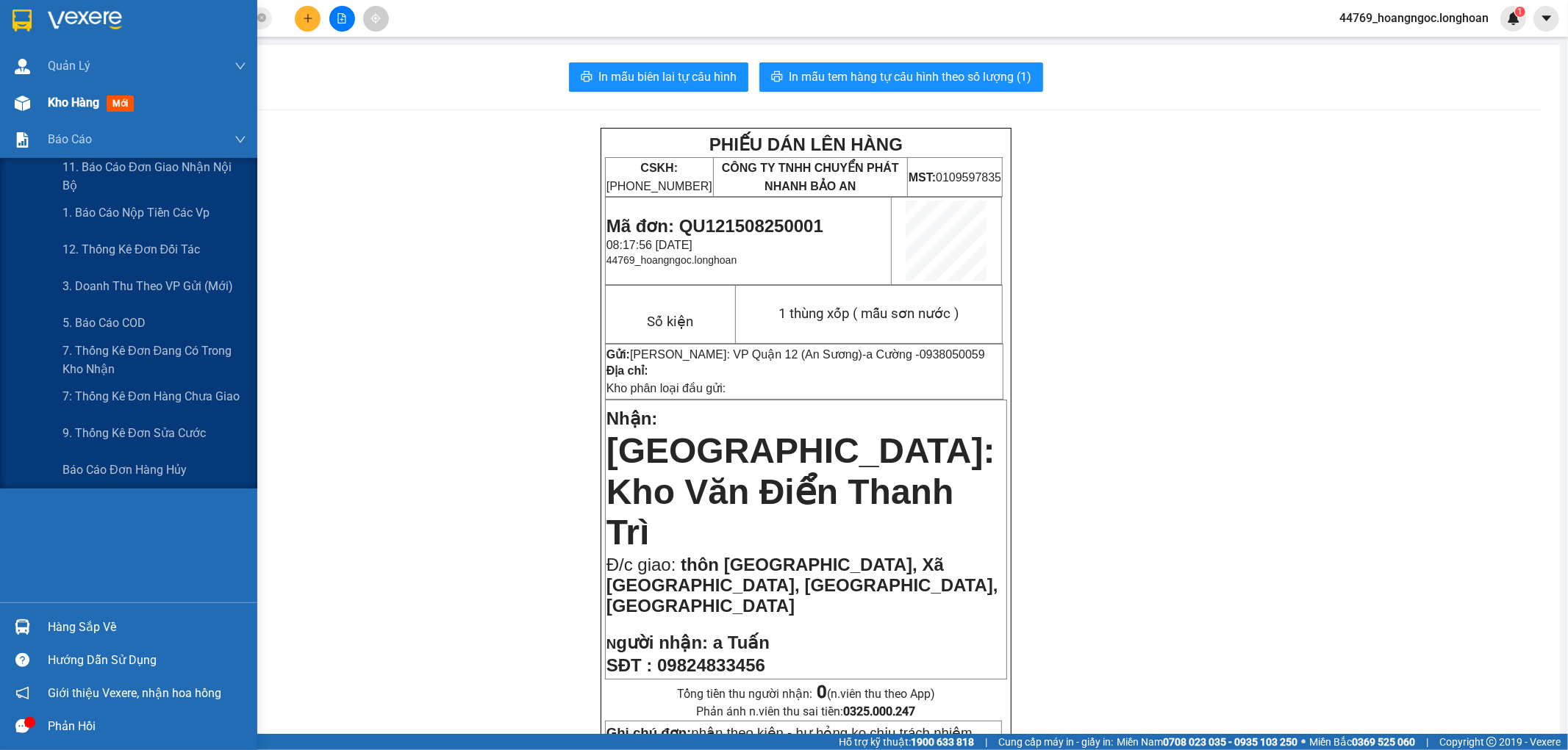
click at [68, 107] on span "Kho hàng" at bounding box center [73, 102] width 52 height 14
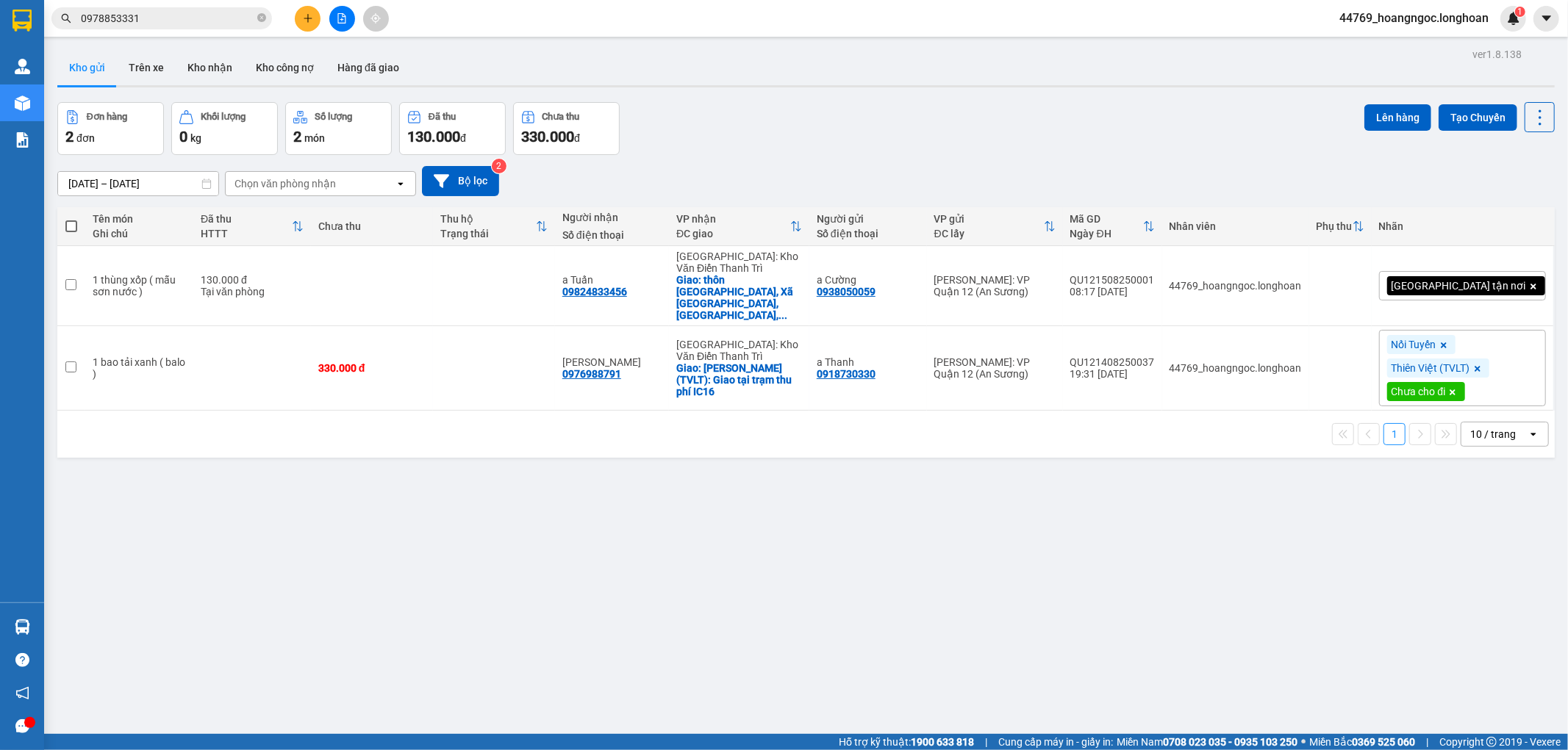
click at [142, 17] on input "0978853331" at bounding box center [167, 18] width 174 height 16
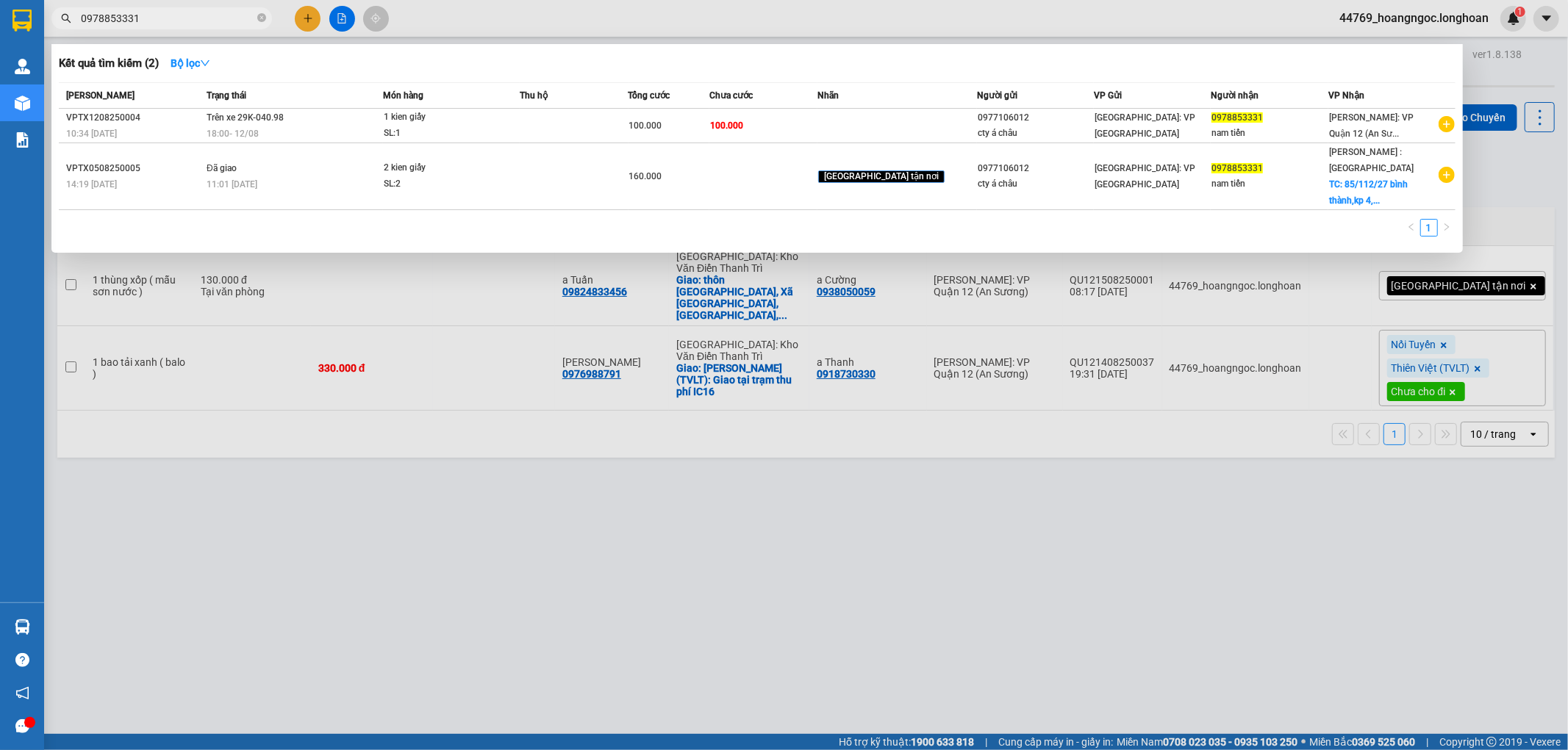
click at [143, 17] on input "0978853331" at bounding box center [167, 18] width 174 height 16
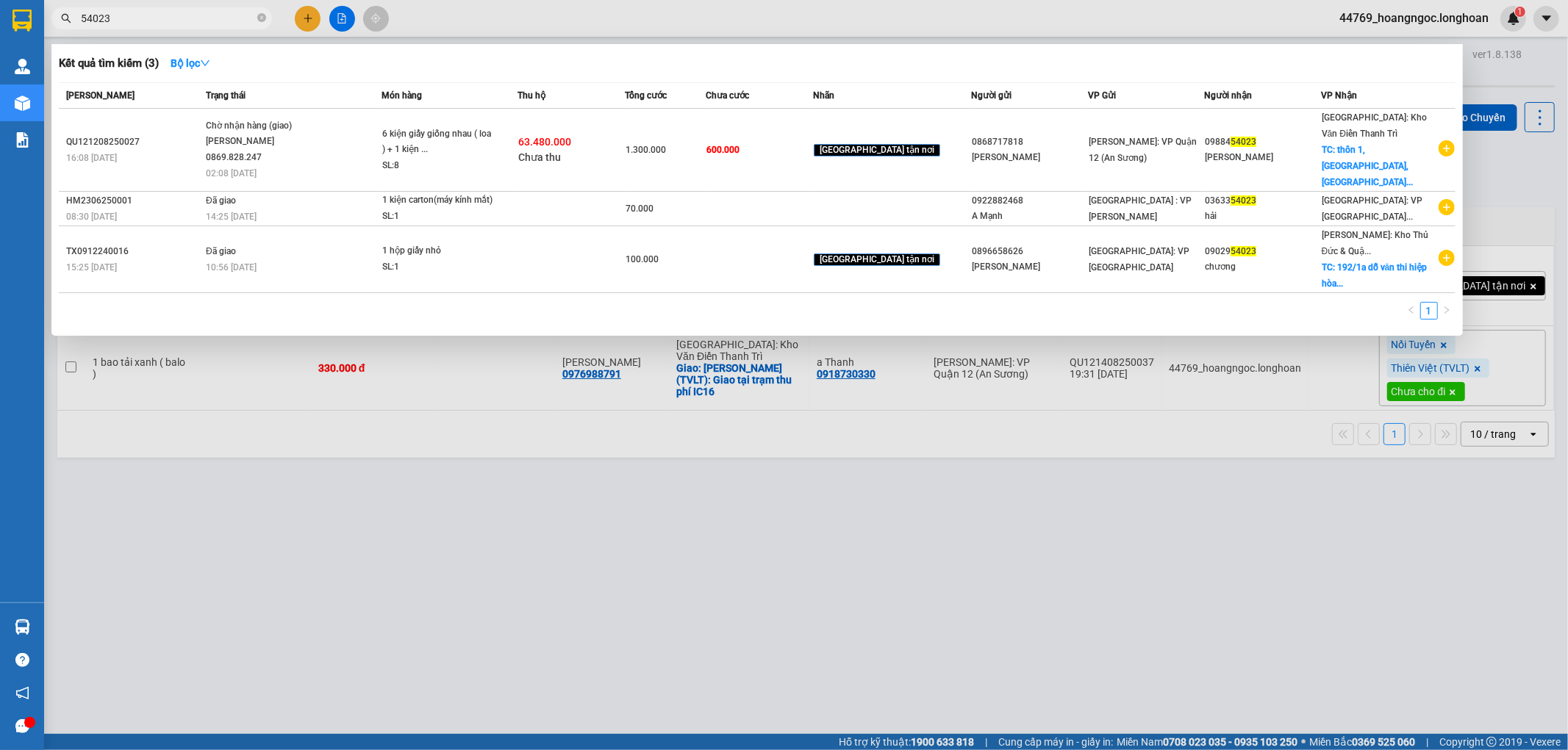
click at [629, 573] on div at bounding box center [784, 375] width 1568 height 750
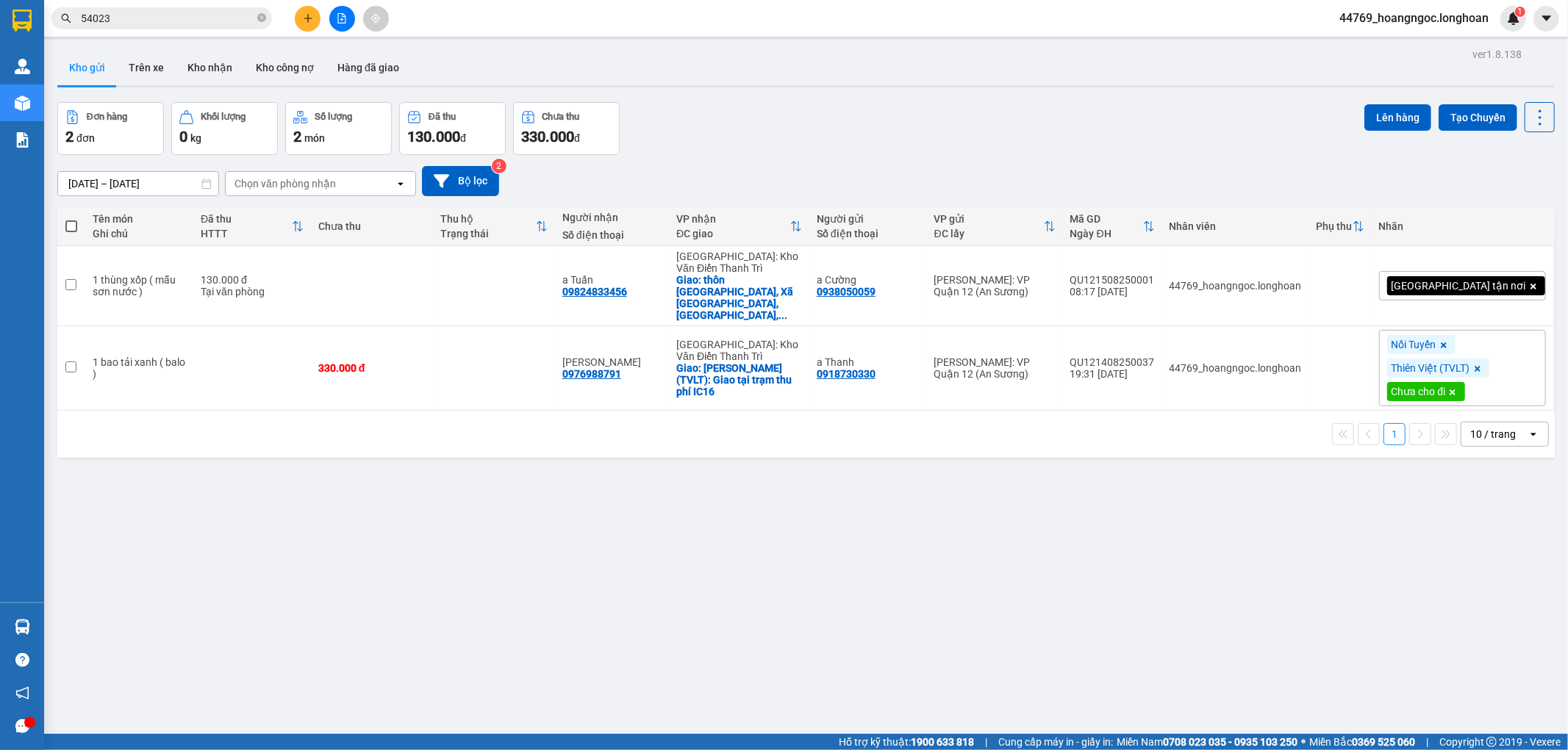
click at [195, 12] on input "54023" at bounding box center [167, 18] width 174 height 16
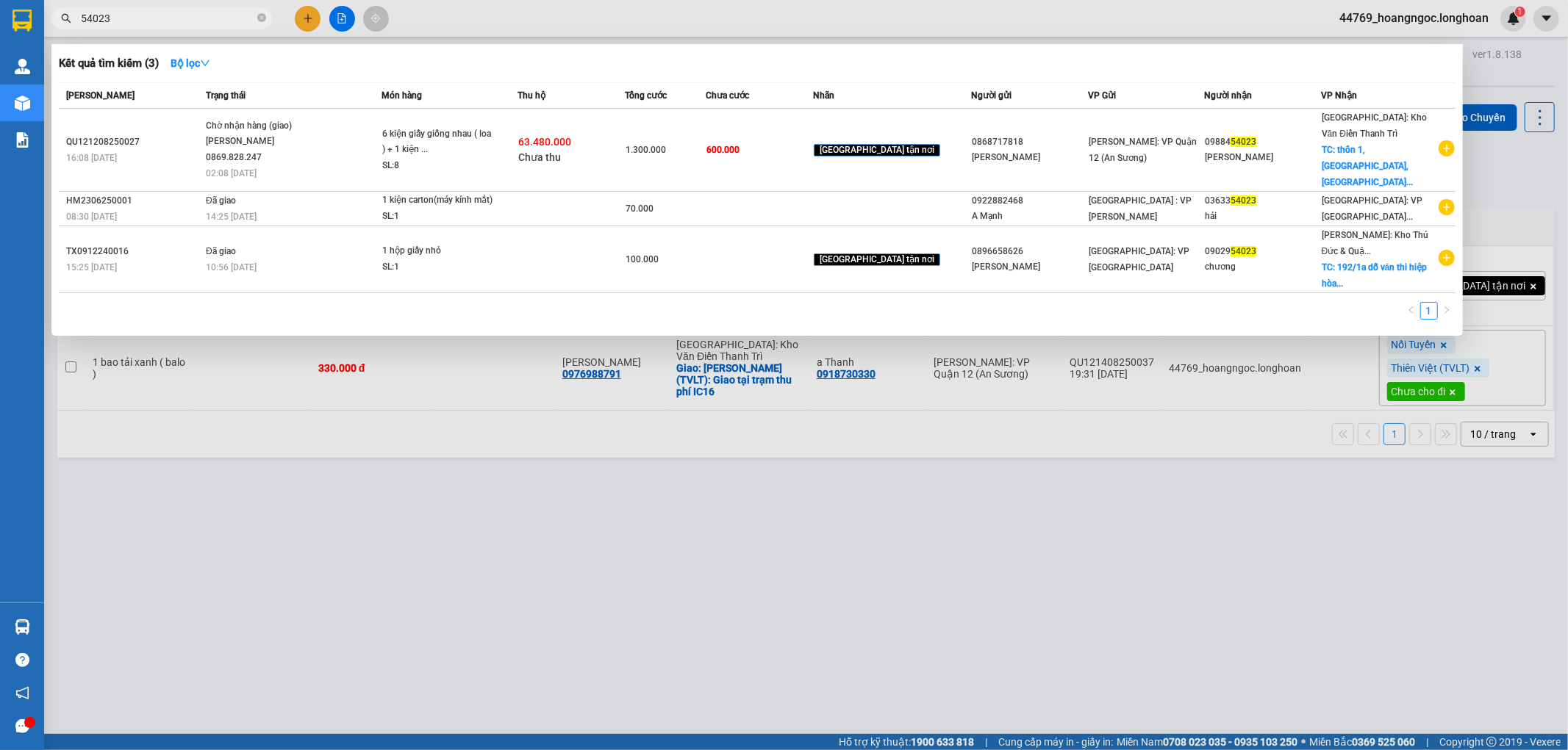
click at [195, 12] on input "54023" at bounding box center [167, 18] width 174 height 16
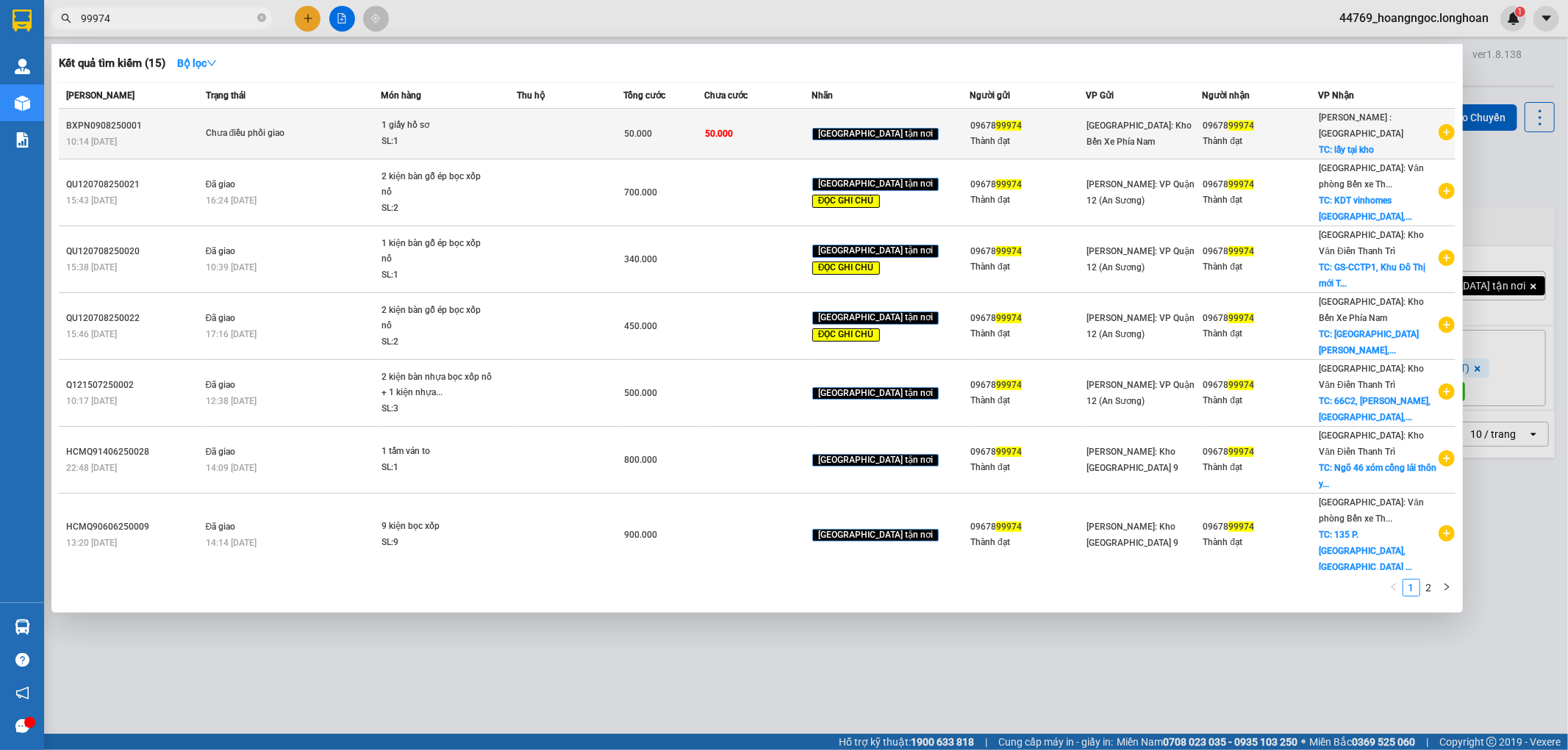
type input "99974"
click at [492, 141] on div "SL: 1" at bounding box center [436, 141] width 110 height 16
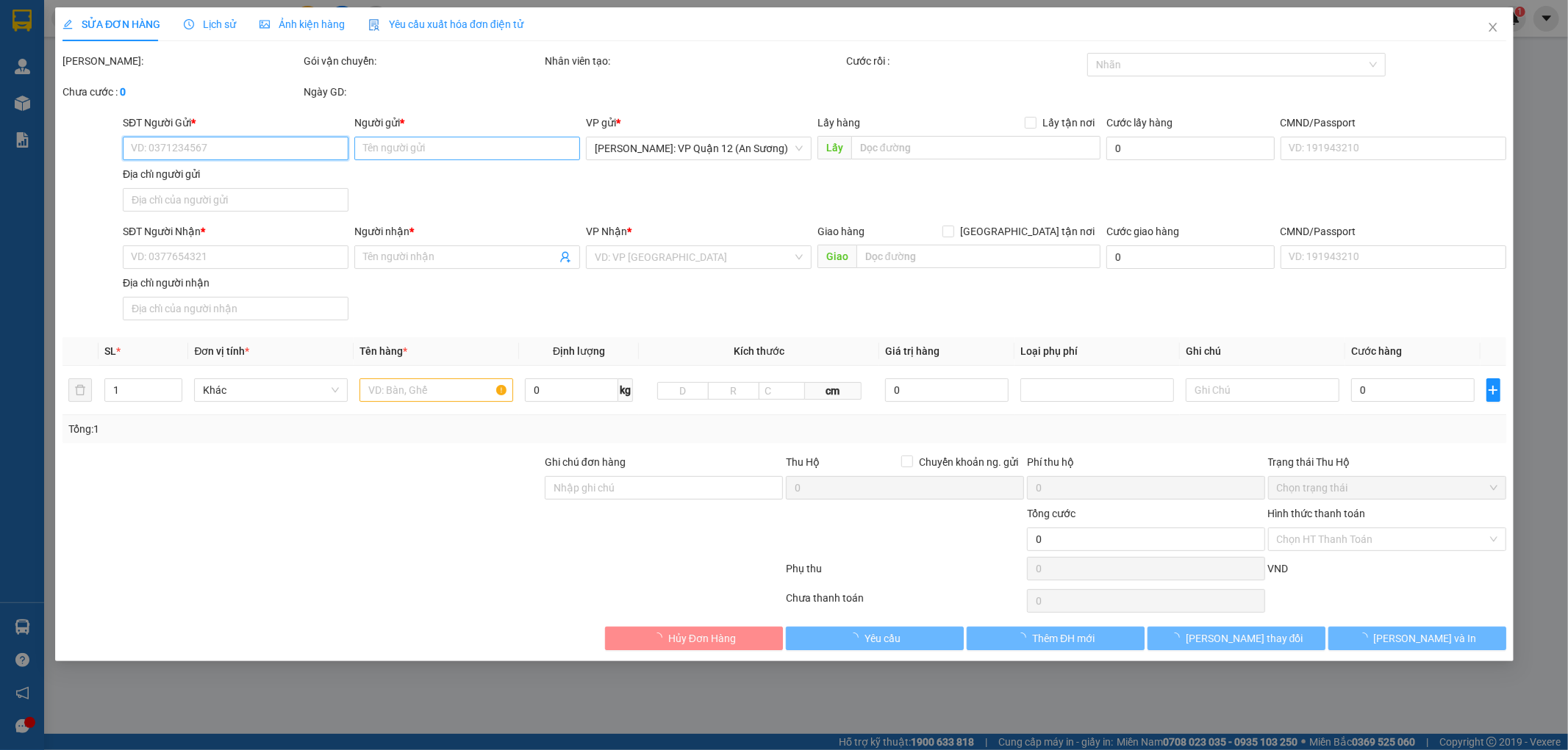
type input "0967899974"
type input "Thành đạt"
type input "0967899974"
type input "Thành đạt"
checkbox input "true"
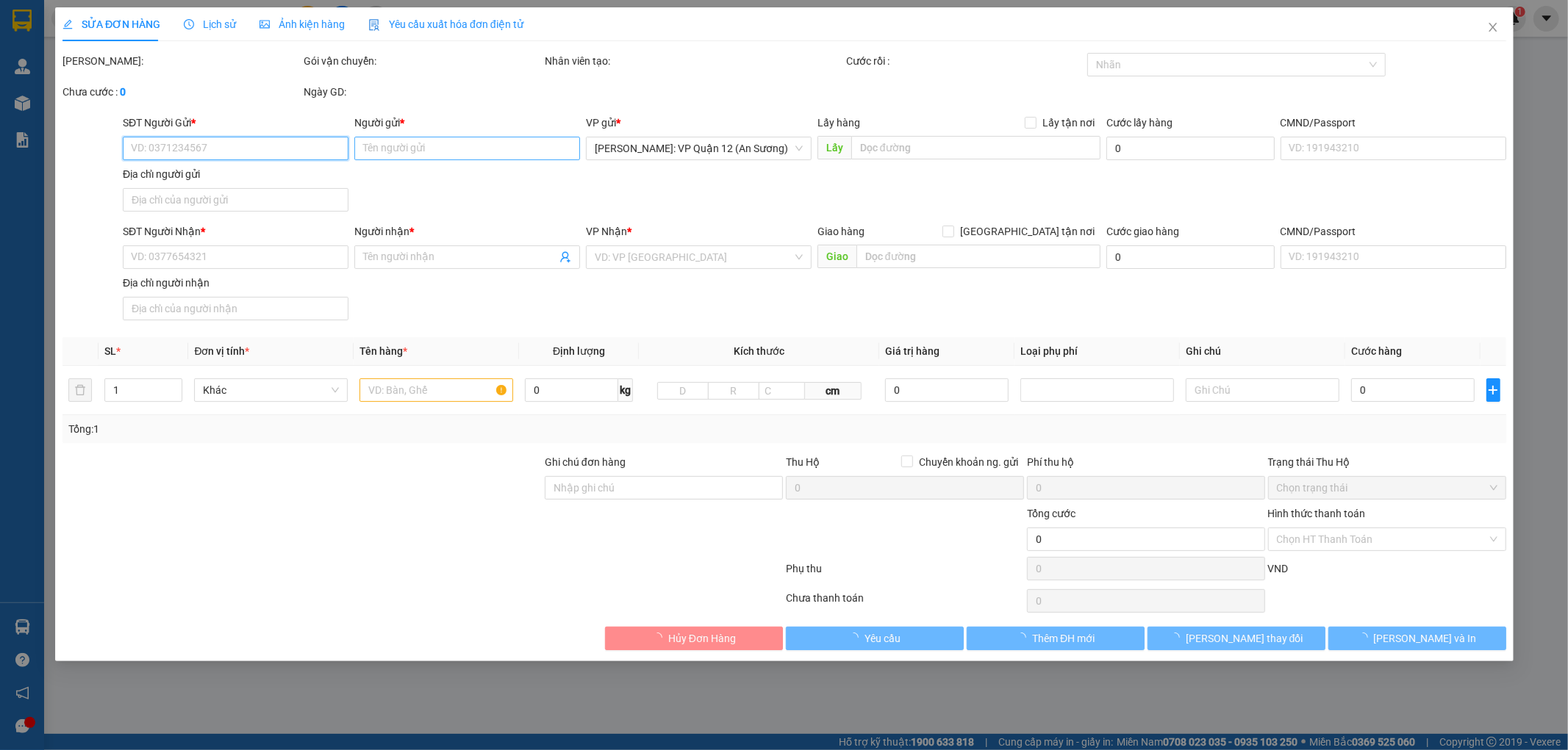
type input "lấy tại kho"
type input "khách đến kho nhận giảm cước lấy tại vp"
type input "50.000"
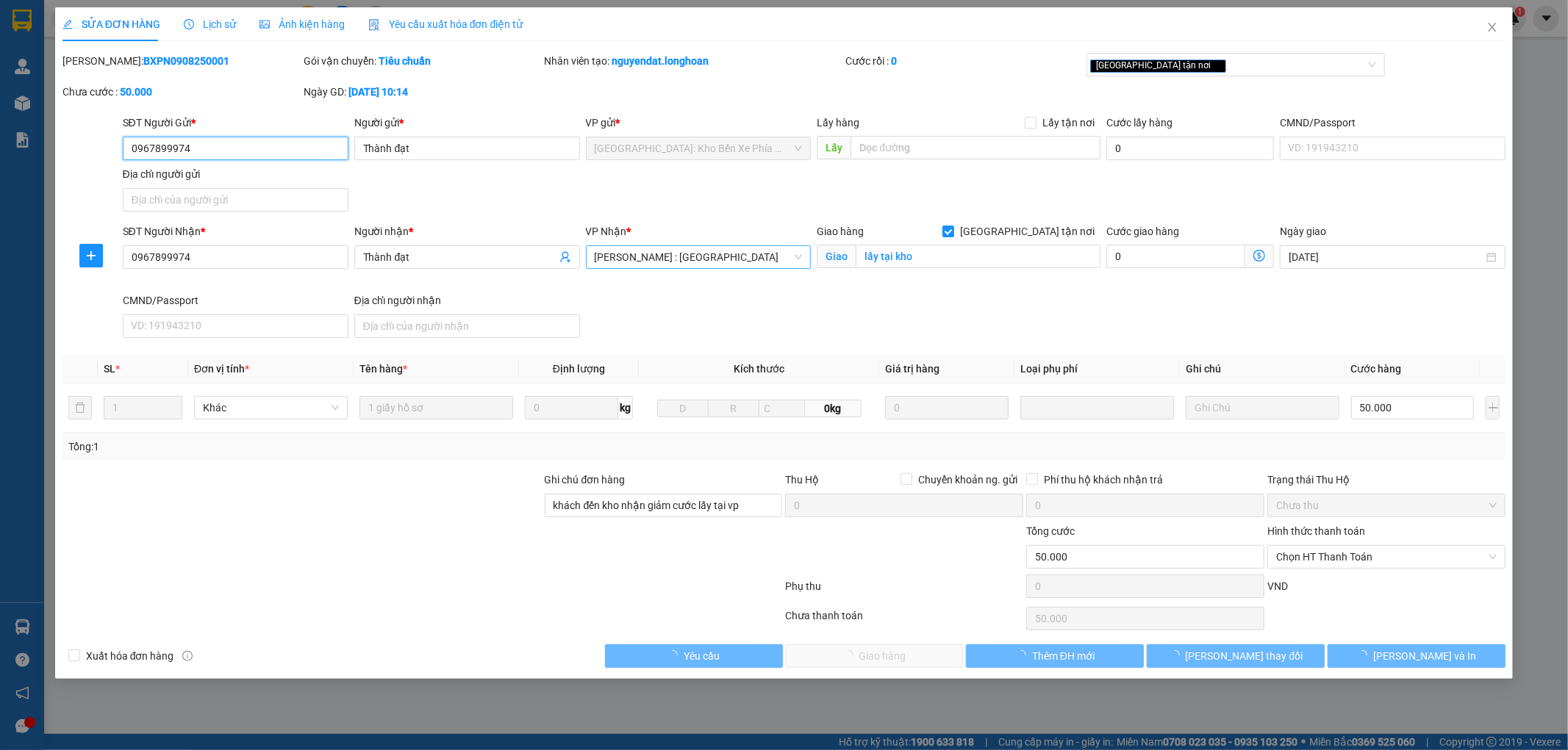
click at [746, 261] on span "Hồ Chí Minh : Kho Quận 12" at bounding box center [699, 257] width 208 height 22
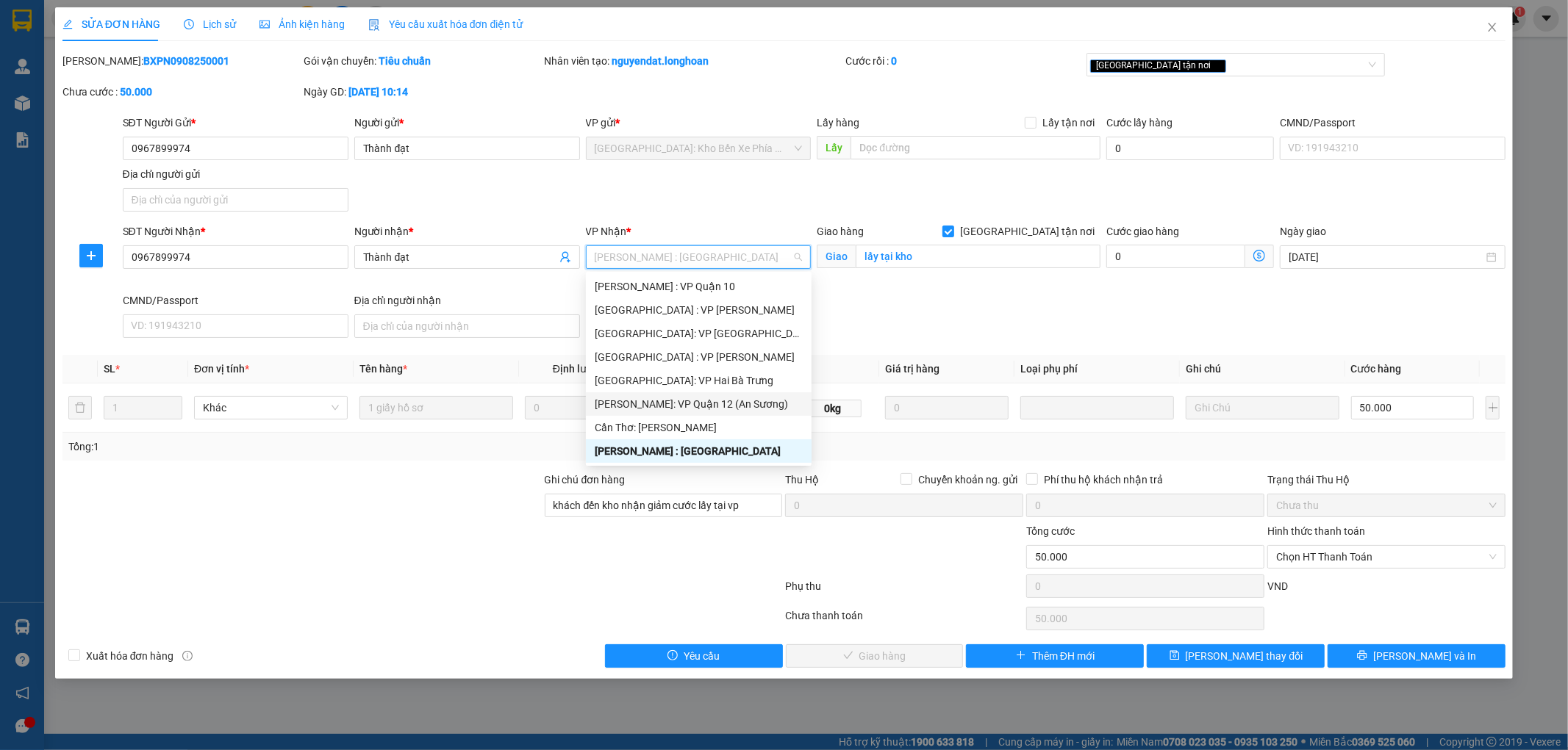
drag, startPoint x: 743, startPoint y: 399, endPoint x: 816, endPoint y: 380, distance: 75.4
click at [743, 398] on div "Hồ Chí Minh: VP Quận 12 (An Sương)" at bounding box center [699, 404] width 208 height 16
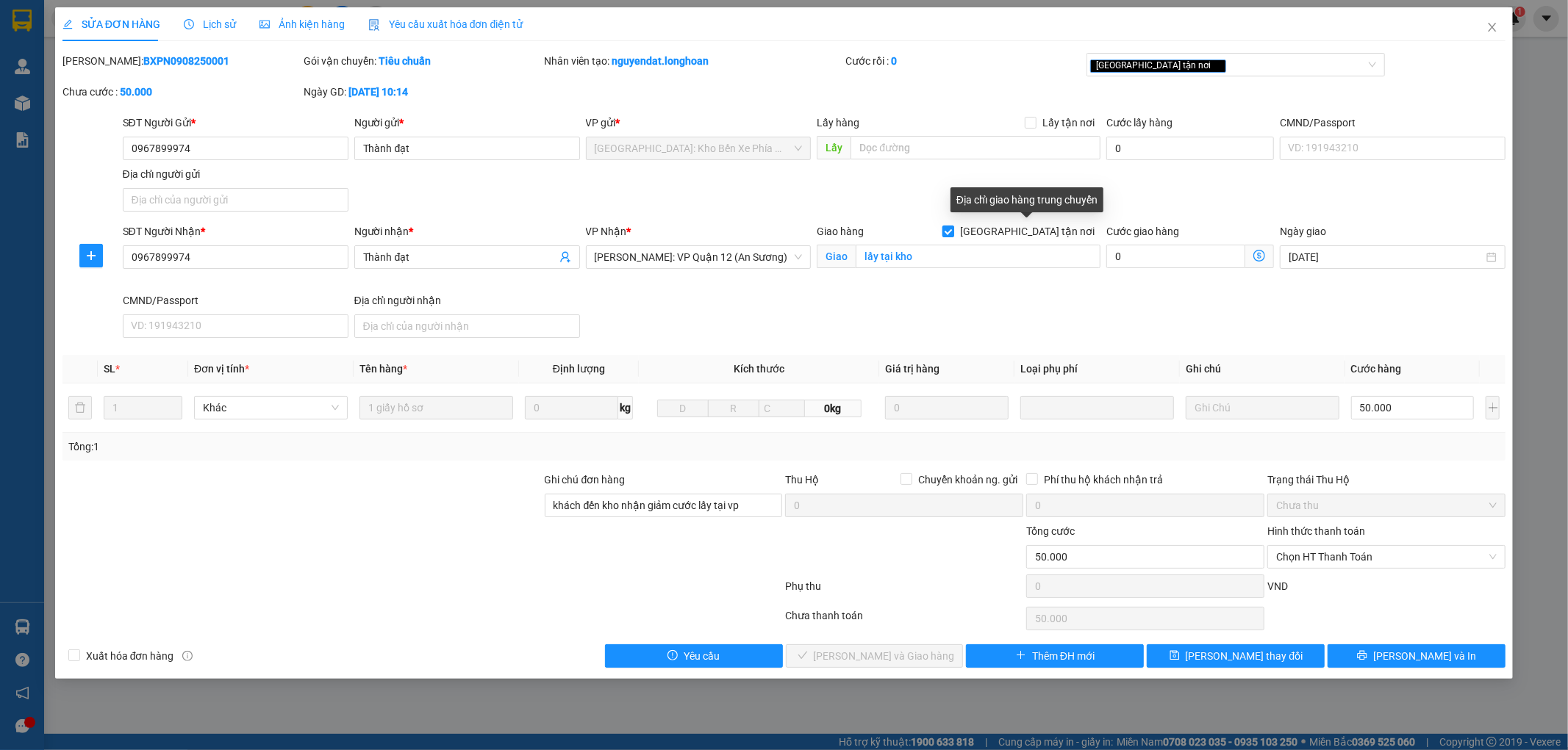
click at [953, 232] on input "Giao tận nơi" at bounding box center [947, 230] width 10 height 10
checkbox input "false"
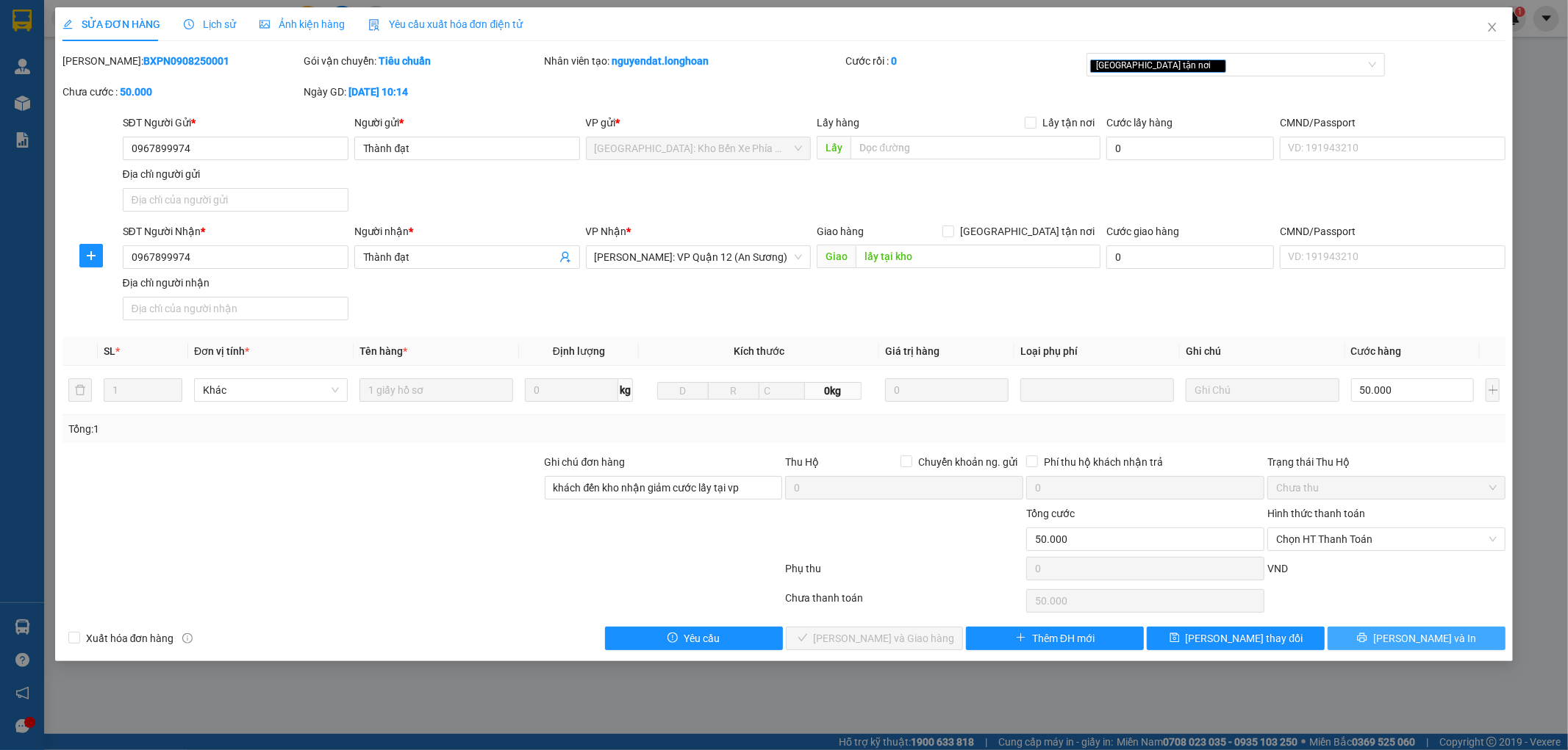
click at [1367, 638] on icon "printer" at bounding box center [1362, 638] width 10 height 10
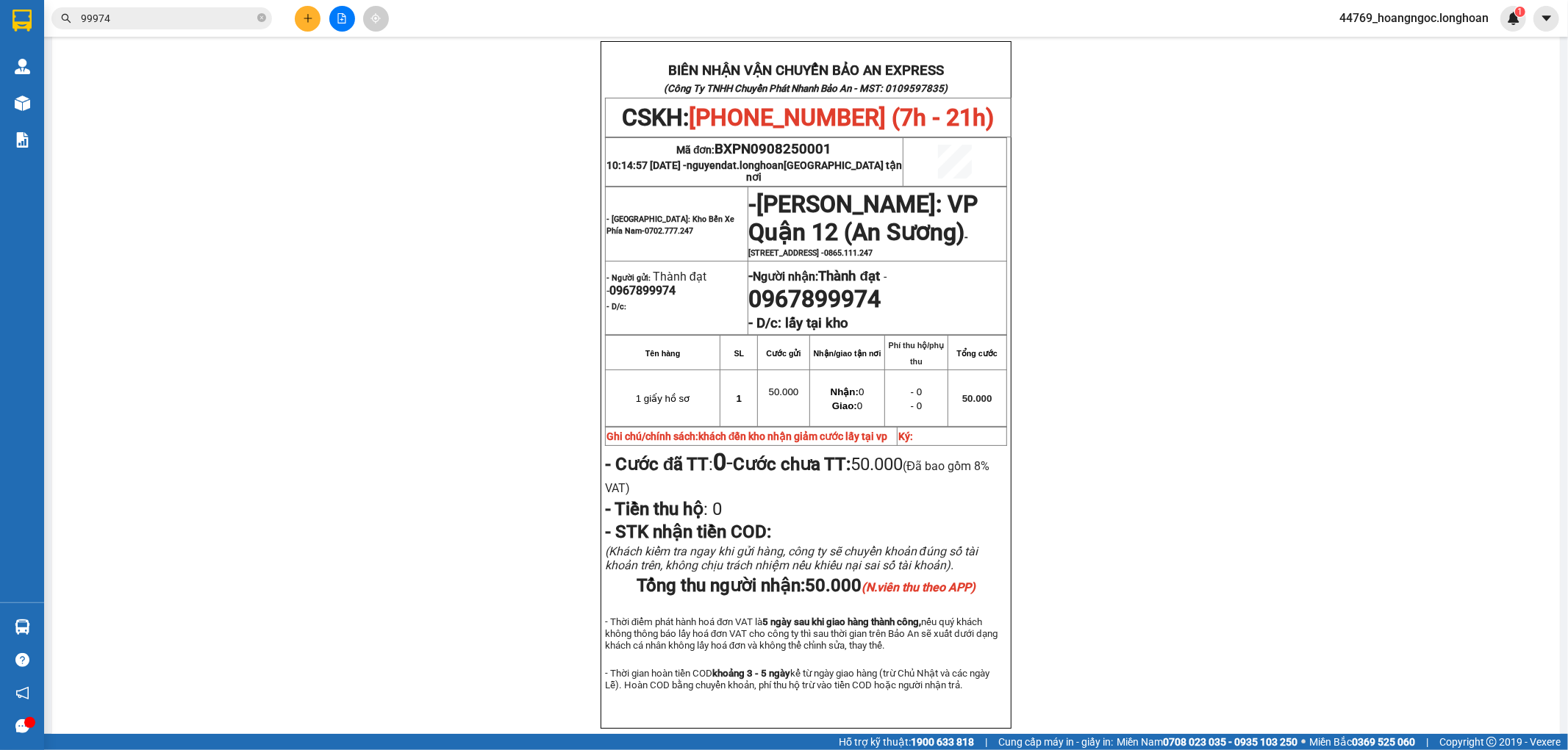
scroll to position [90, 0]
